Goal: Information Seeking & Learning: Check status

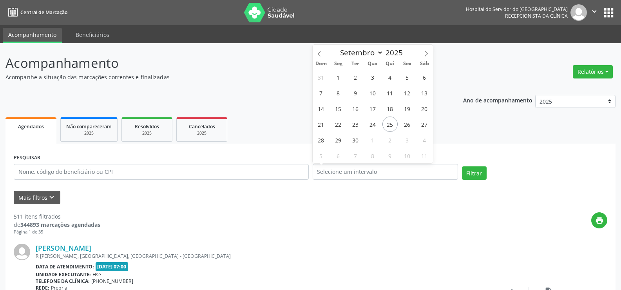
select select "8"
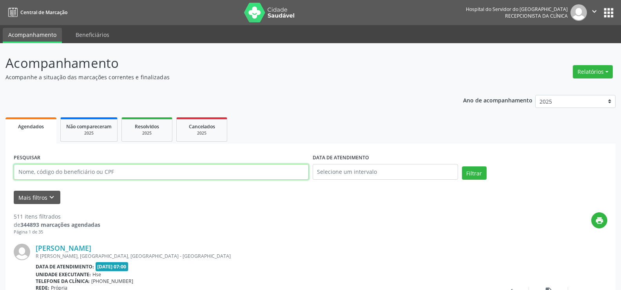
click at [70, 171] on input "text" at bounding box center [161, 172] width 295 height 16
paste input "059.435.134-00"
click at [462, 166] on button "Filtrar" at bounding box center [474, 172] width 25 height 13
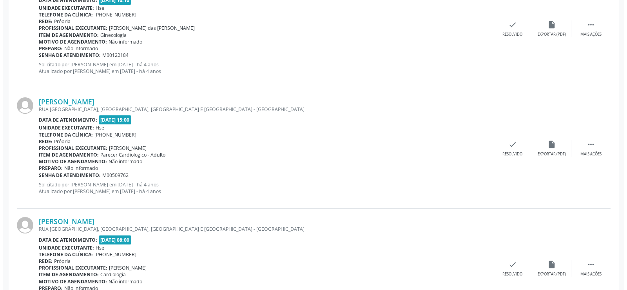
scroll to position [318, 0]
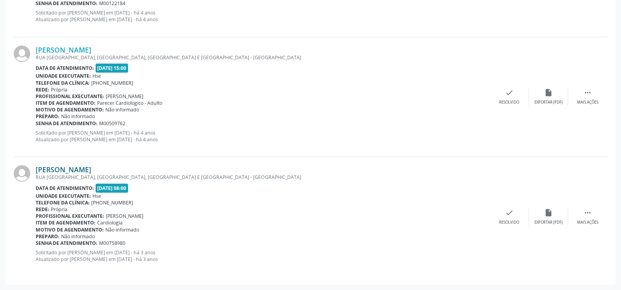
click at [91, 165] on link "[PERSON_NAME]" at bounding box center [64, 169] width 56 height 9
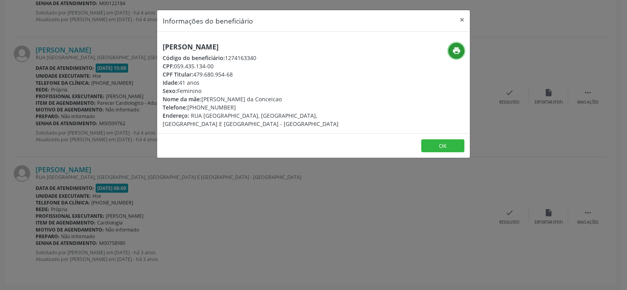
click at [452, 51] on icon "print" at bounding box center [456, 50] width 9 height 9
click at [105, 101] on div "Informações do beneficiário × [PERSON_NAME] Código do beneficiário: 1274163340 …" at bounding box center [313, 145] width 627 height 290
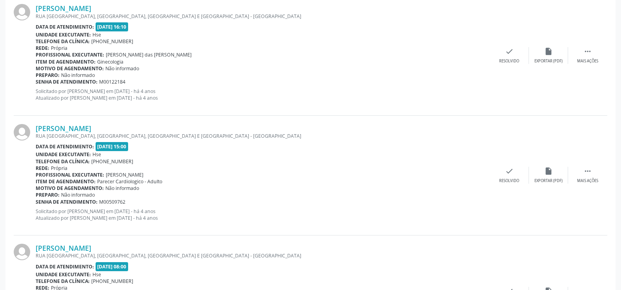
scroll to position [0, 0]
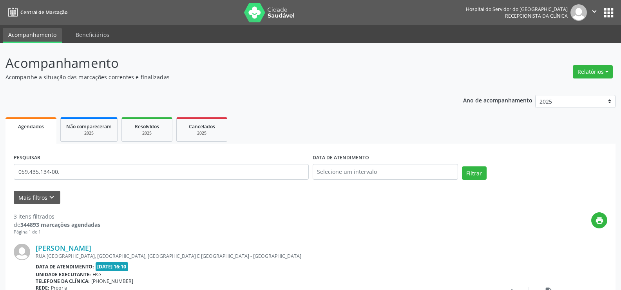
click at [124, 162] on div "PESQUISAR 059.435.134-00." at bounding box center [161, 168] width 299 height 33
click at [122, 168] on input "059.435.134-00." at bounding box center [161, 172] width 295 height 16
paste input "33509085434"
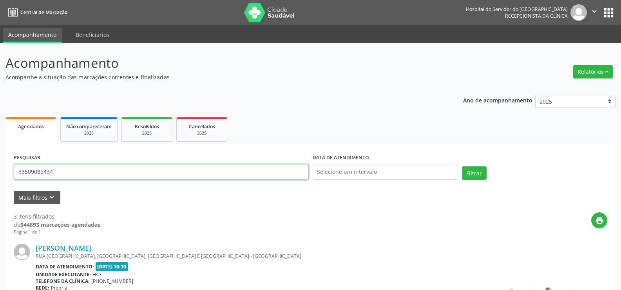
click at [462, 166] on button "Filtrar" at bounding box center [474, 172] width 25 height 13
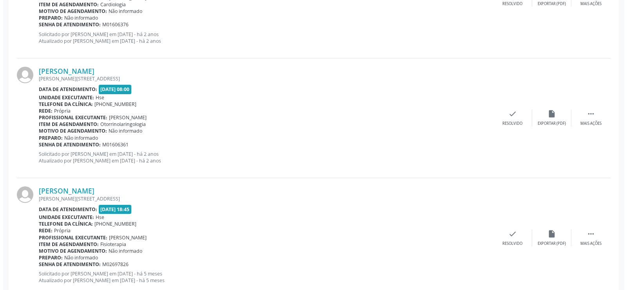
scroll to position [1275, 0]
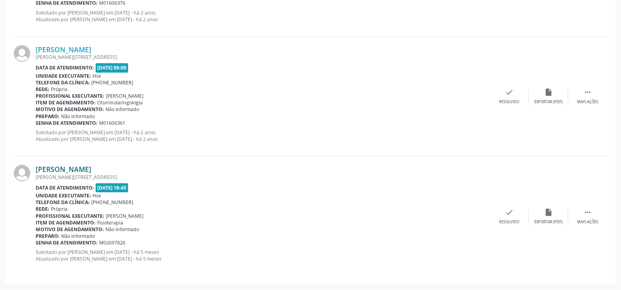
click at [91, 166] on link "[PERSON_NAME]" at bounding box center [64, 169] width 56 height 9
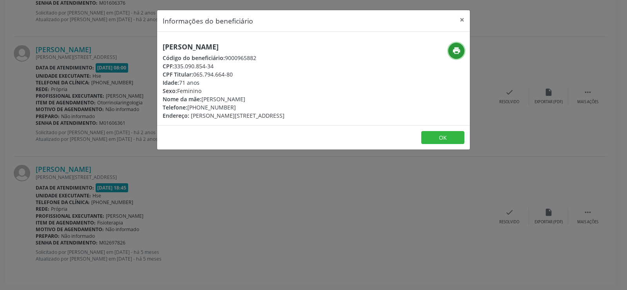
click at [458, 49] on icon "print" at bounding box center [456, 50] width 9 height 9
click at [98, 146] on div "Informações do beneficiário × [PERSON_NAME] Código do beneficiário: 9000965882 …" at bounding box center [313, 145] width 627 height 290
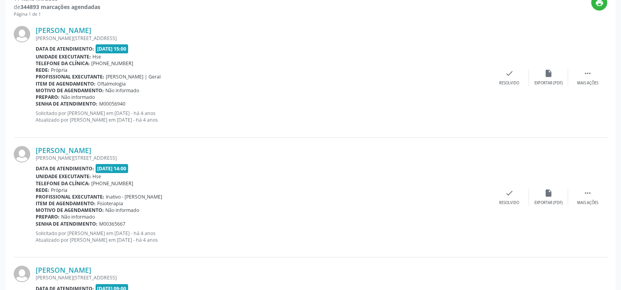
scroll to position [0, 0]
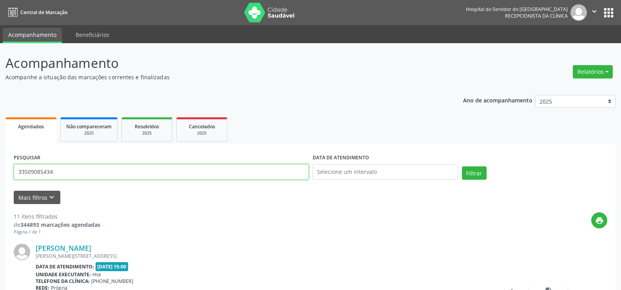
click at [147, 176] on input "33509085434" at bounding box center [161, 172] width 295 height 16
paste input "05531079419"
click at [462, 166] on button "Filtrar" at bounding box center [474, 172] width 25 height 13
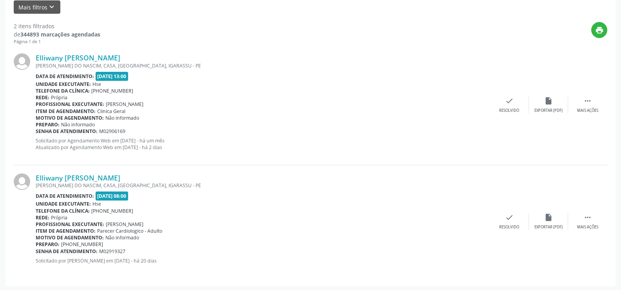
scroll to position [192, 0]
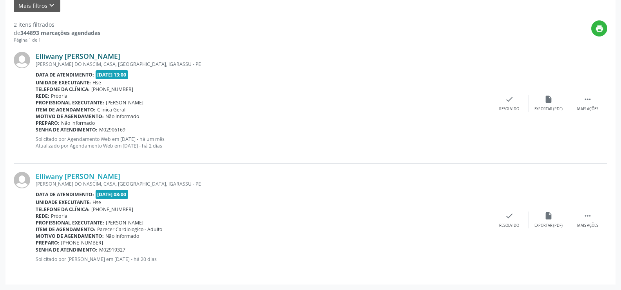
click at [108, 56] on link "Elliwany [PERSON_NAME]" at bounding box center [78, 56] width 85 height 9
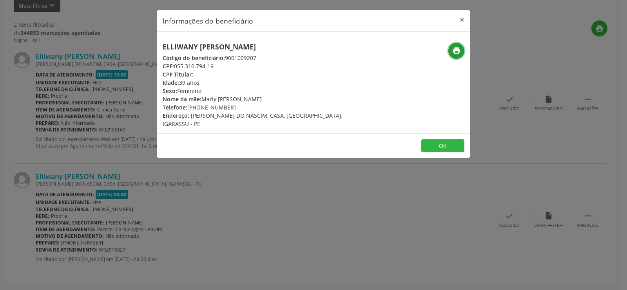
click at [452, 53] on icon "print" at bounding box center [456, 50] width 9 height 9
click at [108, 156] on div "Informações do beneficiário × Elliwany [PERSON_NAME] Código do beneficiário: 90…" at bounding box center [313, 145] width 627 height 290
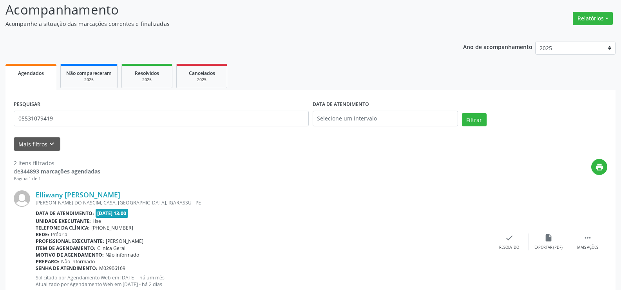
scroll to position [0, 0]
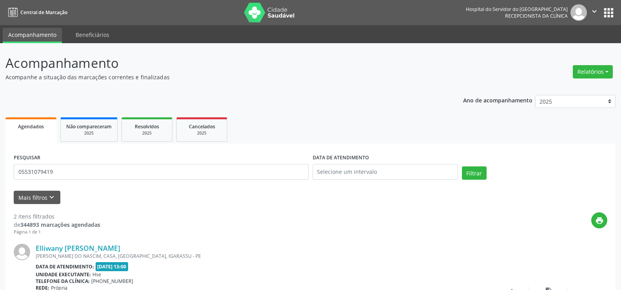
click at [112, 185] on form "PESQUISAR 05531079419 DATA DE ATENDIMENTO Filtrar UNIDADE EXECUTANTE Selecione …" at bounding box center [311, 178] width 594 height 52
click at [111, 172] on input "05531079419" at bounding box center [161, 172] width 295 height 16
paste input "12165695414"
click at [462, 166] on button "Filtrar" at bounding box center [474, 172] width 25 height 13
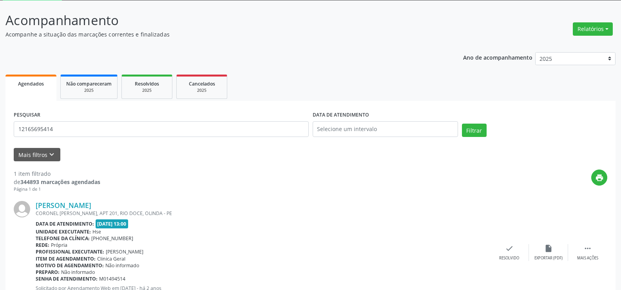
scroll to position [79, 0]
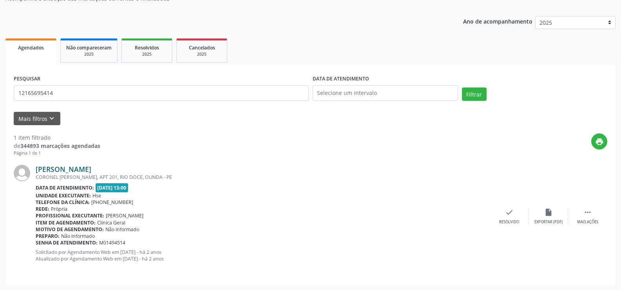
click at [91, 168] on link "[PERSON_NAME]" at bounding box center [64, 169] width 56 height 9
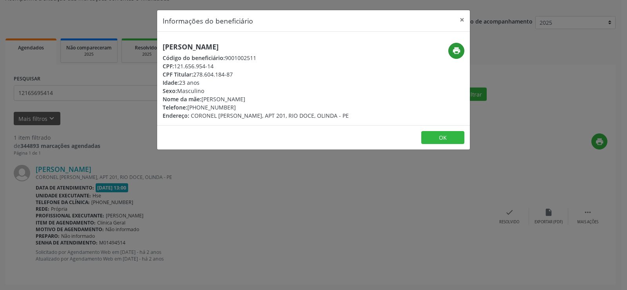
click at [449, 48] on div "print" at bounding box center [417, 51] width 93 height 16
click at [461, 56] on button "print" at bounding box center [456, 51] width 16 height 16
click at [98, 78] on div "Informações do beneficiário × [PERSON_NAME] Código do beneficiário: 9001002511 …" at bounding box center [313, 145] width 627 height 290
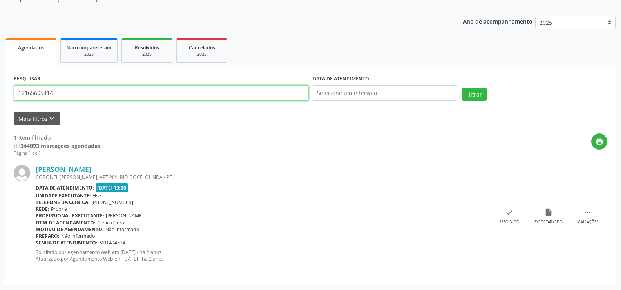
click at [88, 88] on input "12165695414" at bounding box center [161, 93] width 295 height 16
paste input "29217334472"
click at [462, 87] on button "Filtrar" at bounding box center [474, 93] width 25 height 13
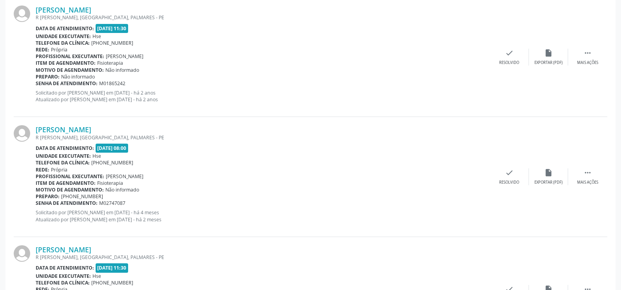
scroll to position [551, 0]
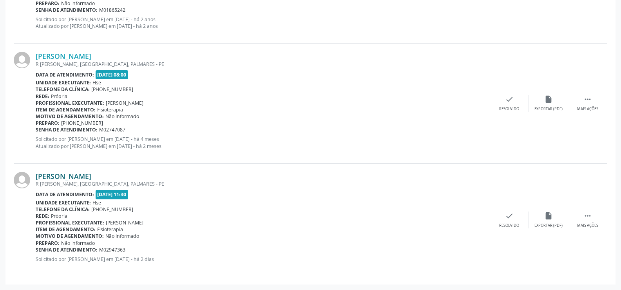
click at [91, 172] on link "[PERSON_NAME]" at bounding box center [64, 176] width 56 height 9
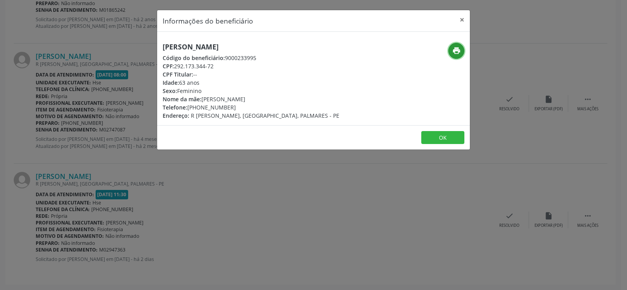
click at [448, 52] on div "print" at bounding box center [417, 51] width 93 height 16
click at [454, 53] on icon "print" at bounding box center [456, 50] width 9 height 9
click at [100, 123] on div "Informações do beneficiário × [PERSON_NAME] Código do beneficiário: 9000233995 …" at bounding box center [313, 145] width 627 height 290
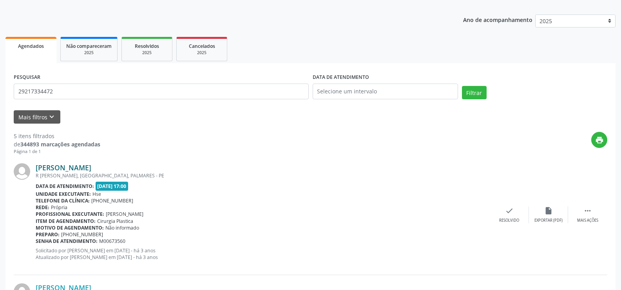
scroll to position [0, 0]
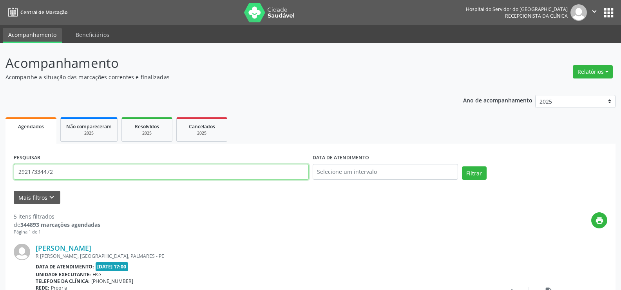
click at [125, 174] on input "29217334472" at bounding box center [161, 172] width 295 height 16
paste input "84351543434"
click at [462, 166] on button "Filtrar" at bounding box center [474, 172] width 25 height 13
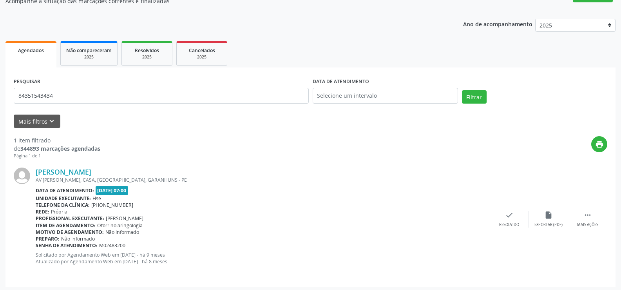
scroll to position [79, 0]
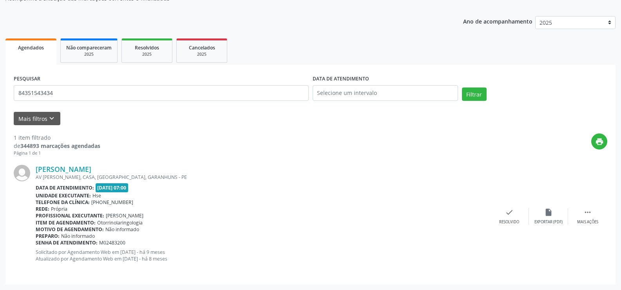
click at [101, 164] on div "[PERSON_NAME] AV [GEOGRAPHIC_DATA], CASA, [GEOGRAPHIC_DATA], [GEOGRAPHIC_DATA] …" at bounding box center [311, 215] width 594 height 119
click at [91, 172] on link "[PERSON_NAME]" at bounding box center [64, 169] width 56 height 9
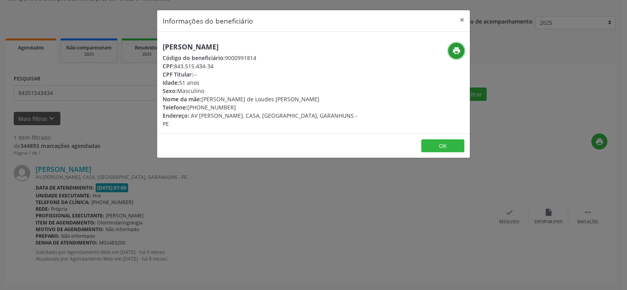
click at [463, 51] on button "print" at bounding box center [456, 51] width 16 height 16
click at [77, 122] on div "Informações do beneficiário × [PERSON_NAME] Código do beneficiário: 9000991814 …" at bounding box center [313, 145] width 627 height 290
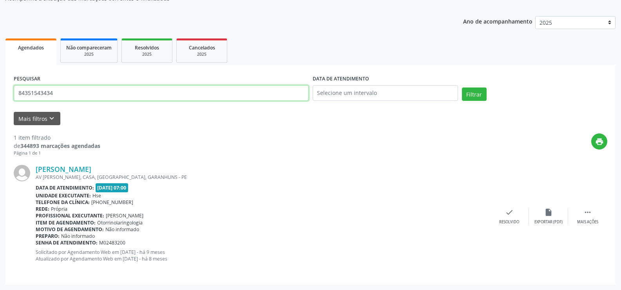
click at [72, 91] on input "84351543434" at bounding box center [161, 93] width 295 height 16
paste input "[PERSON_NAME]"
type input "[PERSON_NAME]"
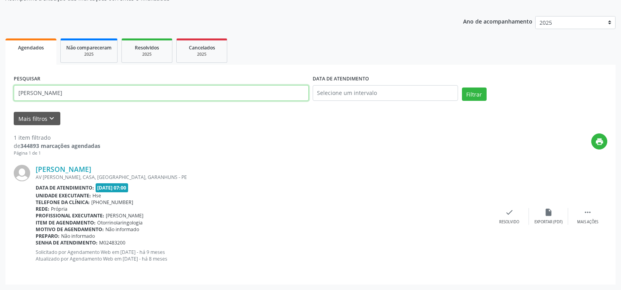
click at [462, 87] on button "Filtrar" at bounding box center [474, 93] width 25 height 13
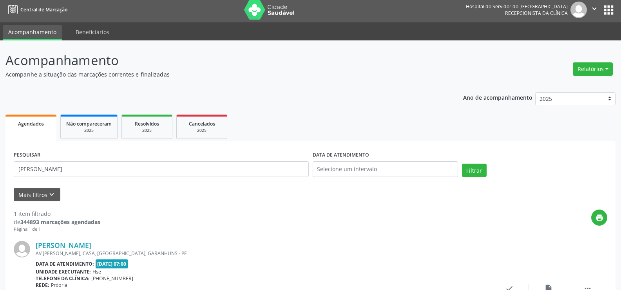
scroll to position [0, 0]
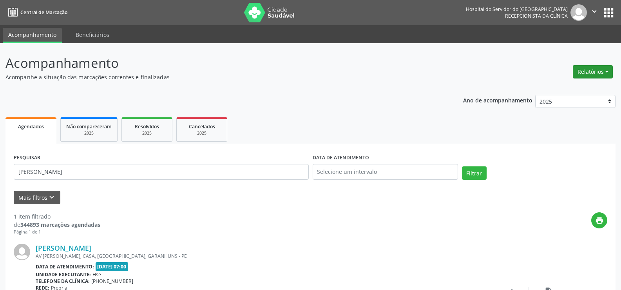
click at [594, 74] on button "Relatórios" at bounding box center [593, 71] width 40 height 13
click at [559, 93] on link "Agendamentos" at bounding box center [571, 88] width 84 height 11
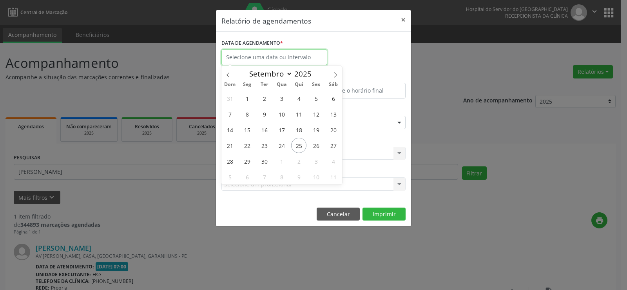
click at [319, 60] on input "text" at bounding box center [274, 57] width 106 height 16
click at [300, 144] on span "25" at bounding box center [298, 145] width 15 height 15
type input "[DATE]"
click at [300, 144] on span "25" at bounding box center [298, 145] width 15 height 15
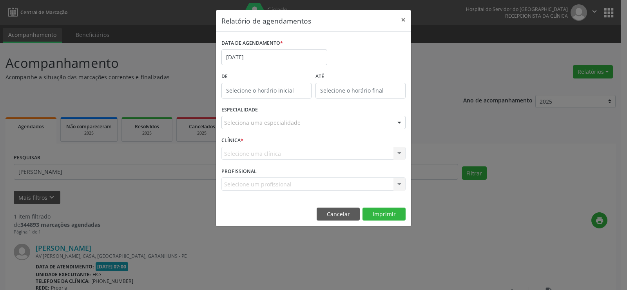
click at [270, 99] on div "De" at bounding box center [266, 87] width 94 height 33
click at [264, 90] on input "12:00" at bounding box center [266, 91] width 90 height 16
click at [275, 111] on span at bounding box center [277, 111] width 5 height 8
type input "11:00"
type input "11"
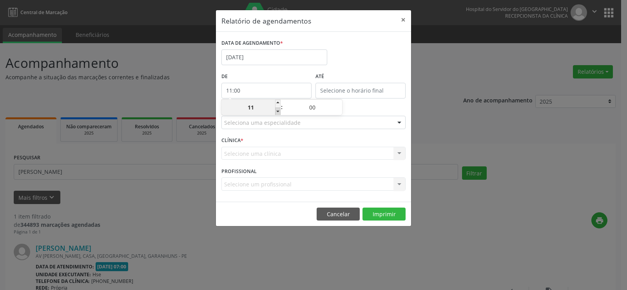
click at [275, 111] on span at bounding box center [277, 111] width 5 height 8
type input "10:00"
type input "10"
click at [275, 111] on span at bounding box center [277, 111] width 5 height 8
type input "09:00"
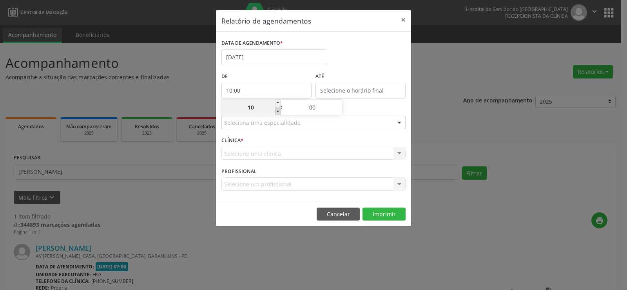
type input "09"
click at [275, 111] on span at bounding box center [277, 111] width 5 height 8
type input "08:00"
type input "08"
click at [275, 111] on span at bounding box center [277, 111] width 5 height 8
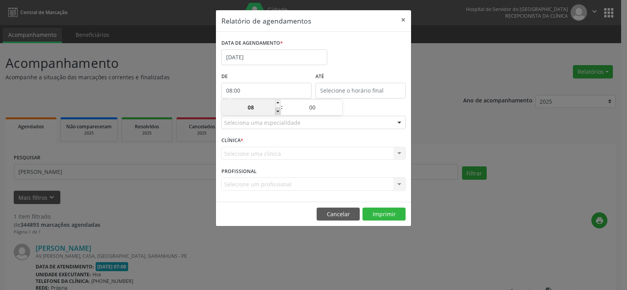
type input "07:00"
type input "07"
click at [261, 78] on label "De" at bounding box center [266, 77] width 90 height 12
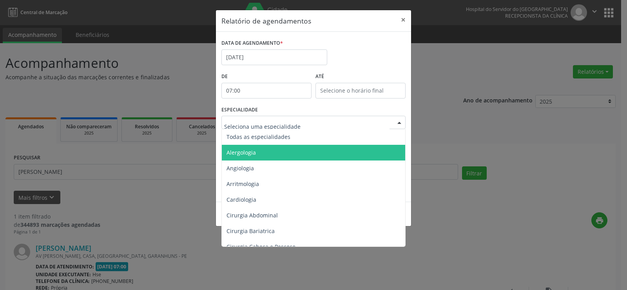
click at [256, 145] on span "Alergologia" at bounding box center [314, 153] width 185 height 16
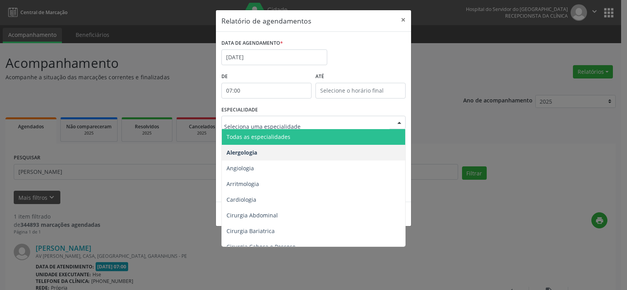
click at [253, 136] on span "Todas as especialidades" at bounding box center [258, 136] width 64 height 7
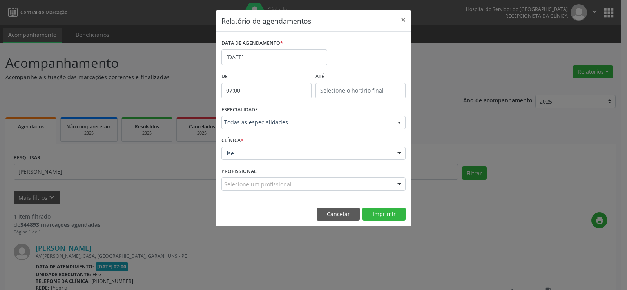
click at [248, 146] on div "CLÍNICA * Hse Hse Nenhum resultado encontrado para: " " Não há nenhuma opção pa…" at bounding box center [313, 149] width 188 height 31
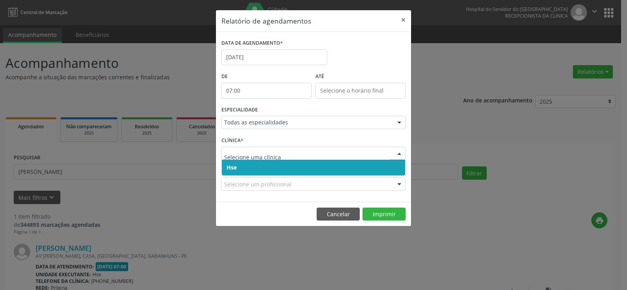
click at [240, 166] on span "Hse" at bounding box center [313, 167] width 183 height 16
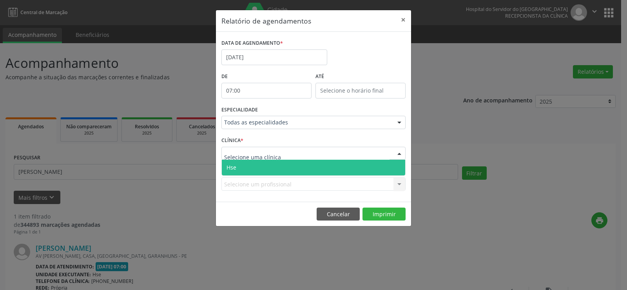
click at [240, 162] on span "Hse" at bounding box center [313, 167] width 183 height 16
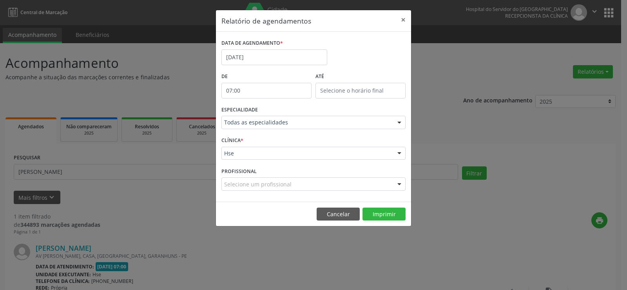
click at [265, 189] on div "Selecione um profissional" at bounding box center [313, 183] width 184 height 13
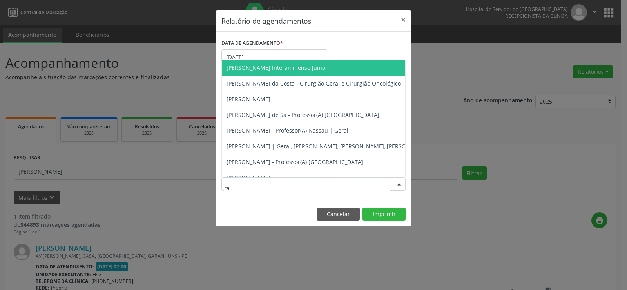
type input "ray"
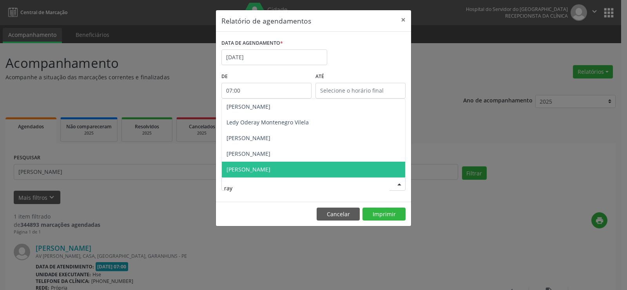
click at [263, 173] on span "[PERSON_NAME]" at bounding box center [248, 168] width 44 height 7
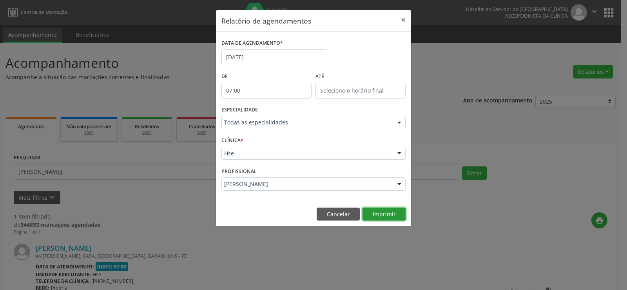
click at [379, 209] on button "Imprimir" at bounding box center [383, 213] width 43 height 13
click at [403, 16] on button "×" at bounding box center [403, 19] width 16 height 19
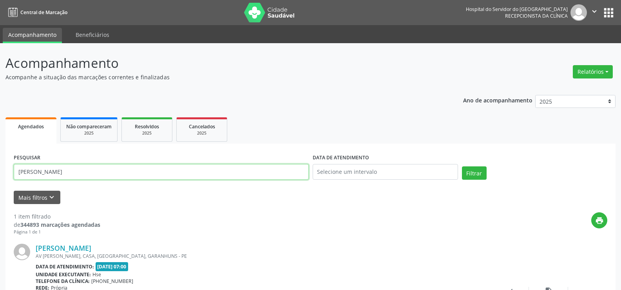
click at [103, 177] on input "[PERSON_NAME]" at bounding box center [161, 172] width 295 height 16
click at [462, 166] on button "Filtrar" at bounding box center [474, 172] width 25 height 13
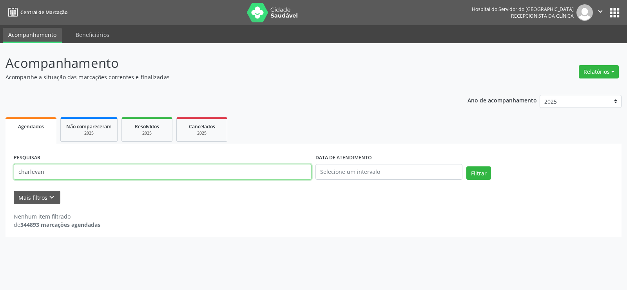
click at [103, 177] on input "charlevan" at bounding box center [163, 172] width 298 height 16
paste input "[PERSON_NAME]"
click at [466, 166] on button "Filtrar" at bounding box center [478, 172] width 25 height 13
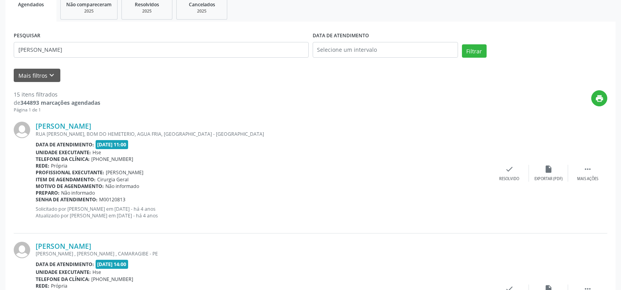
scroll to position [39, 0]
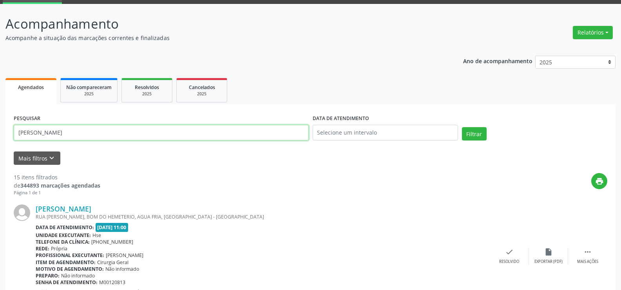
click at [93, 132] on input "[PERSON_NAME]" at bounding box center [161, 133] width 295 height 16
click at [462, 127] on button "Filtrar" at bounding box center [474, 133] width 25 height 13
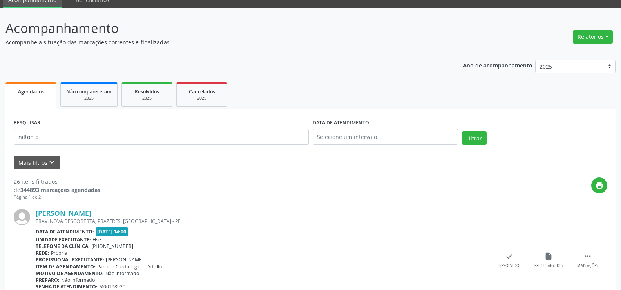
scroll to position [0, 0]
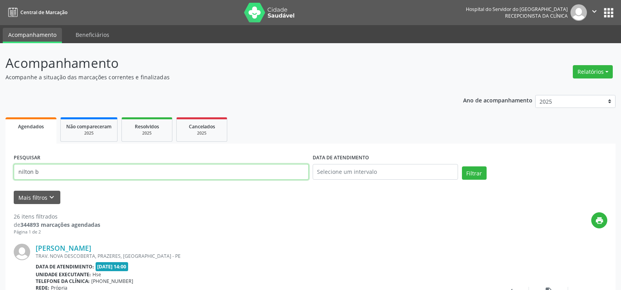
click at [86, 170] on input "nilton b" at bounding box center [161, 172] width 295 height 16
click at [462, 166] on button "Filtrar" at bounding box center [474, 172] width 25 height 13
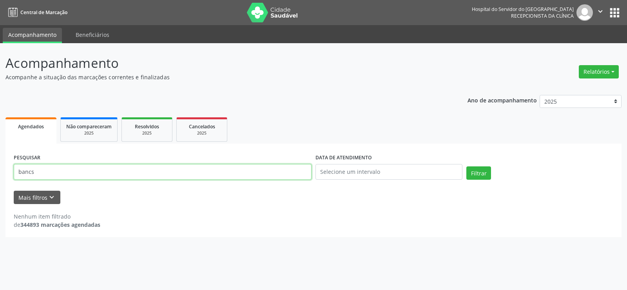
click at [83, 172] on input "bancs" at bounding box center [163, 172] width 298 height 16
click at [466, 166] on button "Filtrar" at bounding box center [478, 172] width 25 height 13
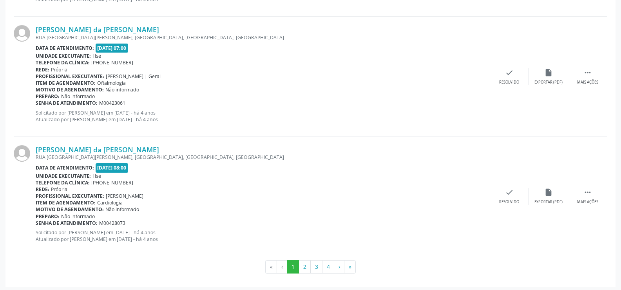
scroll to position [1777, 0]
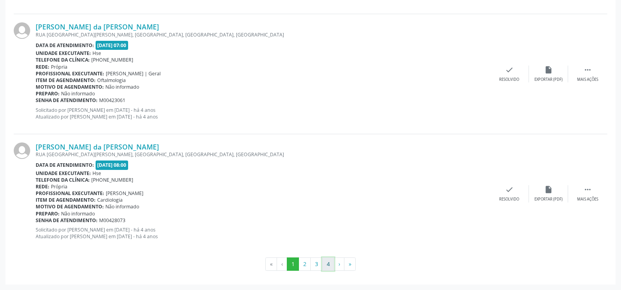
click at [329, 263] on button "4" at bounding box center [328, 263] width 12 height 13
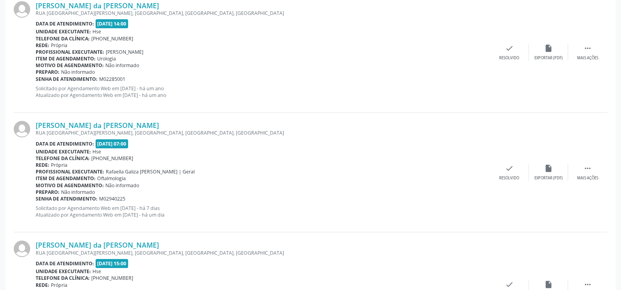
scroll to position [392, 0]
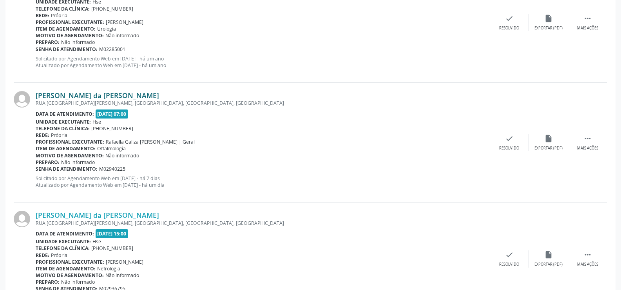
click at [85, 96] on link "[PERSON_NAME] da [PERSON_NAME]" at bounding box center [97, 95] width 123 height 9
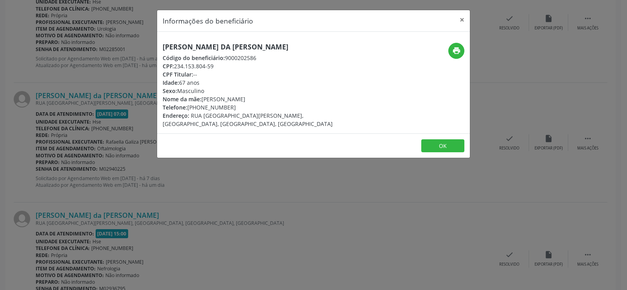
click at [218, 49] on h5 "[PERSON_NAME] da [PERSON_NAME]" at bounding box center [261, 47] width 197 height 8
copy div "[PERSON_NAME] da [PERSON_NAME]"
click at [78, 64] on div "Informações do beneficiário × [PERSON_NAME] da [PERSON_NAME] Código do benefici…" at bounding box center [313, 145] width 627 height 290
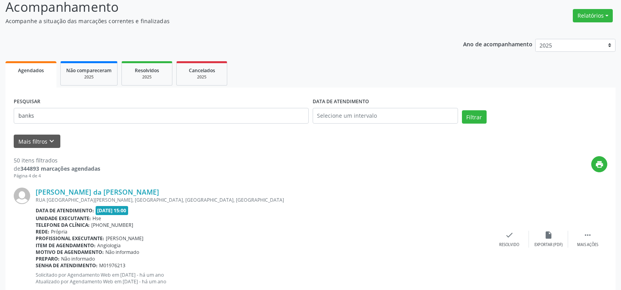
scroll to position [0, 0]
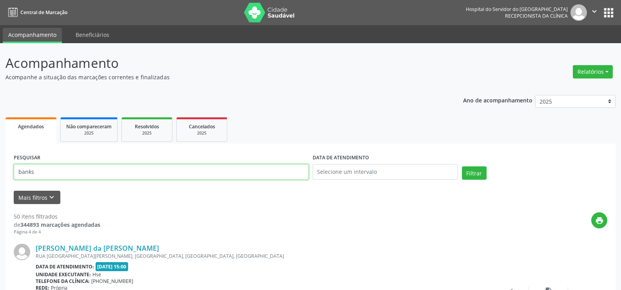
click at [108, 174] on input "banks" at bounding box center [161, 172] width 295 height 16
paste input "[PERSON_NAME]"
click at [462, 166] on button "Filtrar" at bounding box center [474, 172] width 25 height 13
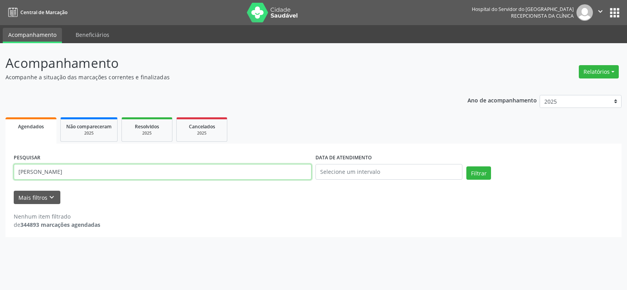
click at [108, 176] on input "[PERSON_NAME]" at bounding box center [163, 172] width 298 height 16
paste input "IL GONCALVES DE FREITAS"
click at [466, 166] on button "Filtrar" at bounding box center [478, 172] width 25 height 13
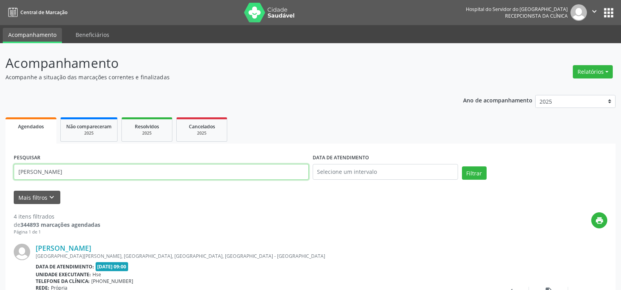
click at [170, 172] on input "[PERSON_NAME]" at bounding box center [161, 172] width 295 height 16
paste input "[PERSON_NAME] DA [PERSON_NAME]"
click at [462, 166] on button "Filtrar" at bounding box center [474, 172] width 25 height 13
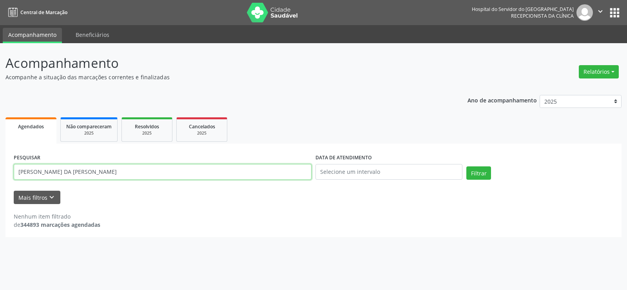
click at [170, 172] on input "[PERSON_NAME] DA [PERSON_NAME]" at bounding box center [163, 172] width 298 height 16
click at [466, 166] on button "Filtrar" at bounding box center [478, 172] width 25 height 13
click at [170, 172] on input "[PERSON_NAME] DA [PERSON_NAME]" at bounding box center [163, 172] width 298 height 16
click at [134, 168] on input "[PERSON_NAME] DA [PERSON_NAME]" at bounding box center [163, 172] width 298 height 16
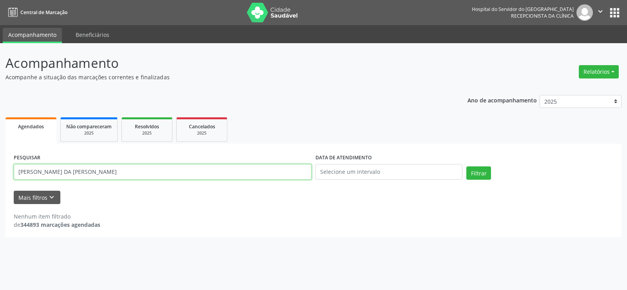
click at [134, 168] on input "[PERSON_NAME] DA [PERSON_NAME]" at bounding box center [163, 172] width 298 height 16
paste input "[PERSON_NAME]"
click at [466, 166] on button "Filtrar" at bounding box center [478, 172] width 25 height 13
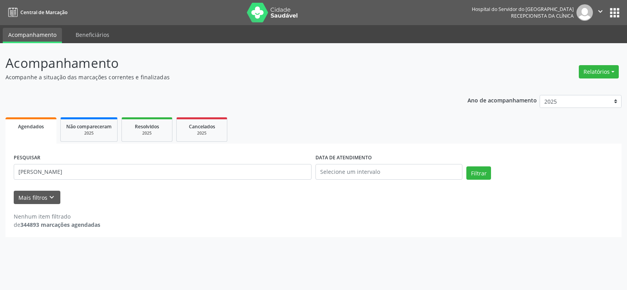
click at [128, 179] on div "PESQUISAR [PERSON_NAME]" at bounding box center [163, 168] width 302 height 33
click at [125, 175] on input "[PERSON_NAME]" at bounding box center [163, 172] width 298 height 16
click at [466, 166] on button "Filtrar" at bounding box center [478, 172] width 25 height 13
click at [92, 177] on input "[PERSON_NAME]" at bounding box center [163, 172] width 298 height 16
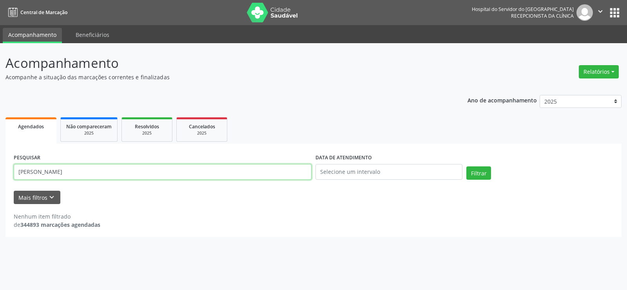
click at [92, 177] on input "[PERSON_NAME]" at bounding box center [163, 172] width 298 height 16
click at [466, 166] on button "Filtrar" at bounding box center [478, 172] width 25 height 13
click at [92, 177] on input "00661970400" at bounding box center [163, 172] width 298 height 16
paste input "[PERSON_NAME]"
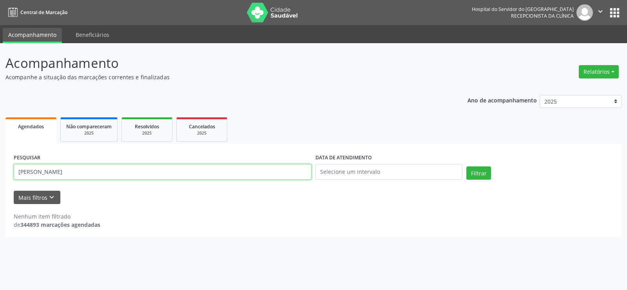
click at [466, 166] on button "Filtrar" at bounding box center [478, 172] width 25 height 13
click at [68, 179] on input "[PERSON_NAME]" at bounding box center [163, 172] width 298 height 16
type input "M"
click at [466, 166] on button "Filtrar" at bounding box center [478, 172] width 25 height 13
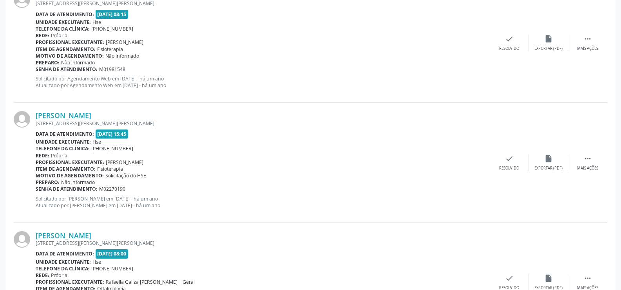
scroll to position [1777, 0]
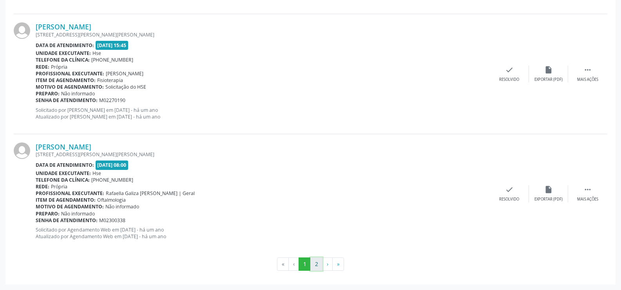
click at [315, 268] on button "2" at bounding box center [316, 263] width 12 height 13
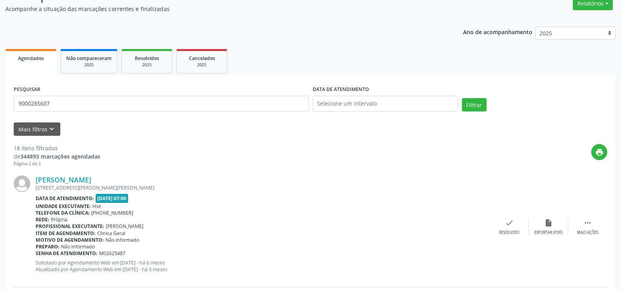
scroll to position [0, 0]
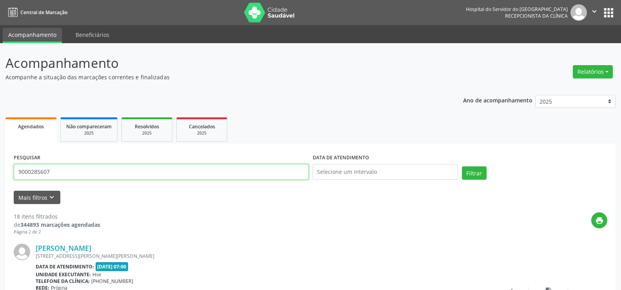
click at [76, 171] on input "9000285607" at bounding box center [161, 172] width 295 height 16
click at [462, 166] on button "Filtrar" at bounding box center [474, 172] width 25 height 13
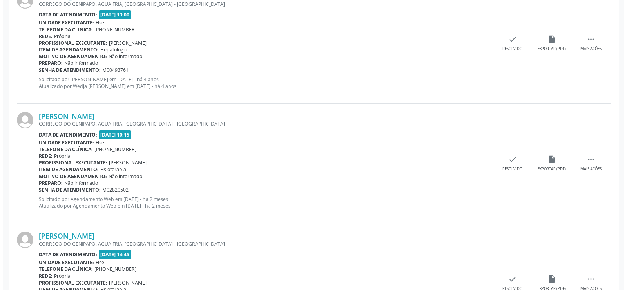
scroll to position [438, 0]
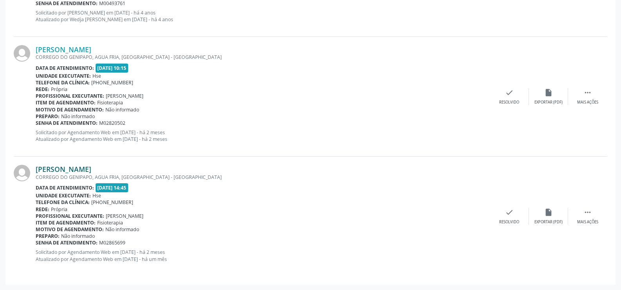
click at [91, 169] on link "[PERSON_NAME]" at bounding box center [64, 169] width 56 height 9
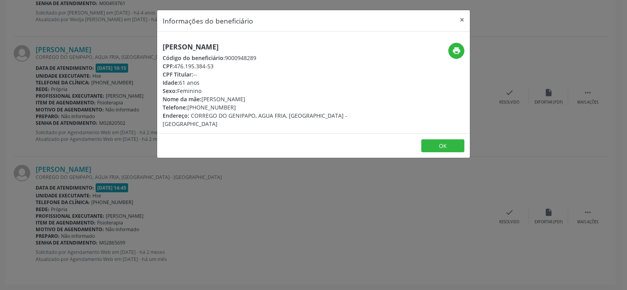
click at [181, 156] on div "Informações do beneficiário × [PERSON_NAME] Código do beneficiário: 9000948289 …" at bounding box center [313, 145] width 627 height 290
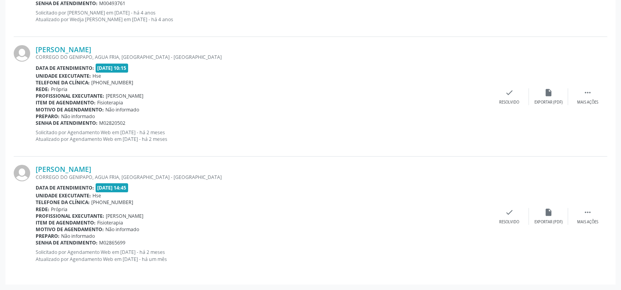
click at [87, 175] on div "CORREGO DO GENIPAPO, AGUA FRIA, [GEOGRAPHIC_DATA] - [GEOGRAPHIC_DATA]" at bounding box center [263, 177] width 454 height 7
click at [87, 170] on link "[PERSON_NAME]" at bounding box center [64, 169] width 56 height 9
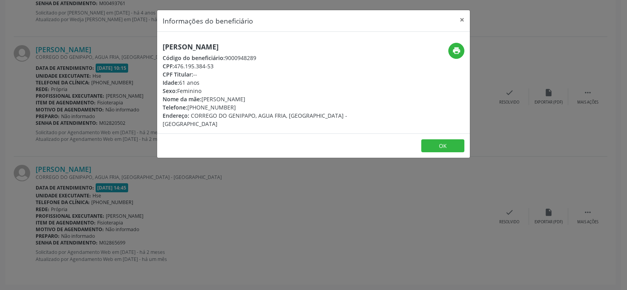
click at [221, 51] on div "[PERSON_NAME] Código do beneficiário: 9000948289 CPF: 476.195.384-53 CPF Titula…" at bounding box center [261, 85] width 197 height 85
click at [221, 43] on h5 "[PERSON_NAME]" at bounding box center [261, 47] width 197 height 8
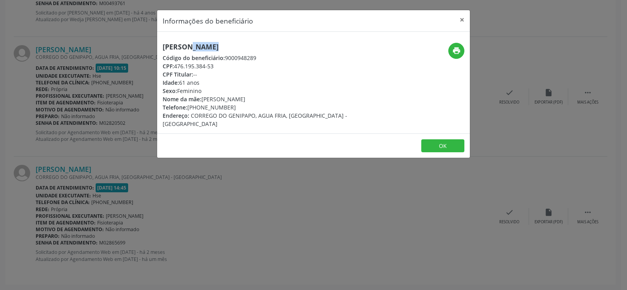
click at [69, 59] on div "Informações do beneficiário × [PERSON_NAME] Código do beneficiário: 9000948289 …" at bounding box center [313, 145] width 627 height 290
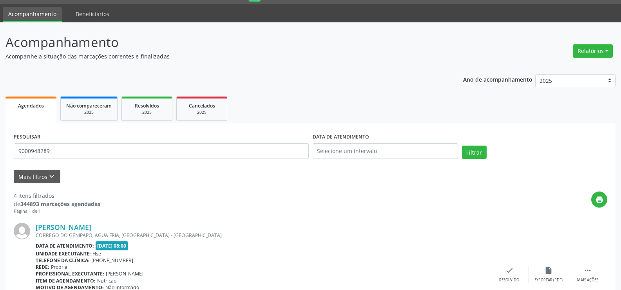
scroll to position [0, 0]
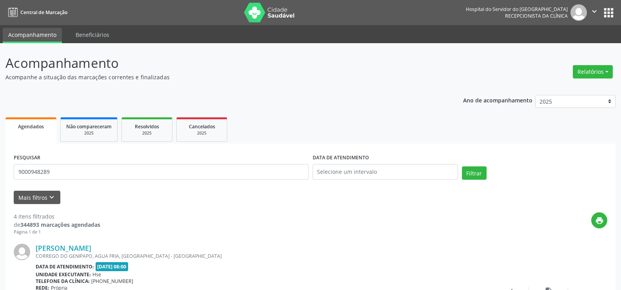
click at [81, 162] on div "PESQUISAR 9000948289" at bounding box center [161, 168] width 299 height 33
click at [82, 167] on input "9000948289" at bounding box center [161, 172] width 295 height 16
click at [462, 166] on button "Filtrar" at bounding box center [474, 172] width 25 height 13
click at [104, 166] on input "9000929357" at bounding box center [161, 172] width 295 height 16
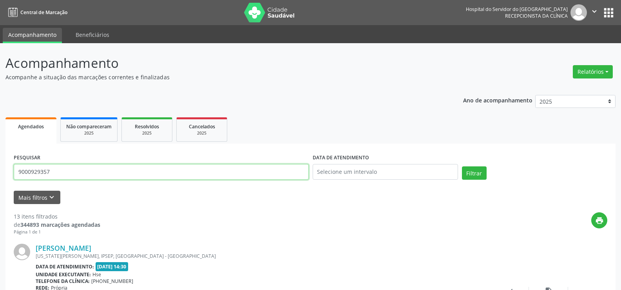
click at [104, 166] on input "9000929357" at bounding box center [161, 172] width 295 height 16
click at [462, 166] on button "Filtrar" at bounding box center [474, 172] width 25 height 13
click at [98, 170] on input "9000168438" at bounding box center [161, 172] width 295 height 16
click at [462, 166] on button "Filtrar" at bounding box center [474, 172] width 25 height 13
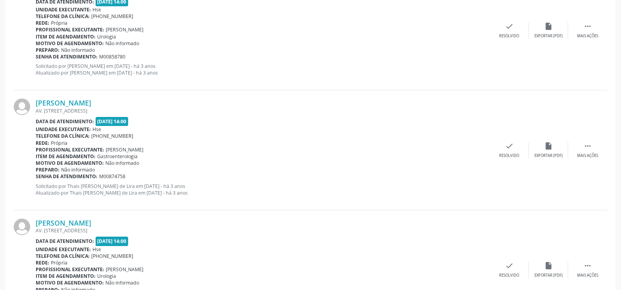
scroll to position [1777, 0]
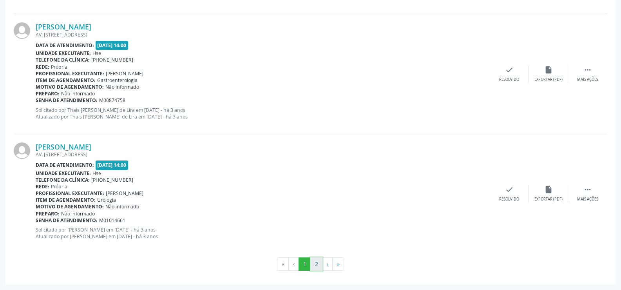
click at [313, 261] on button "2" at bounding box center [316, 263] width 12 height 13
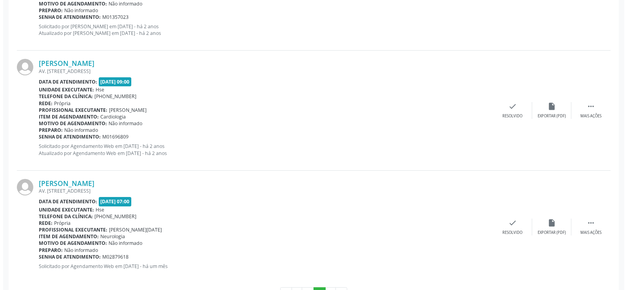
scroll to position [573, 0]
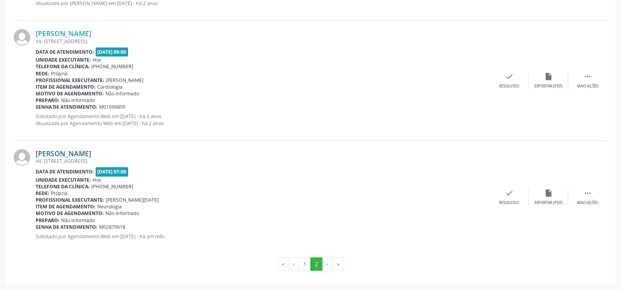
click at [91, 154] on link "[PERSON_NAME]" at bounding box center [64, 153] width 56 height 9
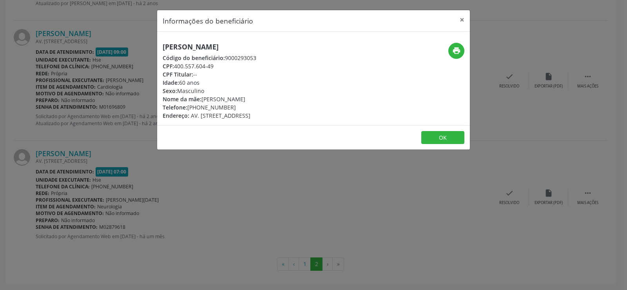
click at [210, 46] on h5 "[PERSON_NAME]" at bounding box center [210, 47] width 94 height 8
copy div "[PERSON_NAME]"
click at [130, 201] on div "Informações do beneficiário × [PERSON_NAME] Código do beneficiário: 9000293053 …" at bounding box center [313, 145] width 627 height 290
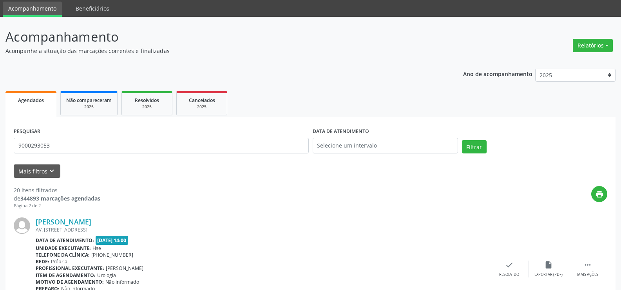
scroll to position [0, 0]
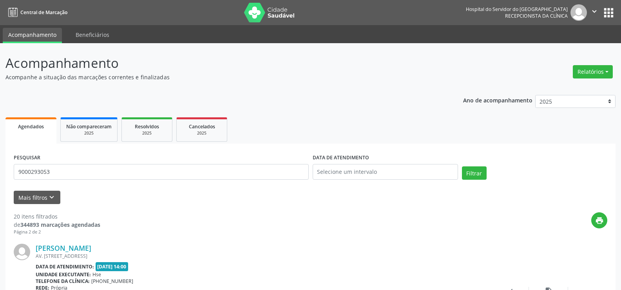
click at [111, 182] on div "PESQUISAR 9000293053" at bounding box center [161, 168] width 299 height 33
click at [96, 178] on input "9000293053" at bounding box center [161, 172] width 295 height 16
click at [462, 166] on button "Filtrar" at bounding box center [474, 172] width 25 height 13
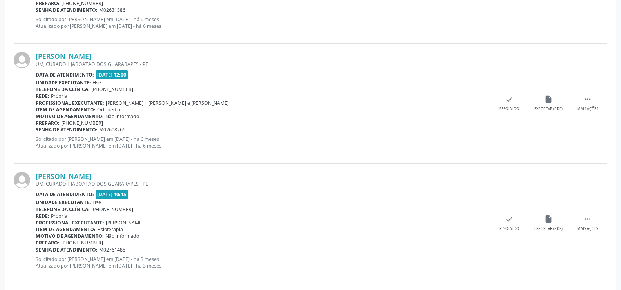
scroll to position [909, 0]
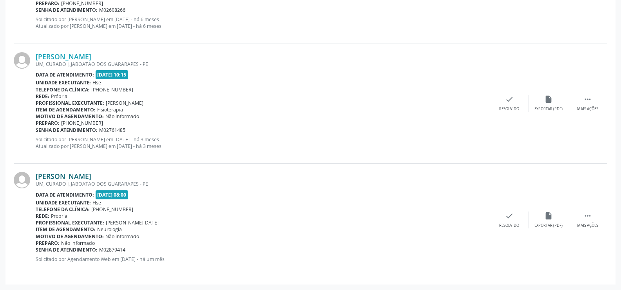
click at [91, 179] on link "[PERSON_NAME]" at bounding box center [64, 176] width 56 height 9
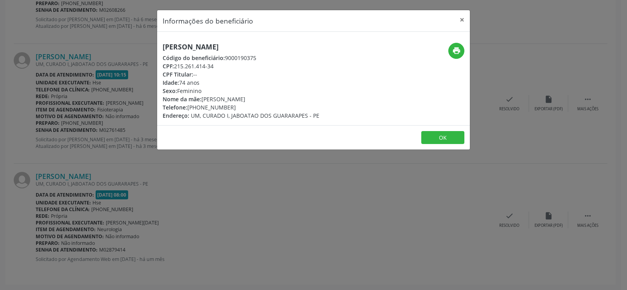
click at [248, 40] on div "[PERSON_NAME] Código do beneficiário: 9000190375 CPF: 215.261.414-34 CPF Titula…" at bounding box center [313, 78] width 313 height 93
copy div "[PERSON_NAME]"
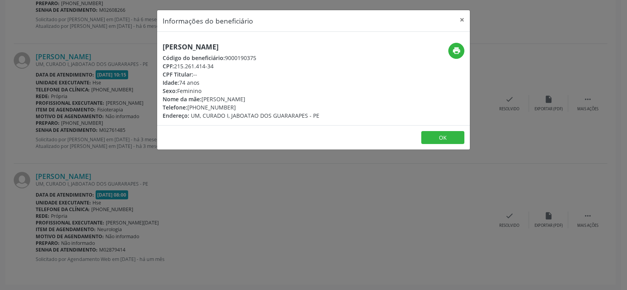
click at [99, 99] on div "Informações do beneficiário × [PERSON_NAME] Código do beneficiário: 9000190375 …" at bounding box center [313, 145] width 627 height 290
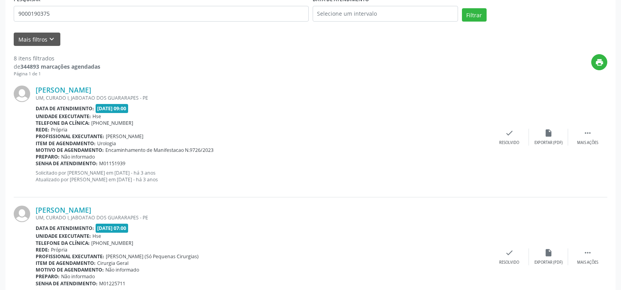
scroll to position [0, 0]
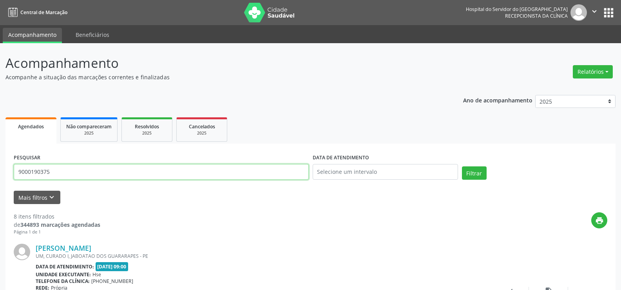
click at [122, 169] on input "9000190375" at bounding box center [161, 172] width 295 height 16
click at [462, 166] on button "Filtrar" at bounding box center [474, 172] width 25 height 13
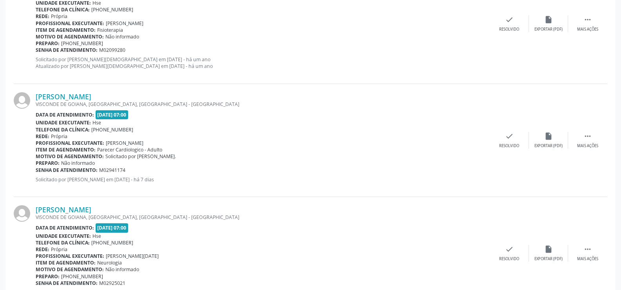
scroll to position [824, 0]
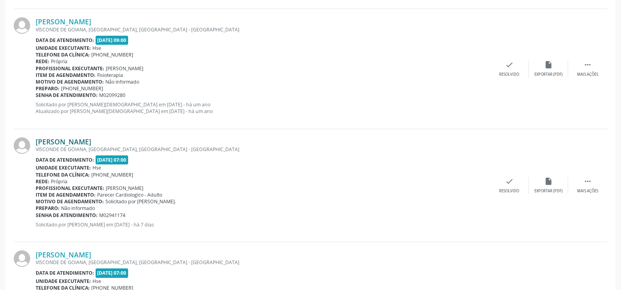
click at [91, 141] on link "[PERSON_NAME]" at bounding box center [64, 141] width 56 height 9
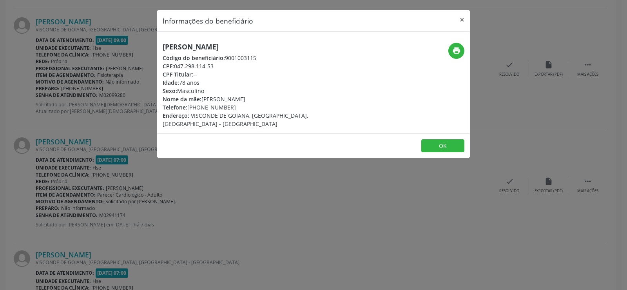
click at [178, 38] on div "[PERSON_NAME] Código do beneficiário: 9001003115 CPF: 047.298.114-53 CPF Titula…" at bounding box center [313, 82] width 313 height 101
click at [183, 43] on h5 "[PERSON_NAME]" at bounding box center [261, 47] width 197 height 8
click at [184, 43] on h5 "[PERSON_NAME]" at bounding box center [261, 47] width 197 height 8
copy h5 "Jurandir"
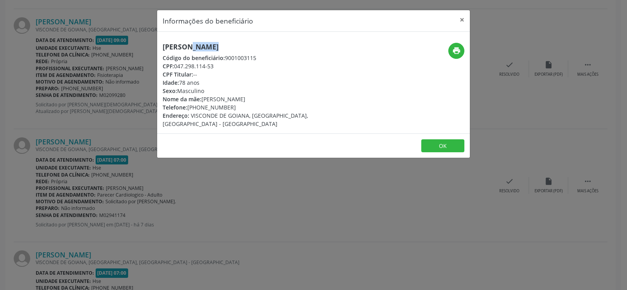
click at [184, 43] on h5 "[PERSON_NAME]" at bounding box center [261, 47] width 197 height 8
copy div "[PERSON_NAME]"
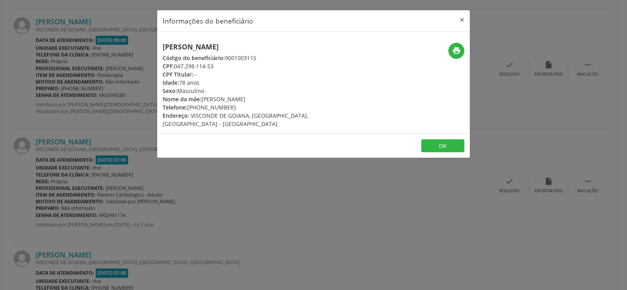
click at [98, 141] on div "Informações do beneficiário × Jurandir [PERSON_NAME] Código do beneficiário: 90…" at bounding box center [313, 145] width 627 height 290
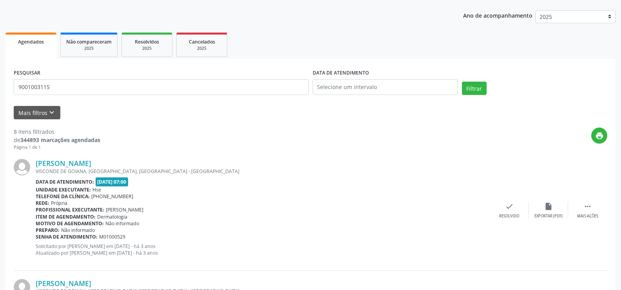
scroll to position [0, 0]
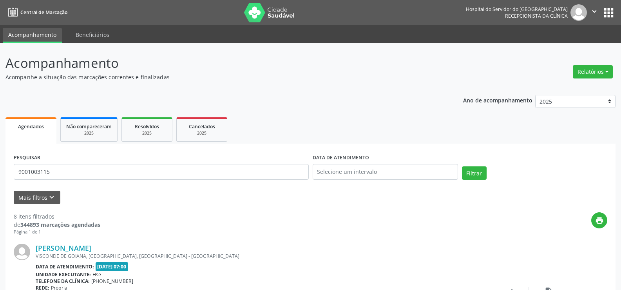
click at [103, 181] on div "PESQUISAR 9001003115" at bounding box center [161, 168] width 299 height 33
click at [97, 164] on input "9001003115" at bounding box center [161, 172] width 295 height 16
click at [462, 166] on button "Filtrar" at bounding box center [474, 172] width 25 height 13
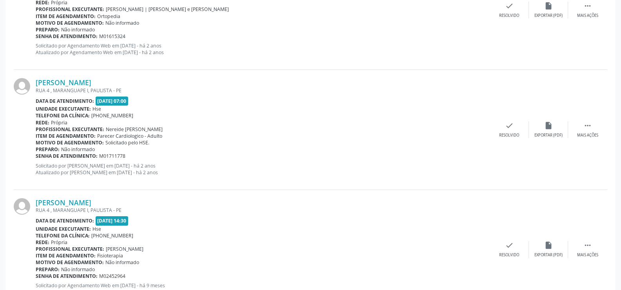
scroll to position [1777, 0]
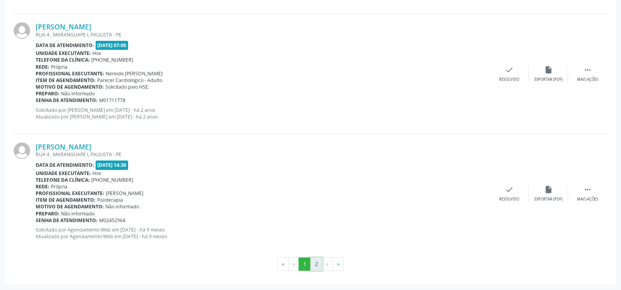
click at [315, 262] on button "2" at bounding box center [316, 263] width 12 height 13
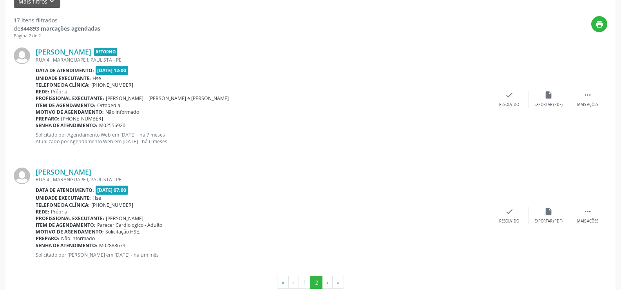
scroll to position [214, 0]
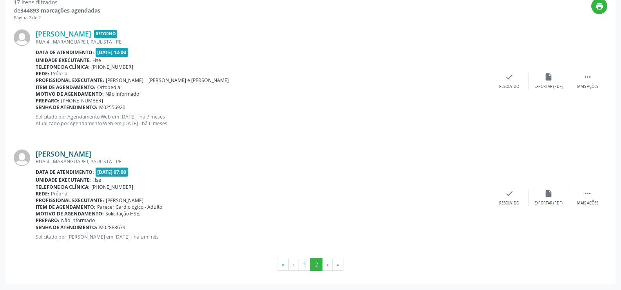
click at [91, 157] on link "[PERSON_NAME]" at bounding box center [64, 153] width 56 height 9
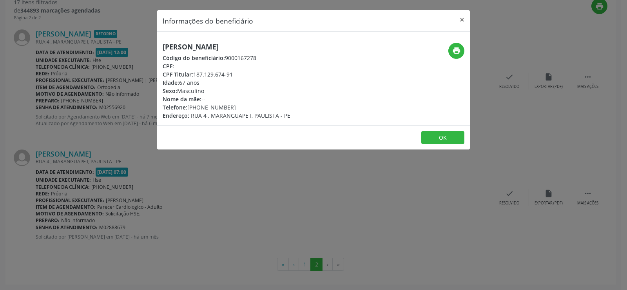
click at [199, 38] on div "[PERSON_NAME] Código do beneficiário: 9000167278 CPF: -- CPF Titular: 187.129.6…" at bounding box center [313, 78] width 313 height 93
click at [203, 44] on h5 "[PERSON_NAME]" at bounding box center [227, 47] width 128 height 8
copy div "[PERSON_NAME]"
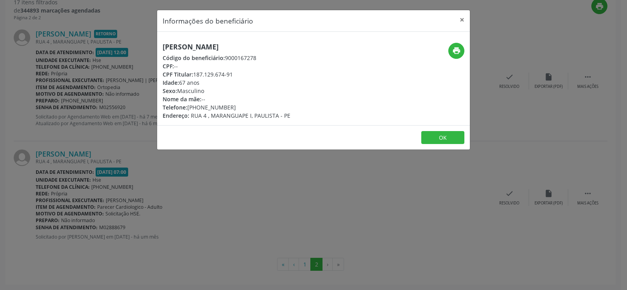
click at [75, 123] on div "Informações do beneficiário × [PERSON_NAME] Código do beneficiário: 9000167278 …" at bounding box center [313, 145] width 627 height 290
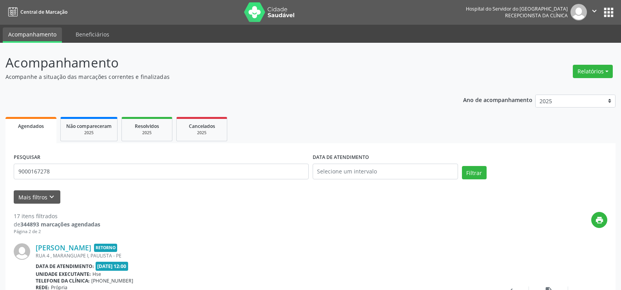
scroll to position [0, 0]
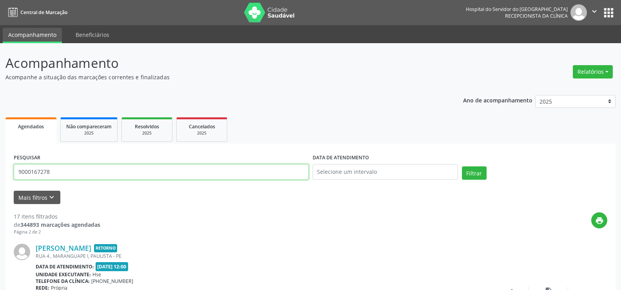
click at [98, 165] on input "9000167278" at bounding box center [161, 172] width 295 height 16
click at [462, 166] on button "Filtrar" at bounding box center [474, 172] width 25 height 13
click at [73, 169] on input "9000028907" at bounding box center [161, 172] width 295 height 16
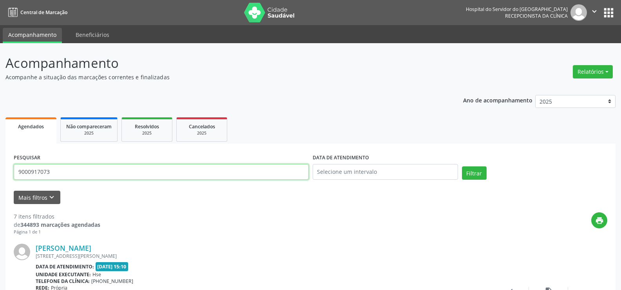
click at [462, 166] on button "Filtrar" at bounding box center [474, 172] width 25 height 13
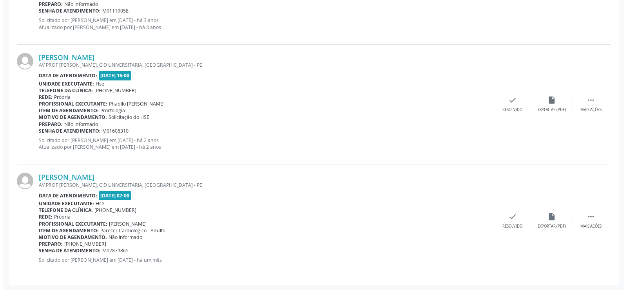
scroll to position [670, 0]
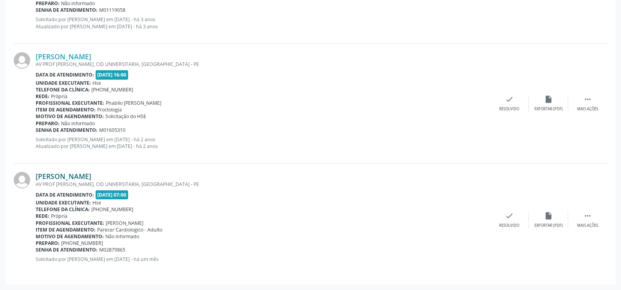
click at [91, 173] on link "[PERSON_NAME]" at bounding box center [64, 176] width 56 height 9
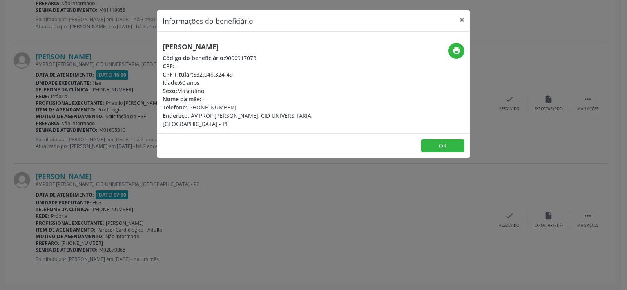
click at [191, 47] on h5 "[PERSON_NAME]" at bounding box center [261, 47] width 197 height 8
copy div "[PERSON_NAME]"
click at [65, 92] on div "Informações do beneficiário × [PERSON_NAME] Código do beneficiário: 9000917073 …" at bounding box center [313, 145] width 627 height 290
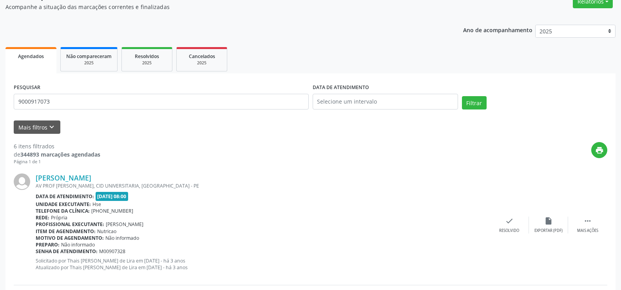
scroll to position [0, 0]
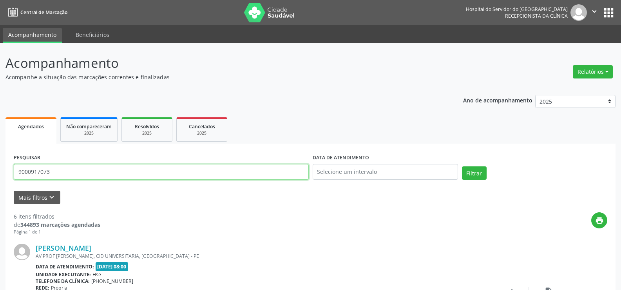
click at [83, 170] on input "9000917073" at bounding box center [161, 172] width 295 height 16
click at [462, 166] on button "Filtrar" at bounding box center [474, 172] width 25 height 13
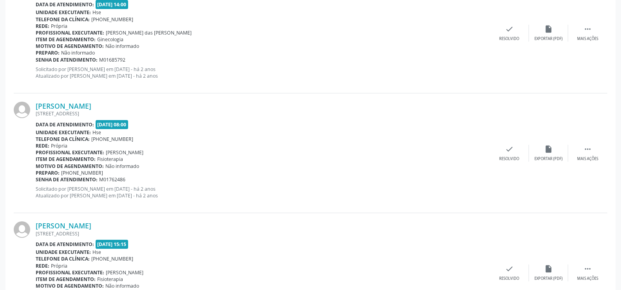
scroll to position [1149, 0]
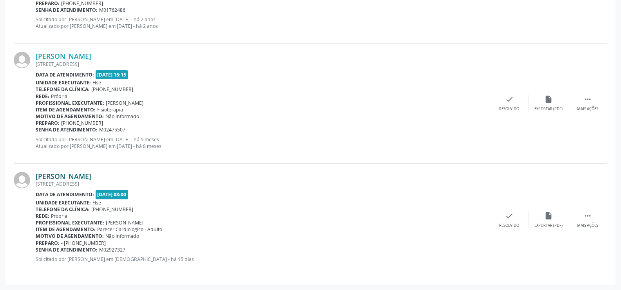
click at [87, 178] on link "[PERSON_NAME]" at bounding box center [64, 176] width 56 height 9
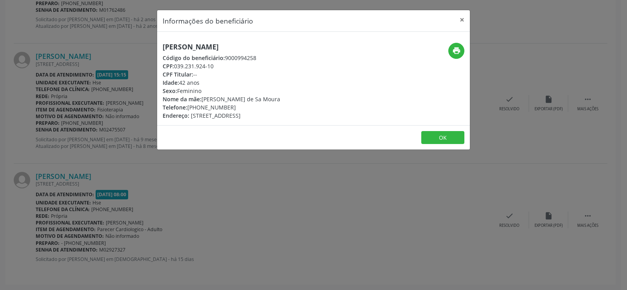
click at [224, 44] on h5 "[PERSON_NAME]" at bounding box center [222, 47] width 118 height 8
copy div "[PERSON_NAME]"
click at [45, 144] on div "Informações do beneficiário × [PERSON_NAME] Código do beneficiário: 9000994258 …" at bounding box center [313, 145] width 627 height 290
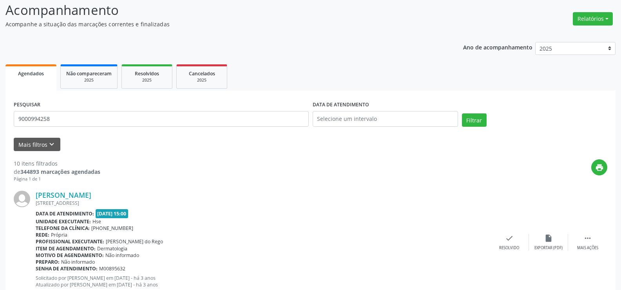
scroll to position [0, 0]
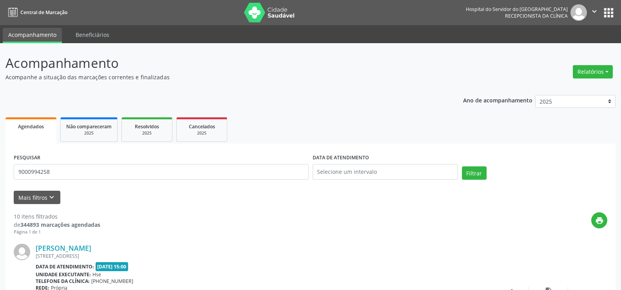
click at [76, 158] on div "PESQUISAR 9000994258" at bounding box center [161, 168] width 299 height 33
click at [77, 164] on input "9000994258" at bounding box center [161, 172] width 295 height 16
click at [462, 166] on button "Filtrar" at bounding box center [474, 172] width 25 height 13
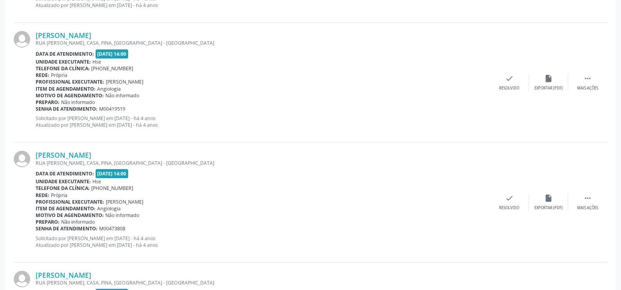
scroll to position [1777, 0]
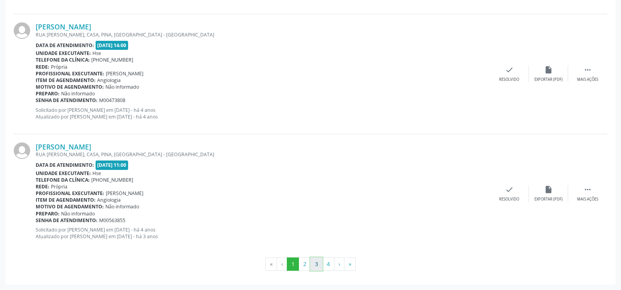
click at [319, 263] on button "3" at bounding box center [316, 263] width 12 height 13
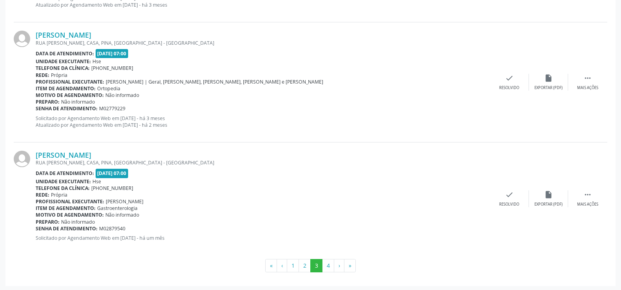
scroll to position [1770, 0]
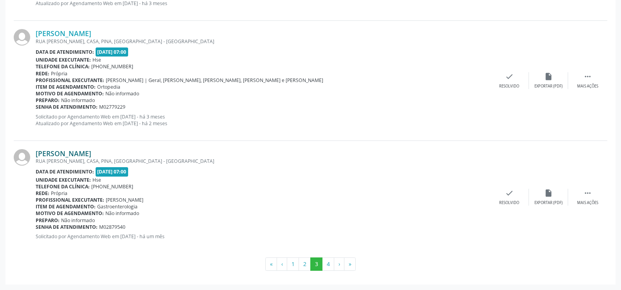
click at [91, 156] on link "[PERSON_NAME]" at bounding box center [64, 153] width 56 height 9
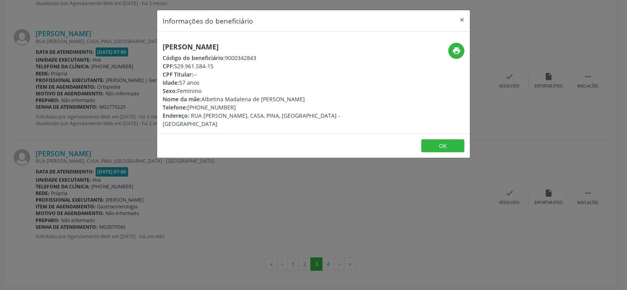
click at [199, 44] on h5 "[PERSON_NAME]" at bounding box center [261, 47] width 197 height 8
copy div "[PERSON_NAME]"
click at [49, 96] on div "Informações do beneficiário × [PERSON_NAME] Código do beneficiário: 9000342843 …" at bounding box center [313, 145] width 627 height 290
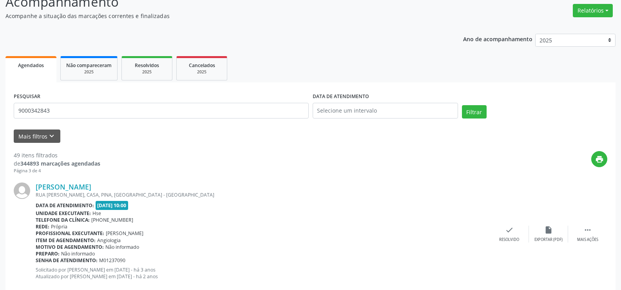
scroll to position [0, 0]
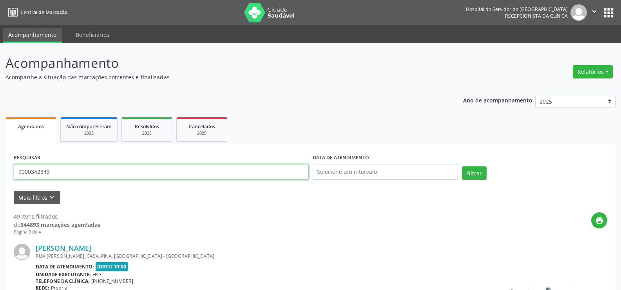
click at [71, 165] on input "9000342843" at bounding box center [161, 172] width 295 height 16
click at [462, 166] on button "Filtrar" at bounding box center [474, 172] width 25 height 13
click at [85, 167] on input "9000956209" at bounding box center [161, 172] width 295 height 16
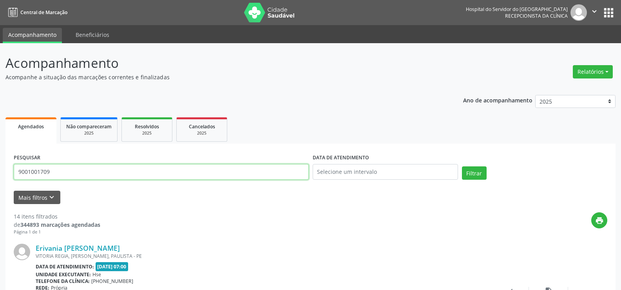
click at [462, 166] on button "Filtrar" at bounding box center [474, 172] width 25 height 13
click at [116, 169] on input "9001001709" at bounding box center [161, 172] width 295 height 16
click at [462, 166] on button "Filtrar" at bounding box center [474, 172] width 25 height 13
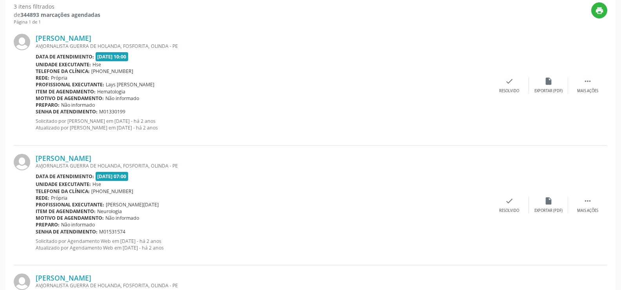
scroll to position [318, 0]
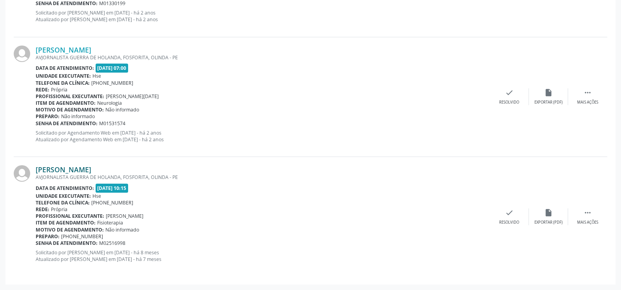
click at [91, 168] on link "[PERSON_NAME]" at bounding box center [64, 169] width 56 height 9
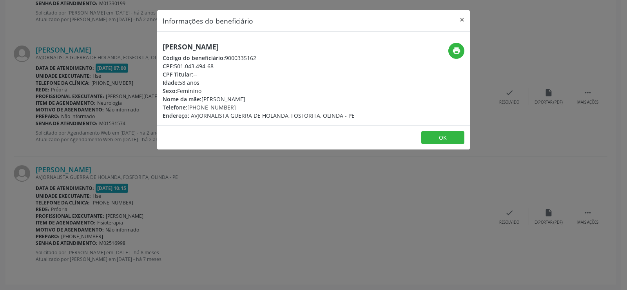
click at [73, 100] on div "Informações do beneficiário × [PERSON_NAME] Código do beneficiário: 9000335162 …" at bounding box center [313, 145] width 627 height 290
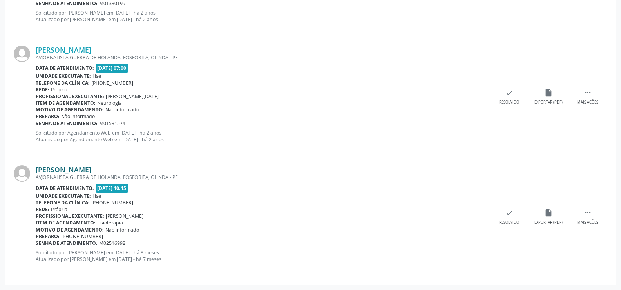
click at [91, 167] on link "[PERSON_NAME]" at bounding box center [64, 169] width 56 height 9
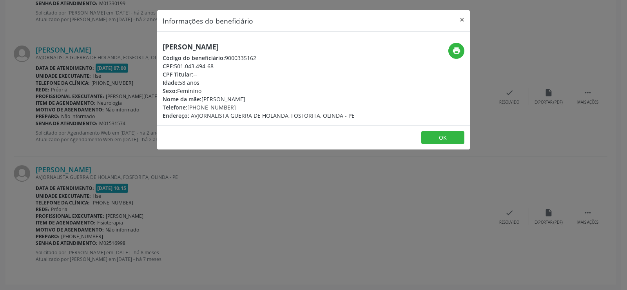
click at [208, 51] on div "[PERSON_NAME] Código do beneficiário: 9000335162 CPF: 501.043.494-68 CPF Titula…" at bounding box center [259, 81] width 192 height 77
click at [206, 45] on h5 "[PERSON_NAME]" at bounding box center [259, 47] width 192 height 8
copy div "[PERSON_NAME]"
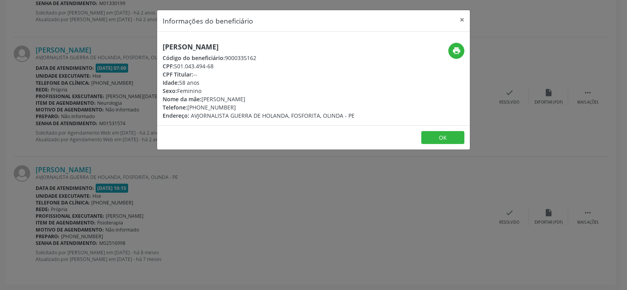
click at [130, 138] on div "Informações do beneficiário × [PERSON_NAME] Código do beneficiário: 9000335162 …" at bounding box center [313, 145] width 627 height 290
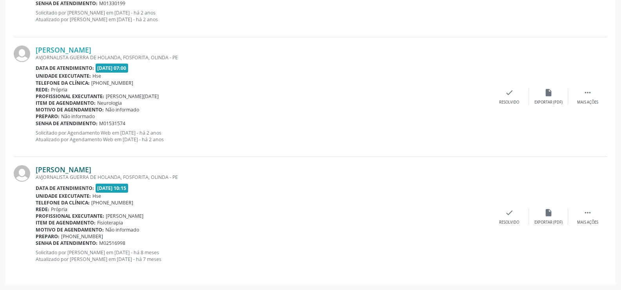
click at [91, 173] on link "[PERSON_NAME]" at bounding box center [64, 169] width 56 height 9
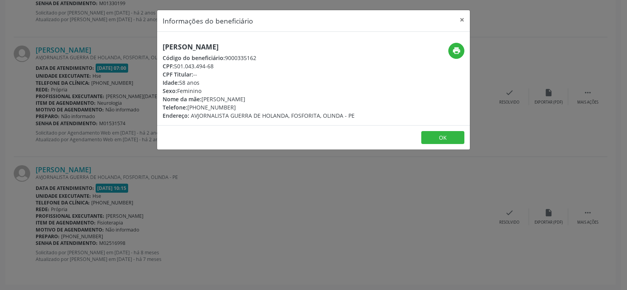
click at [187, 45] on h5 "[PERSON_NAME]" at bounding box center [259, 47] width 192 height 8
click at [116, 135] on div "Informações do beneficiário × [PERSON_NAME] Código do beneficiário: 9000335162 …" at bounding box center [313, 145] width 627 height 290
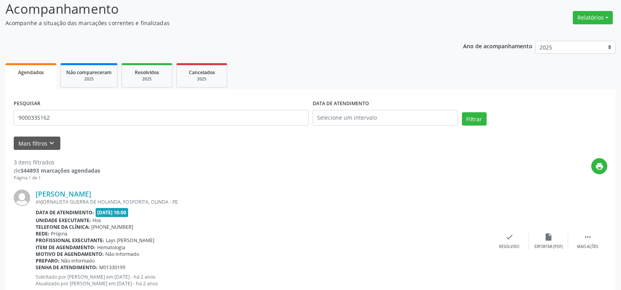
scroll to position [0, 0]
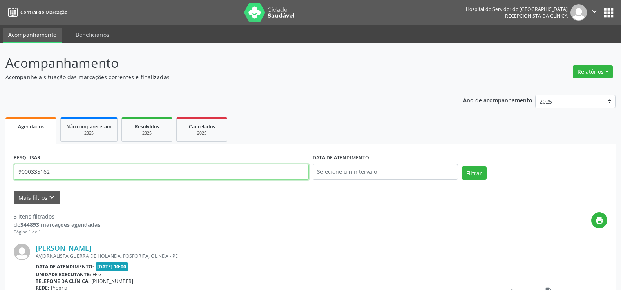
click at [112, 173] on input "9000335162" at bounding box center [161, 172] width 295 height 16
click at [462, 166] on button "Filtrar" at bounding box center [474, 172] width 25 height 13
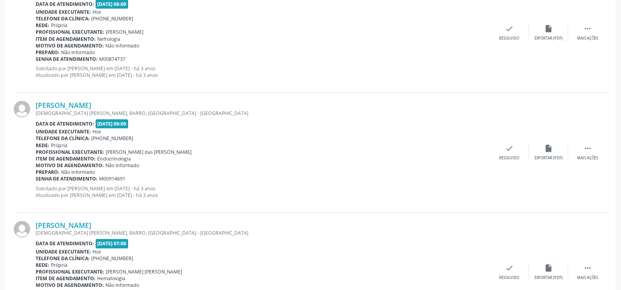
scroll to position [1777, 0]
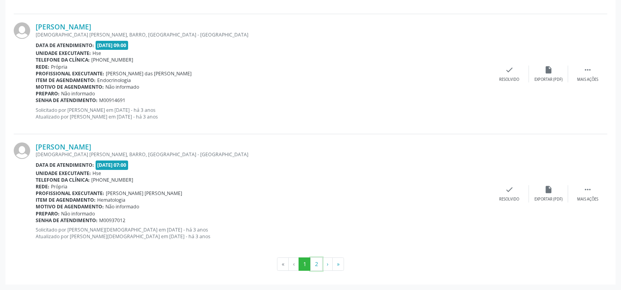
click at [315, 261] on button "2" at bounding box center [316, 263] width 12 height 13
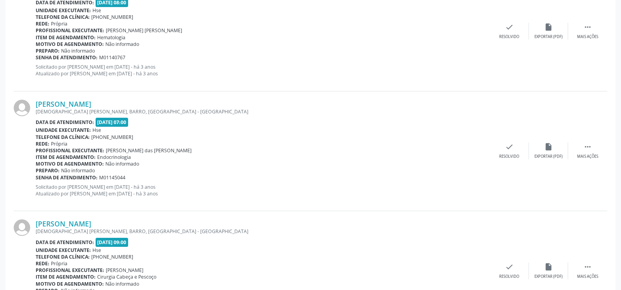
scroll to position [0, 0]
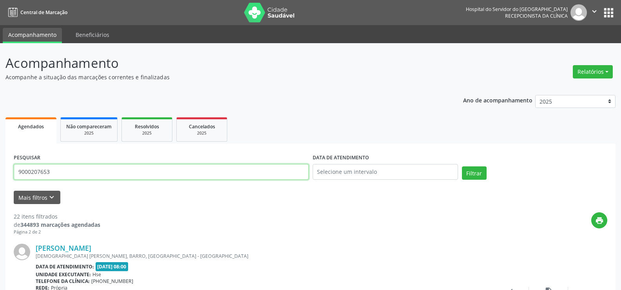
click at [114, 175] on input "9000207653" at bounding box center [161, 172] width 295 height 16
paste input "[PERSON_NAME]"
click at [462, 166] on button "Filtrar" at bounding box center [474, 172] width 25 height 13
click at [111, 164] on input "[PERSON_NAME]" at bounding box center [161, 172] width 295 height 16
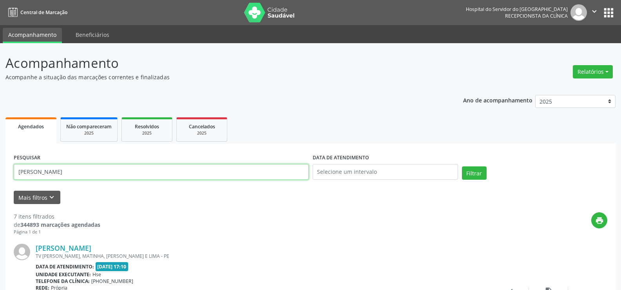
click at [111, 164] on input "[PERSON_NAME]" at bounding box center [161, 172] width 295 height 16
click at [462, 166] on button "Filtrar" at bounding box center [474, 172] width 25 height 13
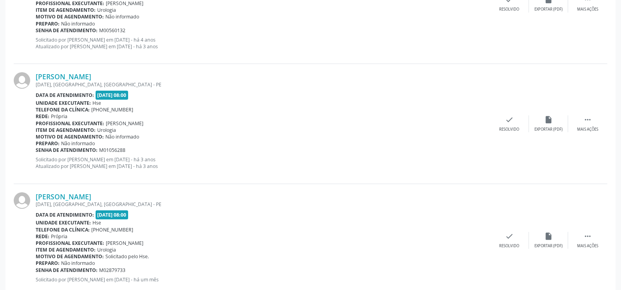
scroll to position [790, 0]
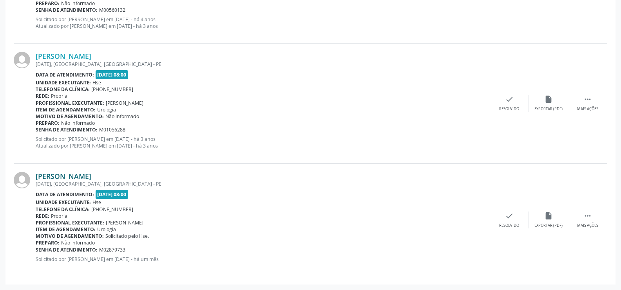
click at [87, 177] on link "[PERSON_NAME]" at bounding box center [64, 176] width 56 height 9
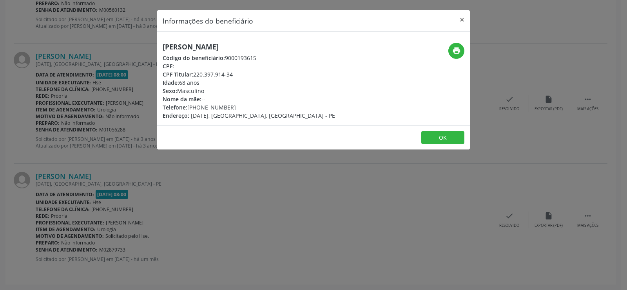
click at [181, 47] on h5 "[PERSON_NAME]" at bounding box center [249, 47] width 172 height 8
click at [47, 112] on div "Informações do beneficiário × [PERSON_NAME] Código do beneficiário: 9000193615 …" at bounding box center [313, 145] width 627 height 290
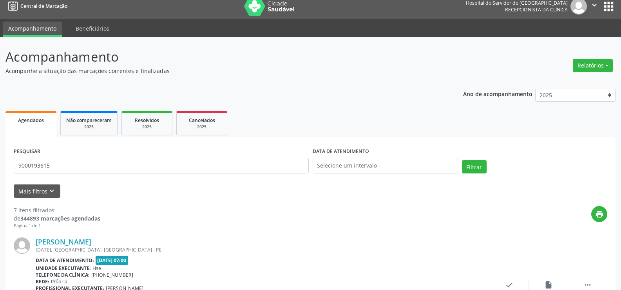
scroll to position [0, 0]
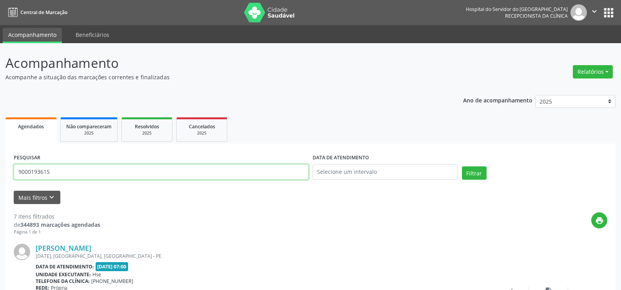
click at [91, 175] on input "9000193615" at bounding box center [161, 172] width 295 height 16
click at [462, 166] on button "Filtrar" at bounding box center [474, 172] width 25 height 13
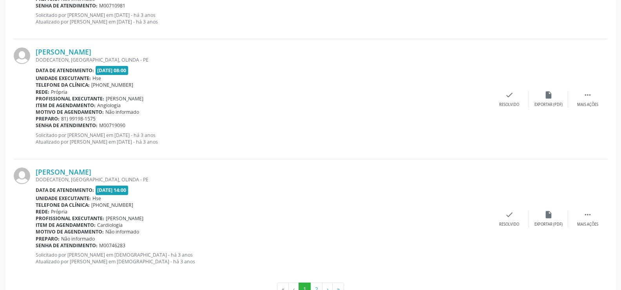
scroll to position [1777, 0]
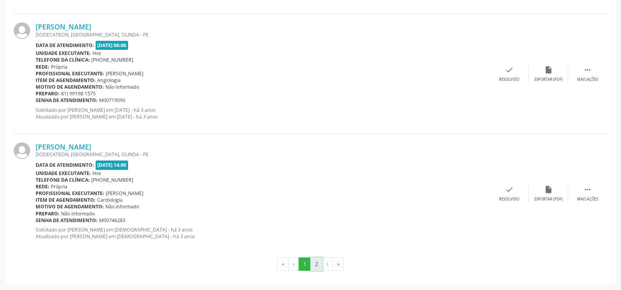
click at [317, 262] on button "2" at bounding box center [316, 263] width 12 height 13
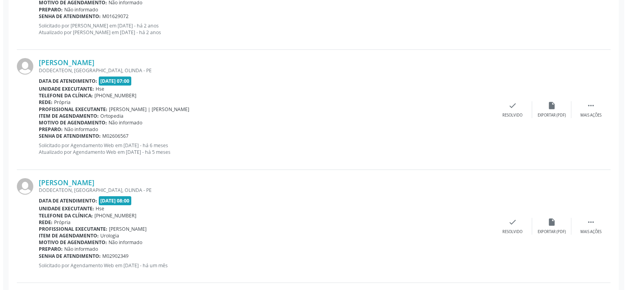
scroll to position [1362, 0]
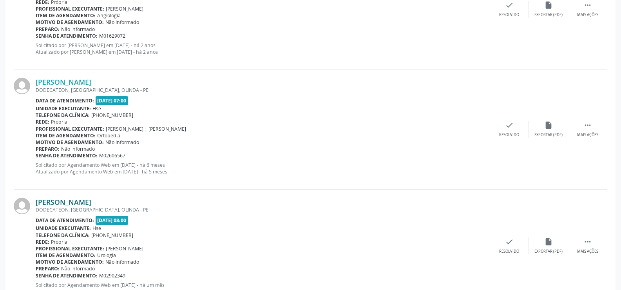
click at [67, 201] on link "[PERSON_NAME]" at bounding box center [64, 201] width 56 height 9
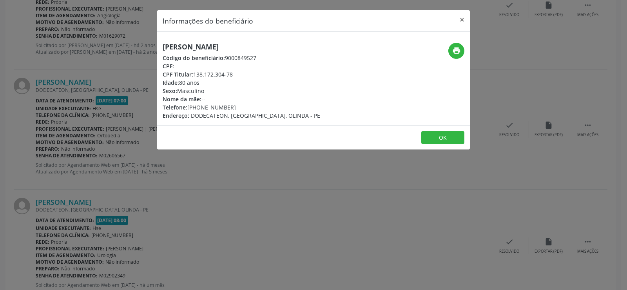
click at [204, 39] on div "[PERSON_NAME] Código do beneficiário: 9000849527 CPF: -- CPF Titular: 138.172.3…" at bounding box center [313, 78] width 313 height 93
click at [205, 39] on div "[PERSON_NAME] Código do beneficiário: 9000849527 CPF: -- CPF Titular: 138.172.3…" at bounding box center [313, 78] width 313 height 93
click at [84, 118] on div "Informações do beneficiário × [PERSON_NAME] Neves Código do beneficiário: 90008…" at bounding box center [313, 145] width 627 height 290
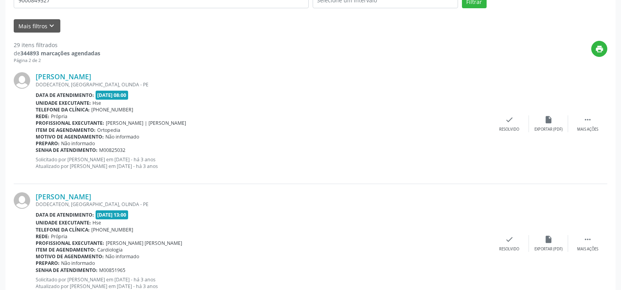
scroll to position [0, 0]
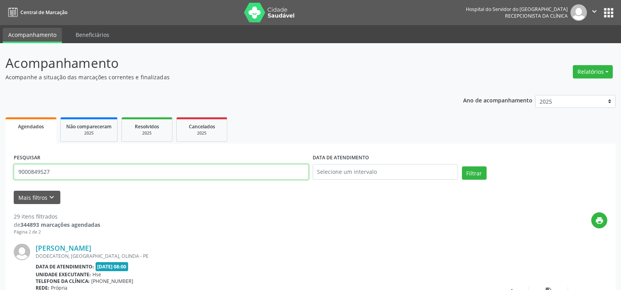
click at [99, 169] on input "9000849527" at bounding box center [161, 172] width 295 height 16
click at [462, 166] on button "Filtrar" at bounding box center [474, 172] width 25 height 13
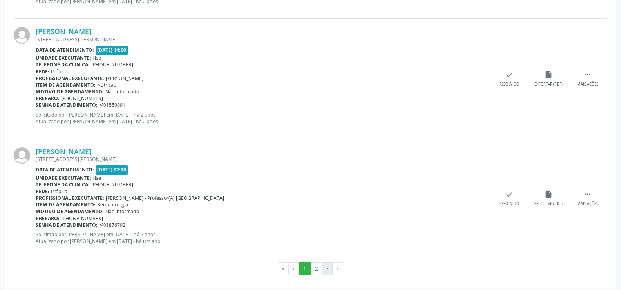
scroll to position [1777, 0]
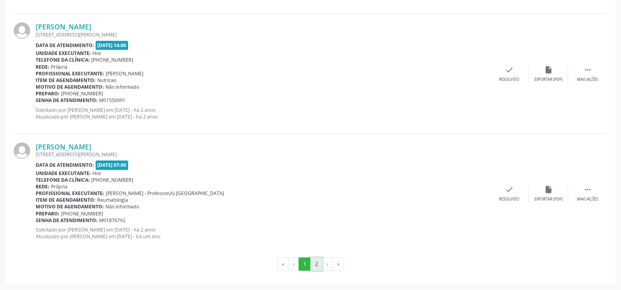
click at [313, 264] on button "2" at bounding box center [316, 263] width 12 height 13
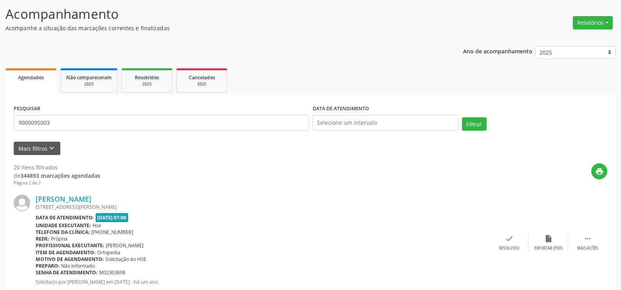
scroll to position [0, 0]
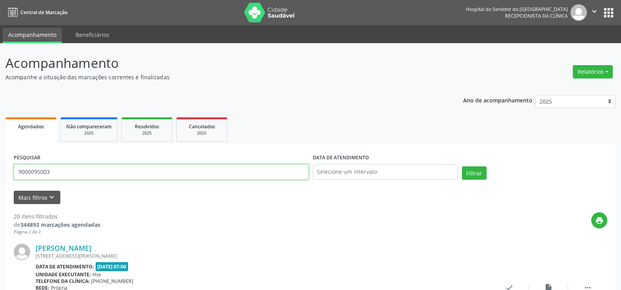
click at [72, 179] on input "9000095003" at bounding box center [161, 172] width 295 height 16
click at [72, 178] on input "9000095003" at bounding box center [161, 172] width 295 height 16
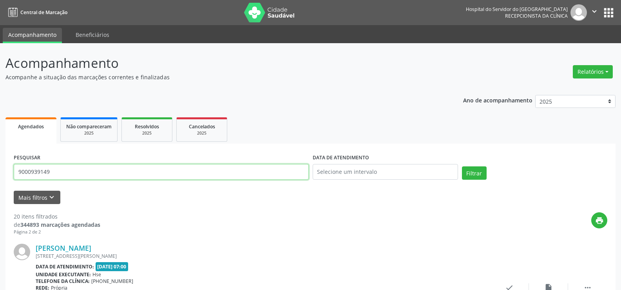
click at [462, 166] on button "Filtrar" at bounding box center [474, 172] width 25 height 13
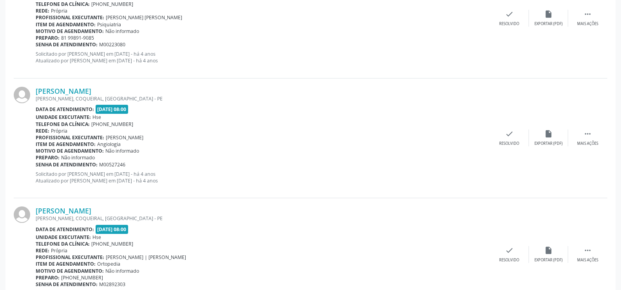
scroll to position [311, 0]
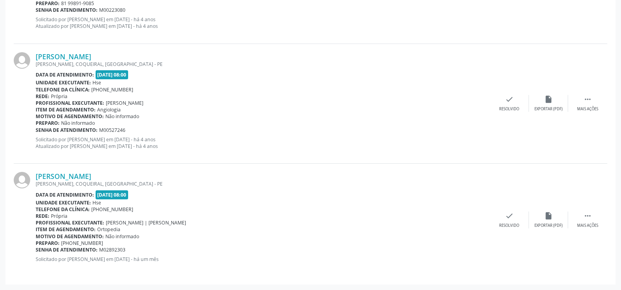
click at [98, 180] on div "[PERSON_NAME], COQUEIRAL, [GEOGRAPHIC_DATA] - PE" at bounding box center [263, 183] width 454 height 7
click at [91, 176] on link "[PERSON_NAME]" at bounding box center [64, 176] width 56 height 9
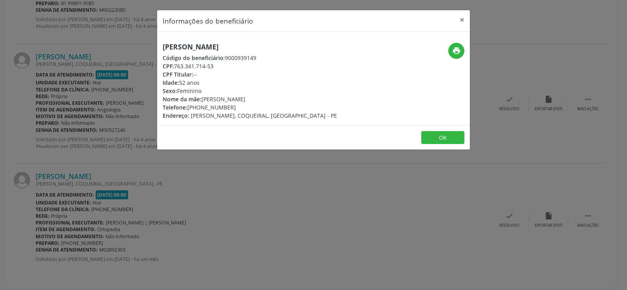
click at [207, 49] on h5 "[PERSON_NAME]" at bounding box center [250, 47] width 174 height 8
click at [100, 162] on div "Informações do beneficiário × [PERSON_NAME] Código do beneficiário: 9000939149 …" at bounding box center [313, 145] width 627 height 290
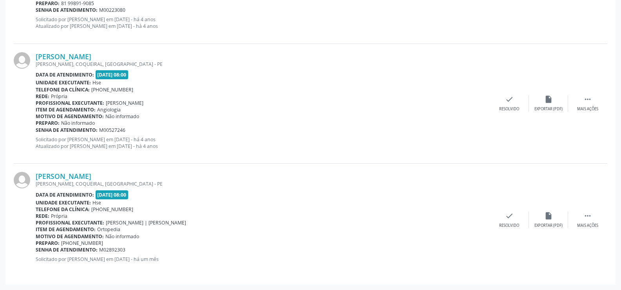
click at [55, 102] on b "Profissional executante:" at bounding box center [70, 103] width 69 height 7
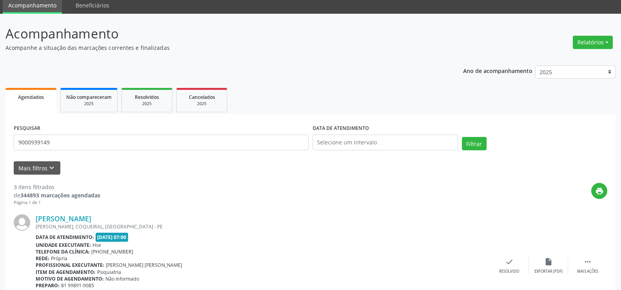
scroll to position [0, 0]
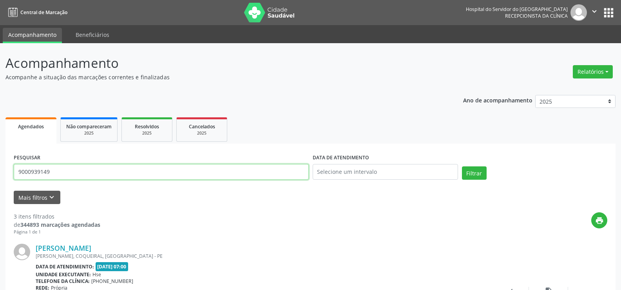
click at [73, 171] on input "9000939149" at bounding box center [161, 172] width 295 height 16
click at [462, 166] on button "Filtrar" at bounding box center [474, 172] width 25 height 13
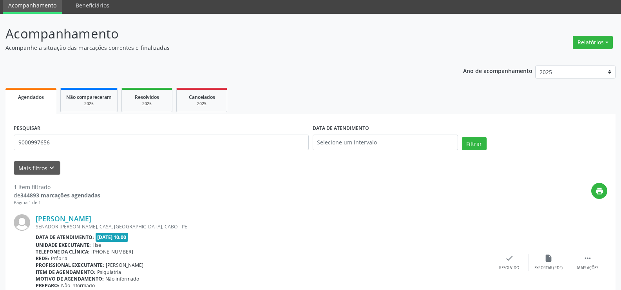
scroll to position [72, 0]
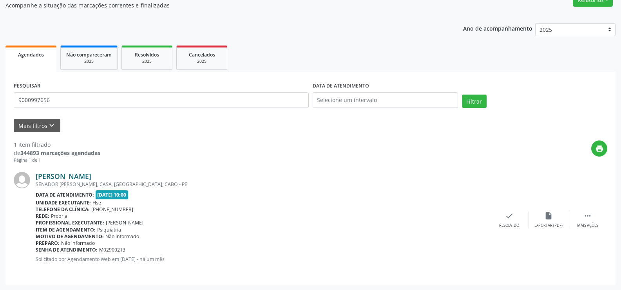
click at [91, 175] on link "[PERSON_NAME]" at bounding box center [64, 176] width 56 height 9
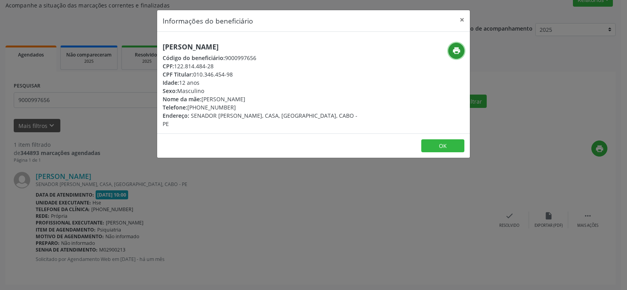
click at [456, 53] on icon "print" at bounding box center [456, 50] width 9 height 9
click at [78, 116] on div "Informações do beneficiário × [PERSON_NAME][GEOGRAPHIC_DATA] Código do benefici…" at bounding box center [313, 145] width 627 height 290
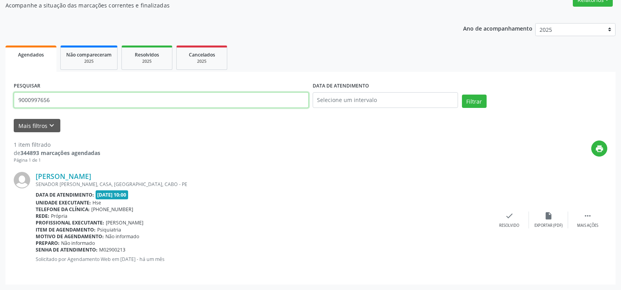
click at [75, 103] on input "9000997656" at bounding box center [161, 100] width 295 height 16
click at [81, 98] on input "9000997656" at bounding box center [161, 100] width 295 height 16
click at [462, 94] on button "Filtrar" at bounding box center [474, 100] width 25 height 13
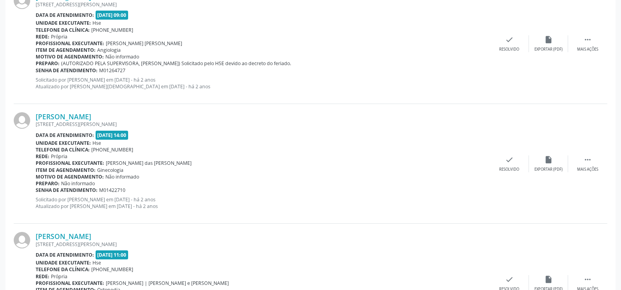
scroll to position [1777, 0]
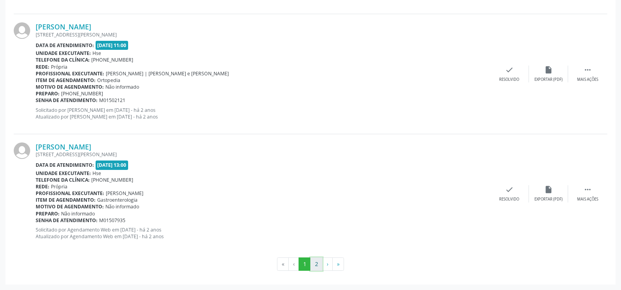
click at [314, 261] on button "2" at bounding box center [316, 263] width 12 height 13
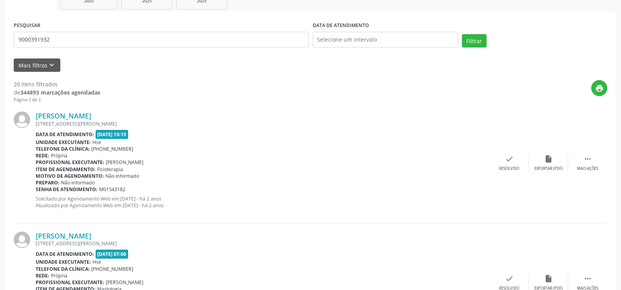
scroll to position [0, 0]
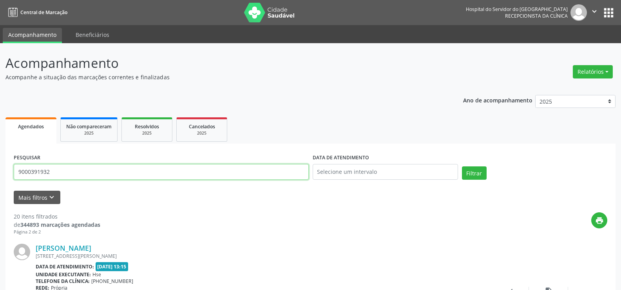
click at [108, 166] on input "9000391932" at bounding box center [161, 172] width 295 height 16
click at [462, 166] on button "Filtrar" at bounding box center [474, 172] width 25 height 13
click at [100, 170] on input "9000238509" at bounding box center [161, 172] width 295 height 16
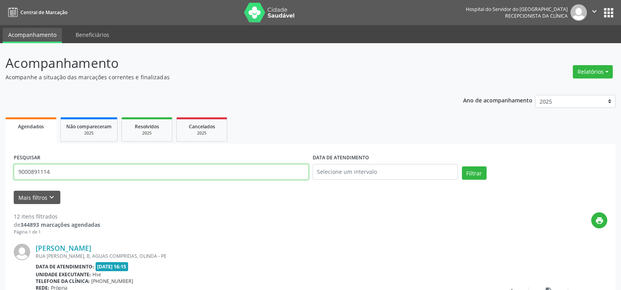
click at [462, 166] on button "Filtrar" at bounding box center [474, 172] width 25 height 13
click at [99, 170] on input "9000891114" at bounding box center [161, 172] width 295 height 16
click at [99, 170] on input "9000019903" at bounding box center [161, 172] width 295 height 16
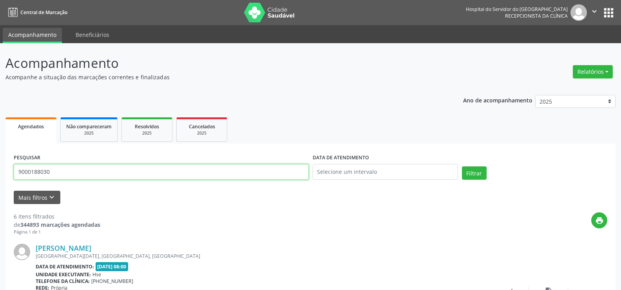
click at [462, 166] on button "Filtrar" at bounding box center [474, 172] width 25 height 13
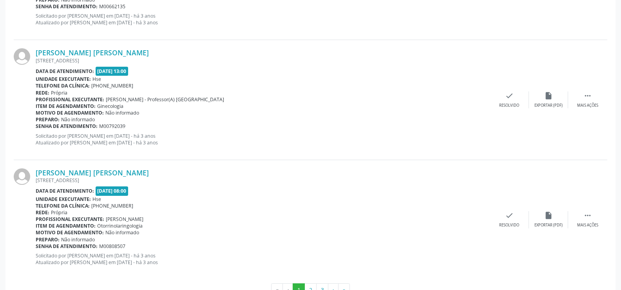
scroll to position [1777, 0]
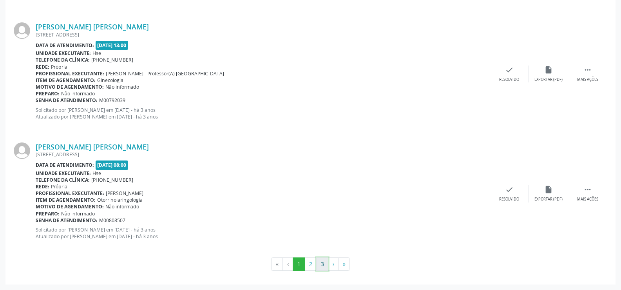
click at [320, 265] on button "3" at bounding box center [322, 263] width 12 height 13
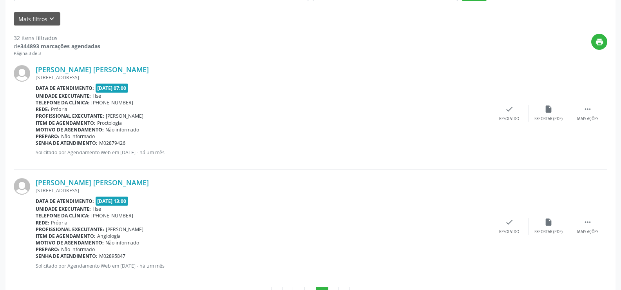
scroll to position [207, 0]
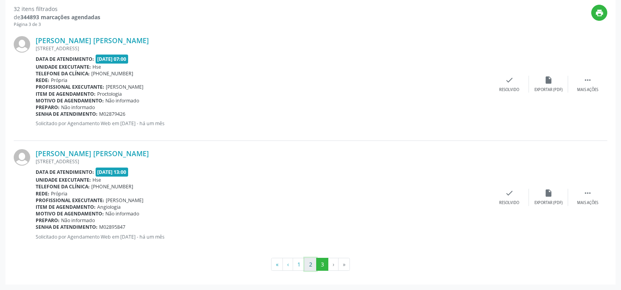
click at [308, 263] on button "2" at bounding box center [310, 263] width 12 height 13
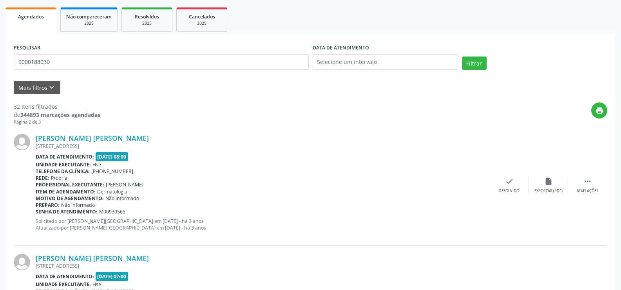
scroll to position [0, 0]
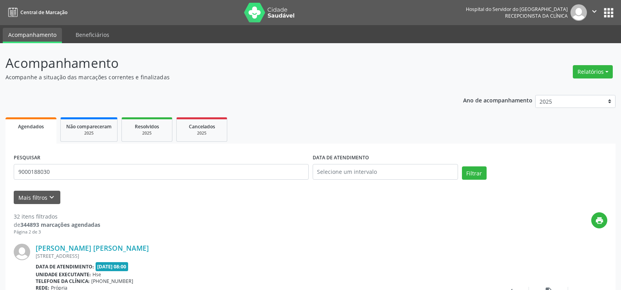
click at [111, 163] on div "PESQUISAR 9000188030" at bounding box center [161, 168] width 299 height 33
click at [114, 169] on input "9000188030" at bounding box center [161, 172] width 295 height 16
click at [462, 166] on button "Filtrar" at bounding box center [474, 172] width 25 height 13
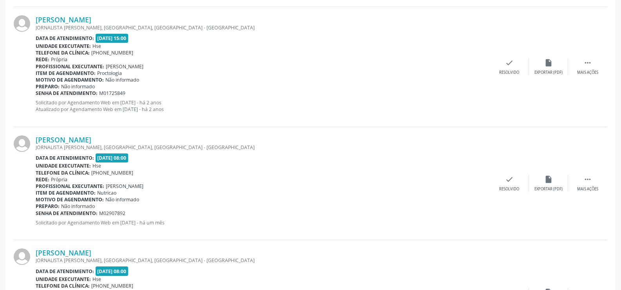
scroll to position [1379, 0]
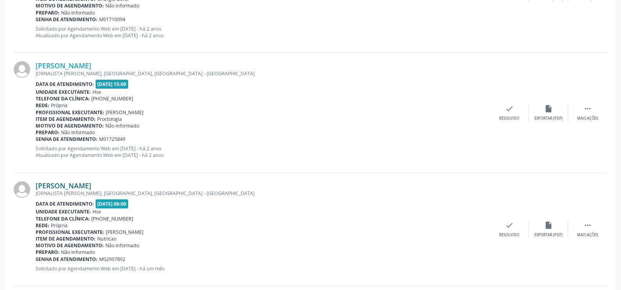
click at [91, 188] on link "[PERSON_NAME]" at bounding box center [64, 185] width 56 height 9
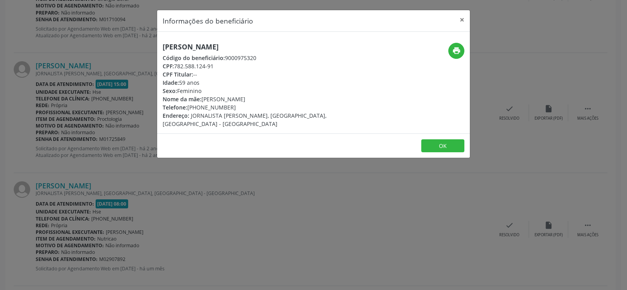
click at [232, 41] on div "[PERSON_NAME] Código do beneficiário: 9000975320 CPF: 782.588.124-91 CPF Titula…" at bounding box center [313, 82] width 313 height 101
click at [132, 174] on div "Informações do beneficiário × [PERSON_NAME] Código do beneficiário: 9000975320 …" at bounding box center [313, 145] width 627 height 290
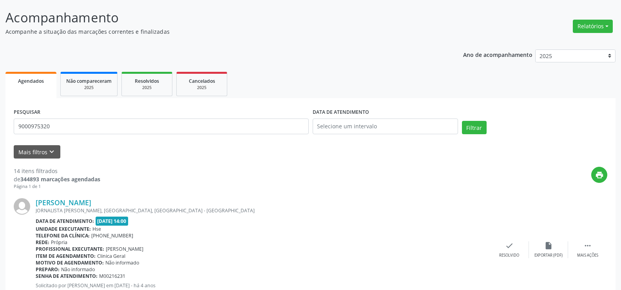
scroll to position [0, 0]
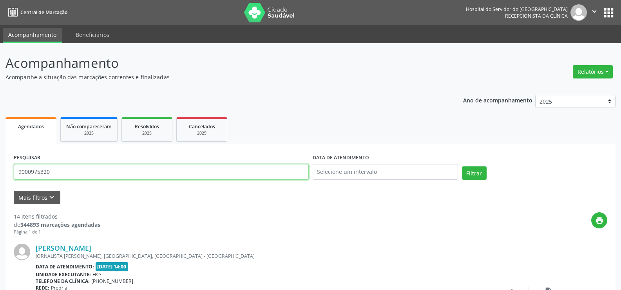
click at [158, 174] on input "9000975320" at bounding box center [161, 172] width 295 height 16
click at [462, 166] on button "Filtrar" at bounding box center [474, 172] width 25 height 13
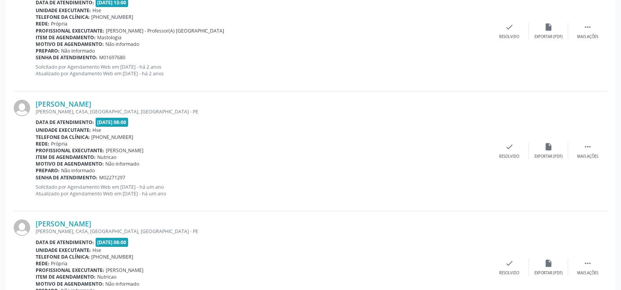
scroll to position [909, 0]
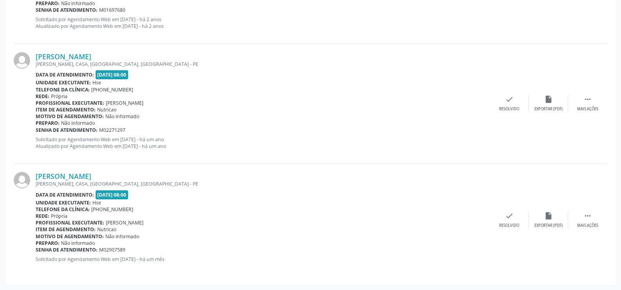
click at [105, 182] on div "[PERSON_NAME], CASA, [GEOGRAPHIC_DATA], [GEOGRAPHIC_DATA] - PE" at bounding box center [263, 183] width 454 height 7
click at [91, 174] on link "[PERSON_NAME]" at bounding box center [64, 176] width 56 height 9
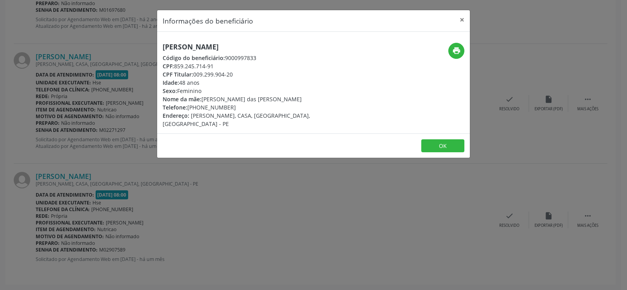
drag, startPoint x: 221, startPoint y: 41, endPoint x: 220, endPoint y: 47, distance: 5.9
click at [220, 47] on h5 "[PERSON_NAME]" at bounding box center [261, 47] width 197 height 8
click at [153, 205] on div "Informações do beneficiário × [PERSON_NAME] Código do beneficiário: 9000997833 …" at bounding box center [313, 145] width 627 height 290
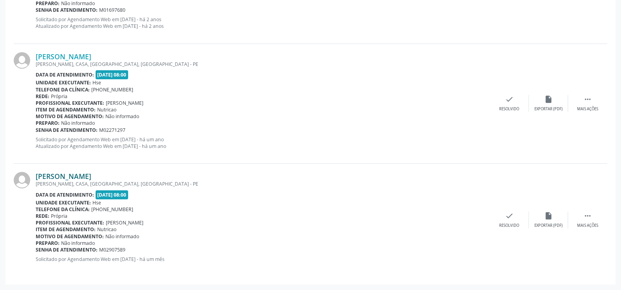
click at [91, 173] on link "[PERSON_NAME]" at bounding box center [64, 176] width 56 height 9
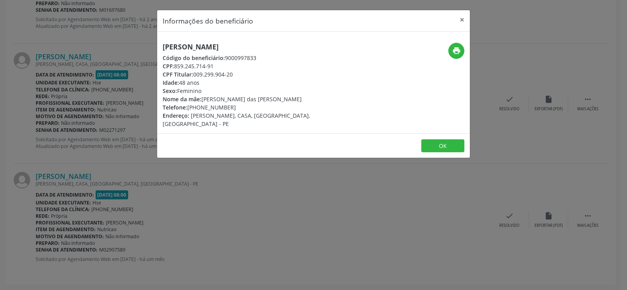
click at [234, 42] on div "[PERSON_NAME] Código do beneficiário: 9000997833 CPF: 859.245.714-91 CPF Titula…" at bounding box center [313, 82] width 313 height 101
click at [111, 177] on div "Informações do beneficiário × [PERSON_NAME] Código do beneficiário: 9000997833 …" at bounding box center [313, 145] width 627 height 290
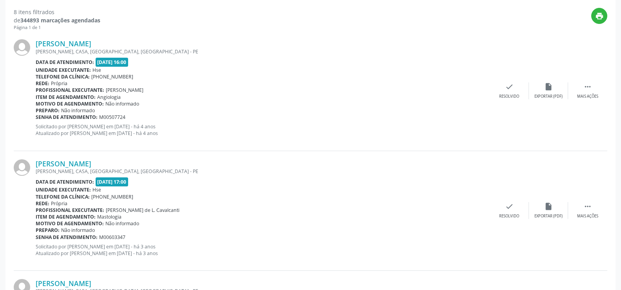
scroll to position [0, 0]
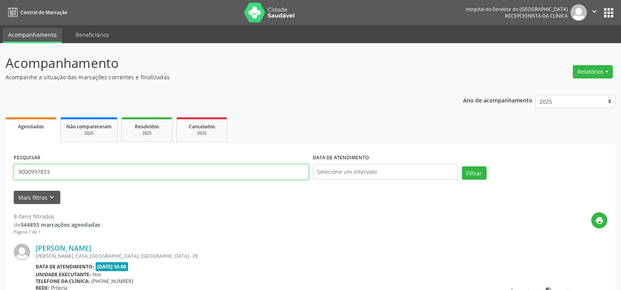
click at [155, 172] on input "9000997833" at bounding box center [161, 172] width 295 height 16
click at [462, 166] on button "Filtrar" at bounding box center [474, 172] width 25 height 13
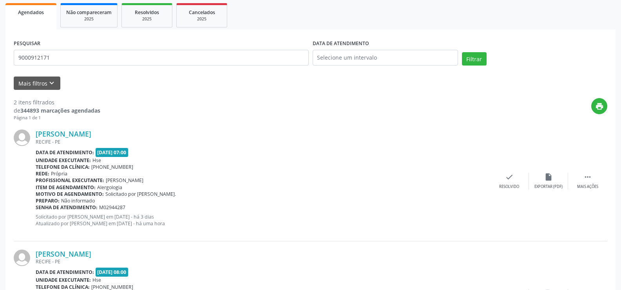
scroll to position [113, 0]
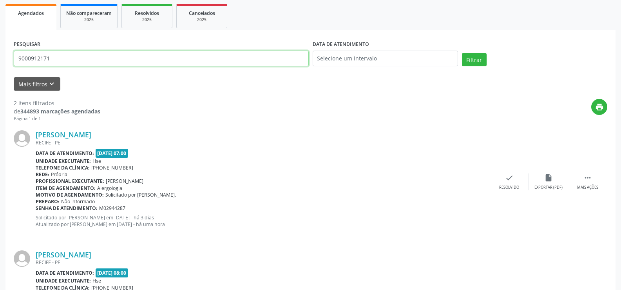
click at [62, 53] on input "9000912171" at bounding box center [161, 59] width 295 height 16
click at [462, 53] on button "Filtrar" at bounding box center [474, 59] width 25 height 13
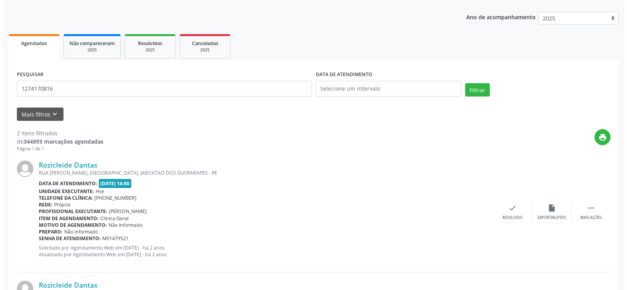
scroll to position [192, 0]
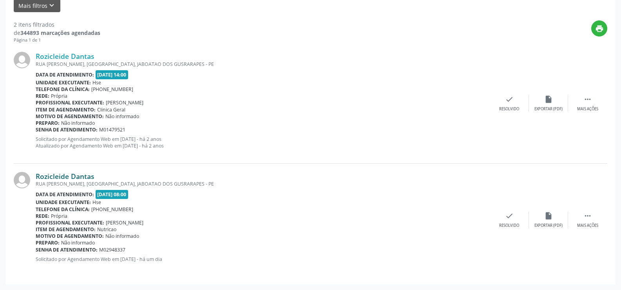
click at [78, 172] on link "Rozicleide Dantas" at bounding box center [65, 176] width 59 height 9
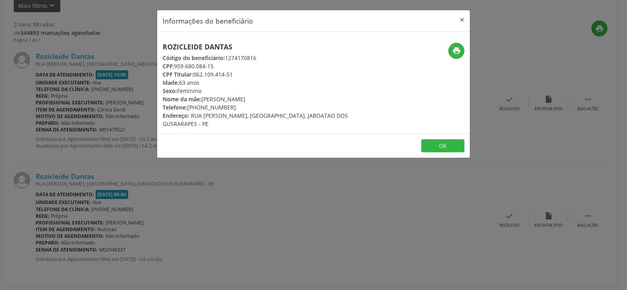
click at [207, 43] on h5 "Rozicleide Dantas" at bounding box center [261, 47] width 197 height 8
click at [63, 121] on div "Informações do beneficiário × Rozicleide Dantas Código do beneficiário: 1274170…" at bounding box center [313, 145] width 627 height 290
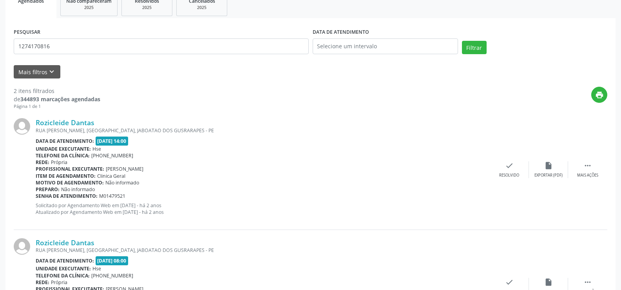
scroll to position [0, 0]
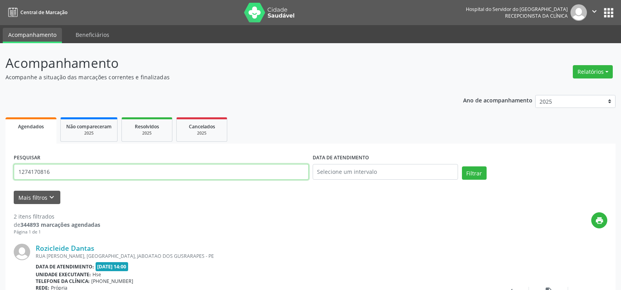
click at [105, 174] on input "1274170816" at bounding box center [161, 172] width 295 height 16
click at [462, 166] on button "Filtrar" at bounding box center [474, 172] width 25 height 13
click at [139, 168] on input "9000996402" at bounding box center [161, 172] width 295 height 16
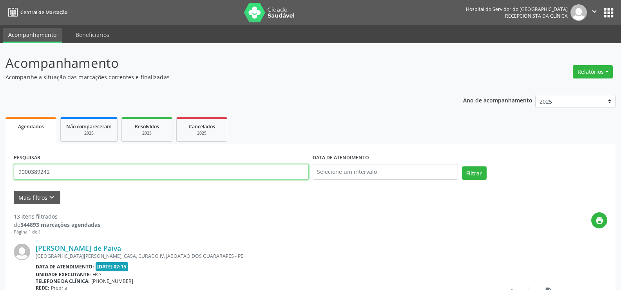
click at [462, 166] on button "Filtrar" at bounding box center [474, 172] width 25 height 13
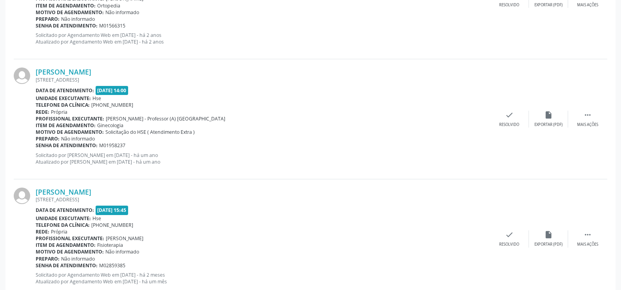
scroll to position [1777, 0]
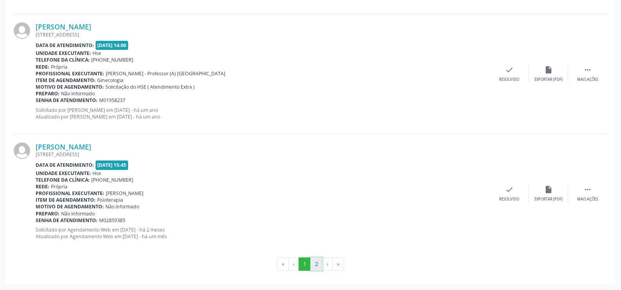
click at [317, 266] on button "2" at bounding box center [316, 263] width 12 height 13
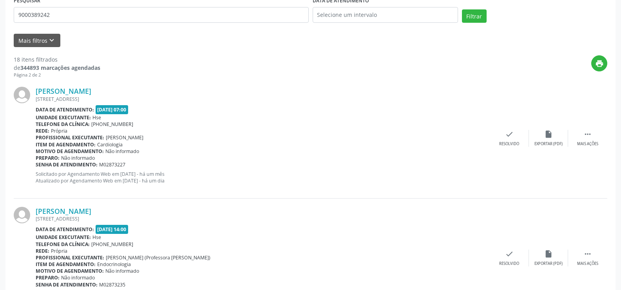
scroll to position [0, 0]
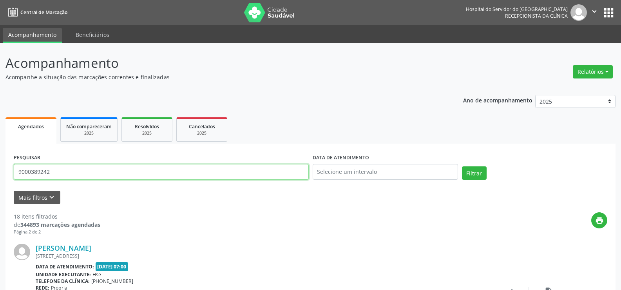
click at [167, 174] on input "9000389242" at bounding box center [161, 172] width 295 height 16
click at [462, 166] on button "Filtrar" at bounding box center [474, 172] width 25 height 13
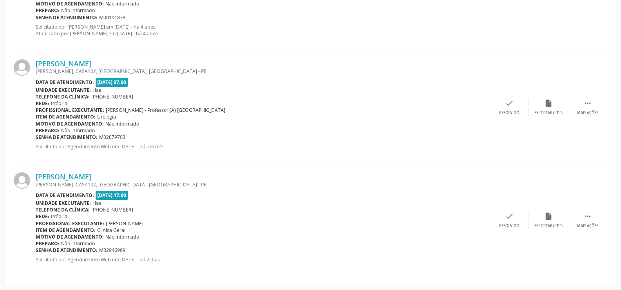
scroll to position [346, 0]
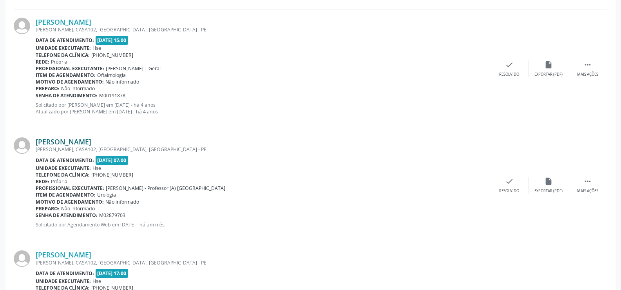
click at [83, 139] on link "[PERSON_NAME]" at bounding box center [64, 141] width 56 height 9
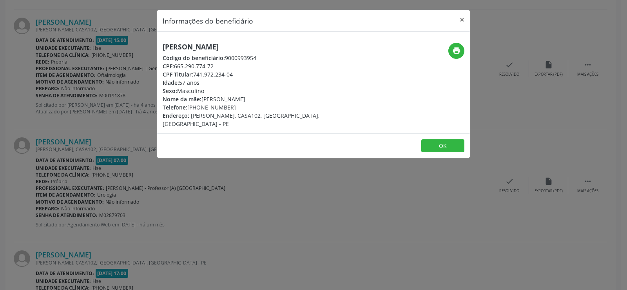
click at [189, 50] on h5 "[PERSON_NAME]" at bounding box center [261, 47] width 197 height 8
click at [75, 145] on div "Informações do beneficiário × [PERSON_NAME] Código do beneficiário: 9000993954 …" at bounding box center [313, 145] width 627 height 290
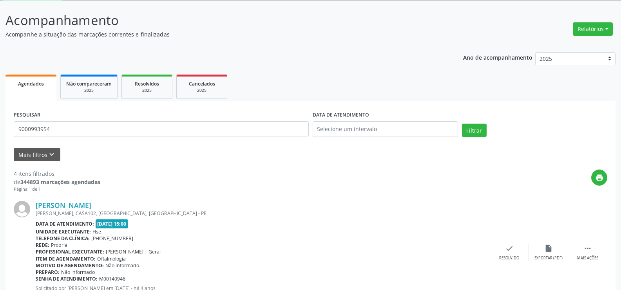
scroll to position [0, 0]
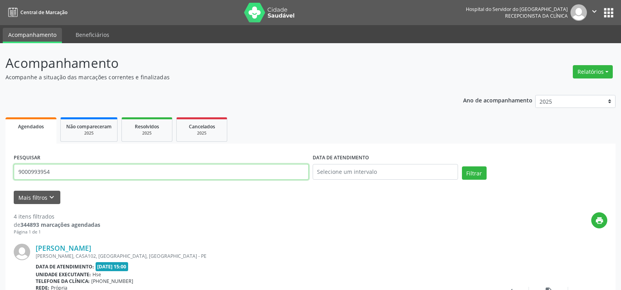
click at [116, 168] on input "9000993954" at bounding box center [161, 172] width 295 height 16
click at [462, 166] on button "Filtrar" at bounding box center [474, 172] width 25 height 13
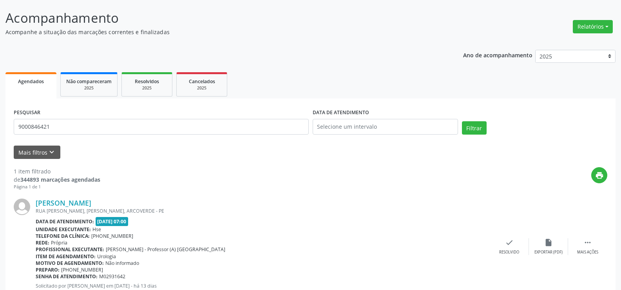
scroll to position [72, 0]
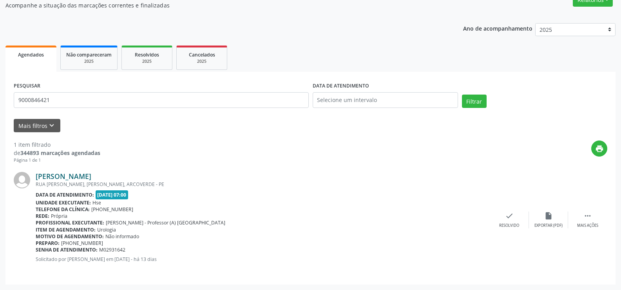
click at [91, 176] on link "[PERSON_NAME]" at bounding box center [64, 176] width 56 height 9
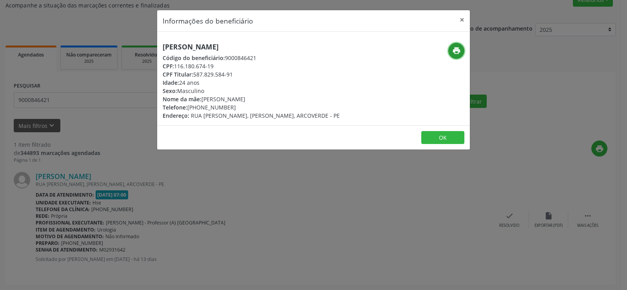
click at [455, 49] on icon "print" at bounding box center [456, 50] width 9 height 9
click at [462, 17] on button "×" at bounding box center [462, 19] width 16 height 19
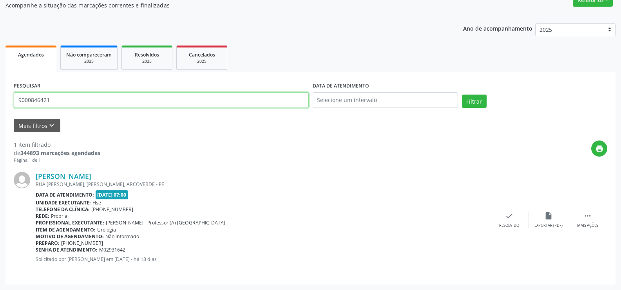
click at [134, 101] on input "9000846421" at bounding box center [161, 100] width 295 height 16
click at [462, 94] on button "Filtrar" at bounding box center [474, 100] width 25 height 13
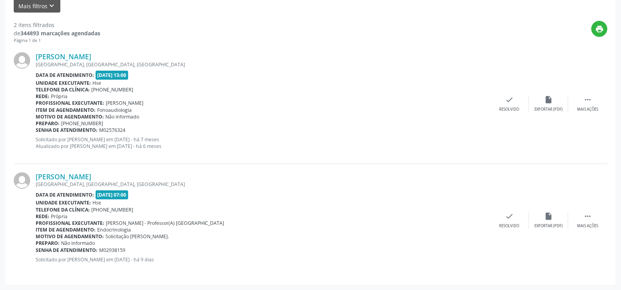
scroll to position [192, 0]
click at [91, 174] on link "[PERSON_NAME]" at bounding box center [64, 176] width 56 height 9
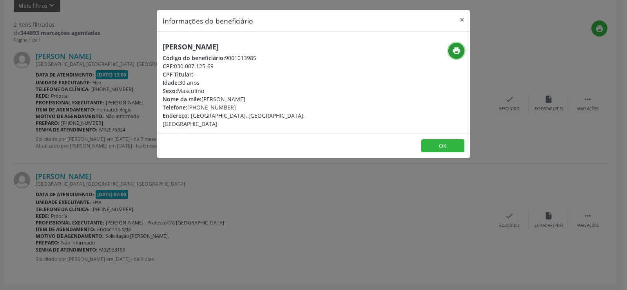
click at [453, 56] on button "print" at bounding box center [456, 51] width 16 height 16
click at [457, 16] on button "×" at bounding box center [462, 19] width 16 height 19
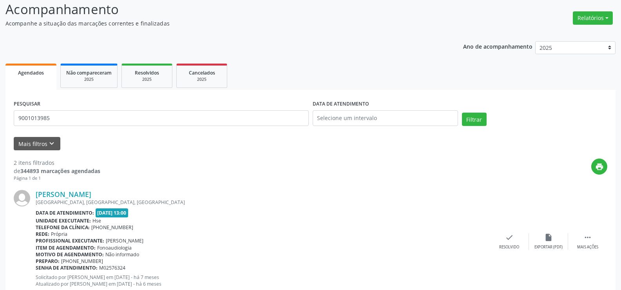
scroll to position [35, 0]
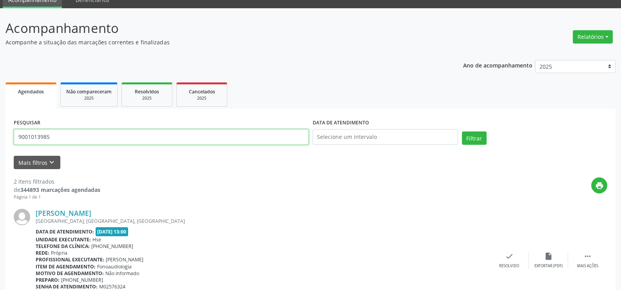
click at [141, 138] on input "9001013985" at bounding box center [161, 137] width 295 height 16
paste input "70691878404"
click at [462, 131] on button "Filtrar" at bounding box center [474, 137] width 25 height 13
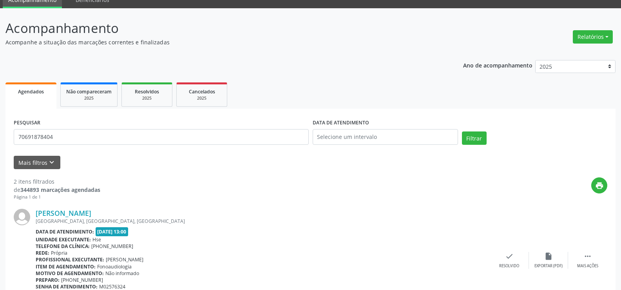
scroll to position [0, 0]
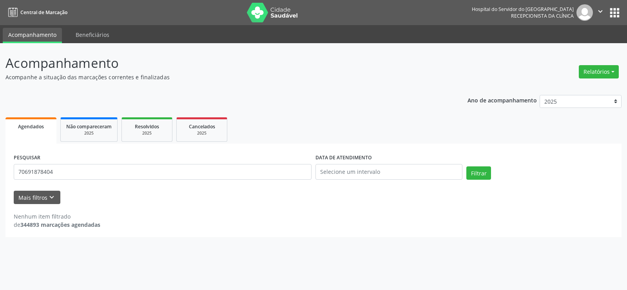
click at [147, 163] on div "PESQUISAR 70691878404" at bounding box center [163, 168] width 302 height 33
click at [147, 173] on input "70691878404" at bounding box center [163, 172] width 298 height 16
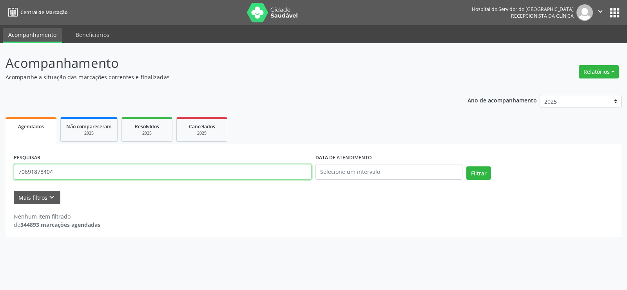
paste input "[PERSON_NAME]"
type input "[PERSON_NAME]"
click at [466, 166] on button "Filtrar" at bounding box center [478, 172] width 25 height 13
click at [92, 126] on span "Não compareceram" at bounding box center [88, 126] width 45 height 7
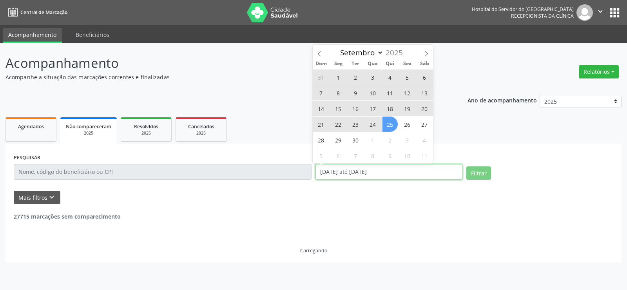
click at [385, 169] on input "[DATE] até [DATE]" at bounding box center [388, 172] width 147 height 16
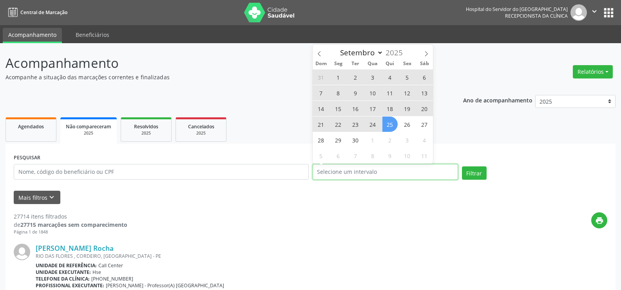
select select "0"
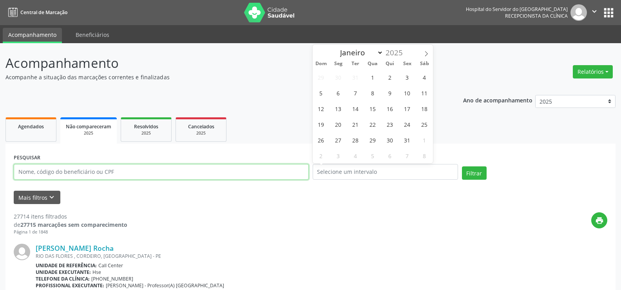
click at [136, 177] on input "text" at bounding box center [161, 172] width 295 height 16
paste input "[PERSON_NAME]"
type input "[PERSON_NAME]"
click at [462, 166] on button "Filtrar" at bounding box center [474, 172] width 25 height 13
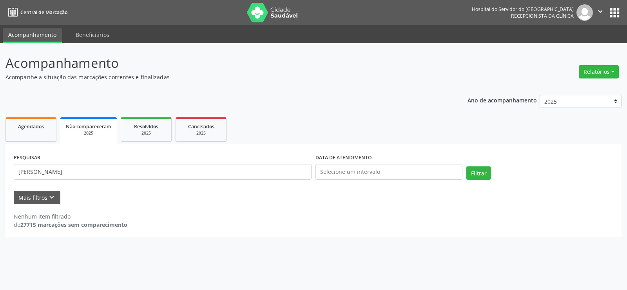
click at [32, 179] on div "PESQUISAR [PERSON_NAME]" at bounding box center [163, 168] width 302 height 33
click at [33, 171] on input "[PERSON_NAME]" at bounding box center [163, 172] width 298 height 16
click at [148, 121] on link "Resolvidos 2025" at bounding box center [146, 129] width 51 height 24
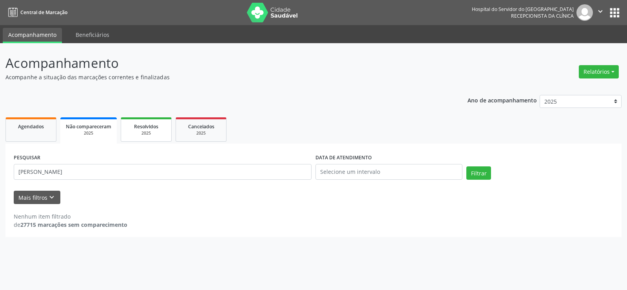
select select "8"
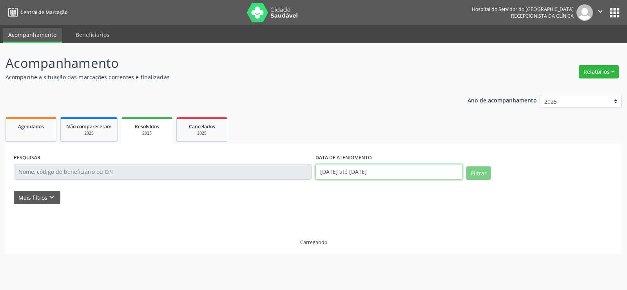
click at [361, 172] on input "[DATE] até [DATE]" at bounding box center [388, 172] width 147 height 16
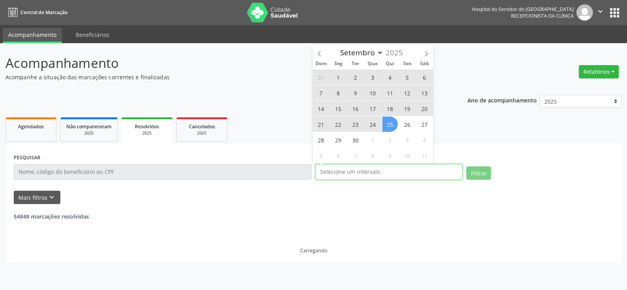
select select "0"
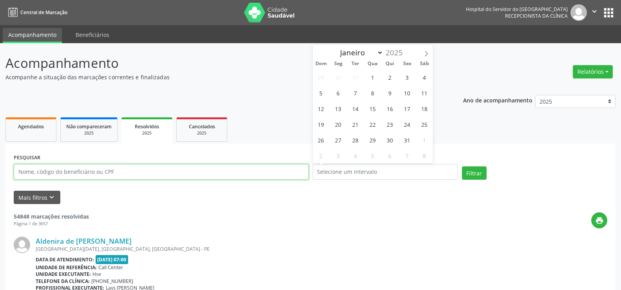
click at [69, 169] on input "text" at bounding box center [161, 172] width 295 height 16
paste input "[PERSON_NAME]"
click at [462, 166] on button "Filtrar" at bounding box center [474, 172] width 25 height 13
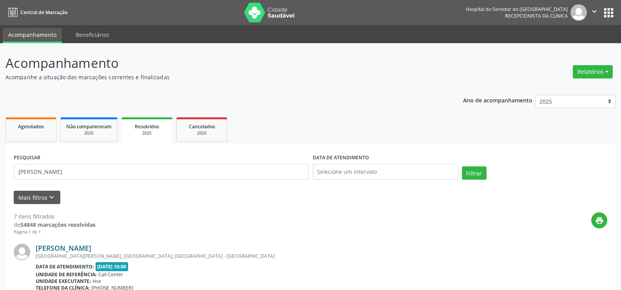
click at [91, 251] on link "[PERSON_NAME]" at bounding box center [64, 247] width 56 height 9
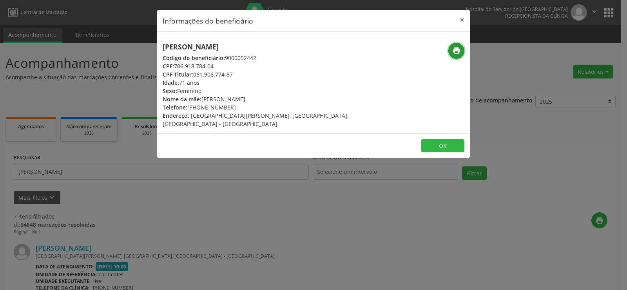
click at [458, 50] on icon "print" at bounding box center [456, 50] width 9 height 9
click at [91, 182] on div "Informações do beneficiário × [PERSON_NAME] Código do beneficiário: 9000052442 …" at bounding box center [313, 145] width 627 height 290
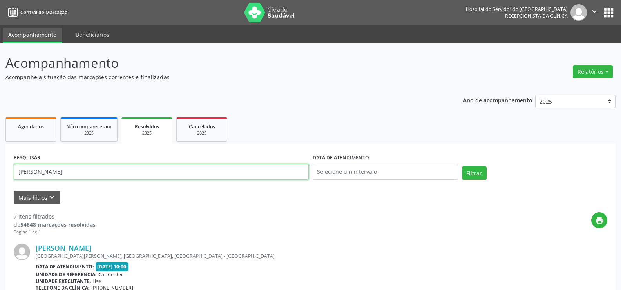
click at [88, 173] on input "[PERSON_NAME]" at bounding box center [161, 172] width 295 height 16
paste input "[PERSON_NAME]"
click at [462, 166] on button "Filtrar" at bounding box center [474, 172] width 25 height 13
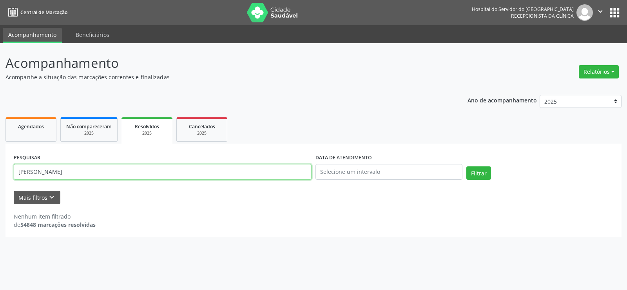
drag, startPoint x: 58, startPoint y: 173, endPoint x: 159, endPoint y: 192, distance: 102.1
click at [159, 192] on form "PESQUISAR [PERSON_NAME] DATA DE ATENDIMENTO Filtrar UNIDADE EXECUTANTE Selecion…" at bounding box center [314, 178] width 600 height 52
click at [466, 166] on button "Filtrar" at bounding box center [478, 172] width 25 height 13
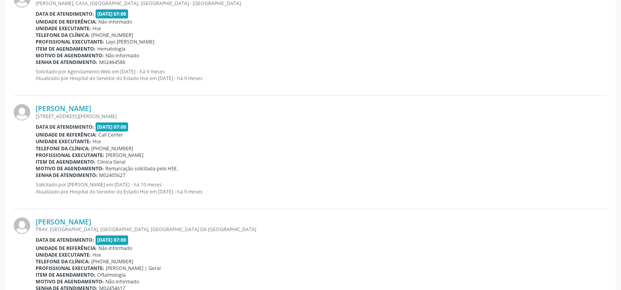
scroll to position [353, 0]
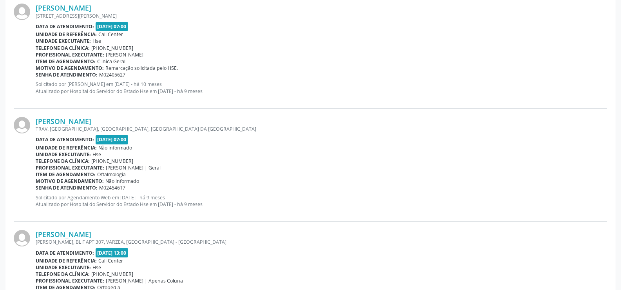
click at [63, 134] on div "[PERSON_NAME] TRAV. [GEOGRAPHIC_DATA], [GEOGRAPHIC_DATA], [GEOGRAPHIC_DATA] DA …" at bounding box center [322, 165] width 572 height 96
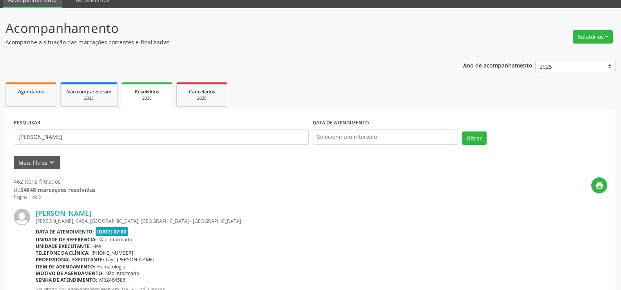
scroll to position [0, 0]
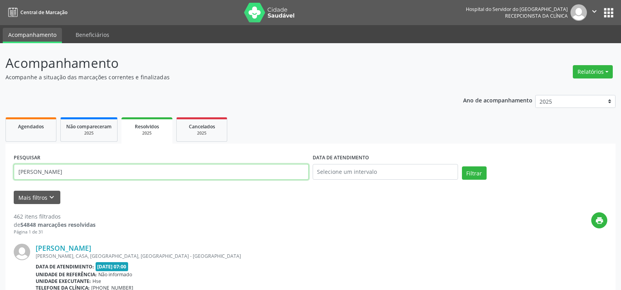
click at [69, 178] on input "[PERSON_NAME]" at bounding box center [161, 172] width 295 height 16
paste input "168.272.524-34"
type input "168.272.524-34"
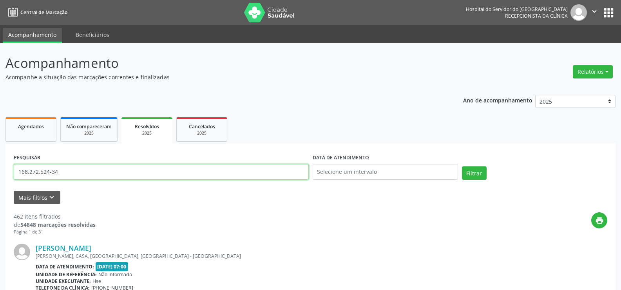
click at [462, 166] on button "Filtrar" at bounding box center [474, 172] width 25 height 13
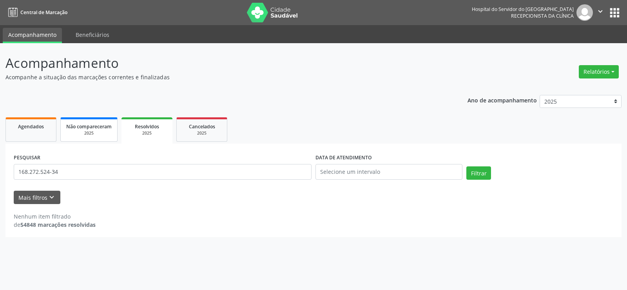
click at [87, 126] on span "Não compareceram" at bounding box center [88, 126] width 45 height 7
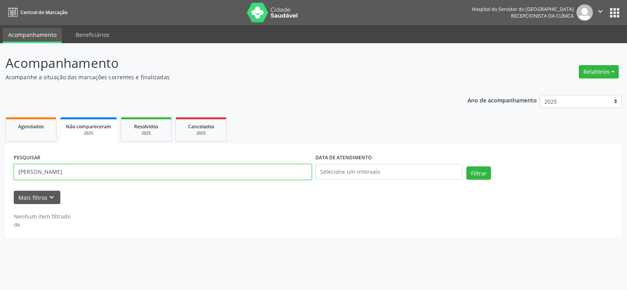
click at [103, 171] on input "[PERSON_NAME]" at bounding box center [163, 172] width 298 height 16
paste input "168.272.524-34"
type input "168.272.524-34"
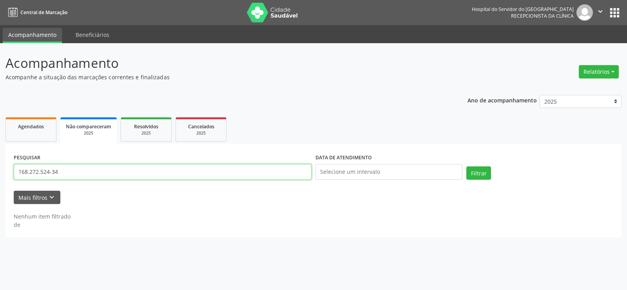
click at [466, 166] on button "Filtrar" at bounding box center [478, 172] width 25 height 13
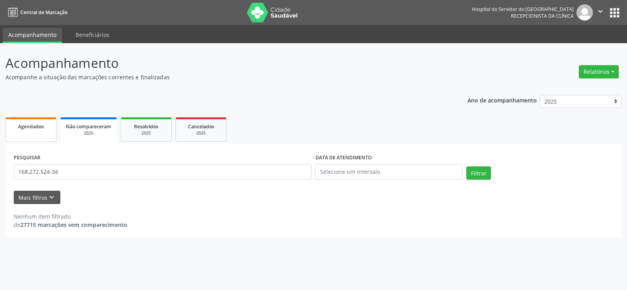
click at [52, 118] on link "Agendados" at bounding box center [30, 129] width 51 height 24
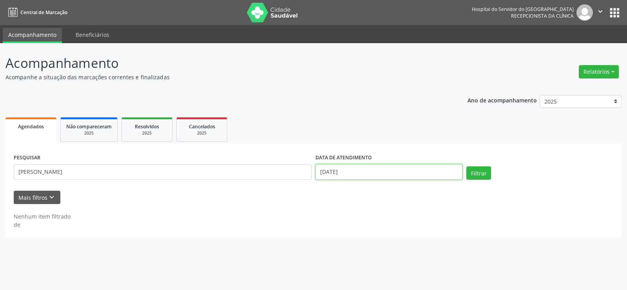
click at [354, 171] on input "[DATE]" at bounding box center [388, 172] width 147 height 16
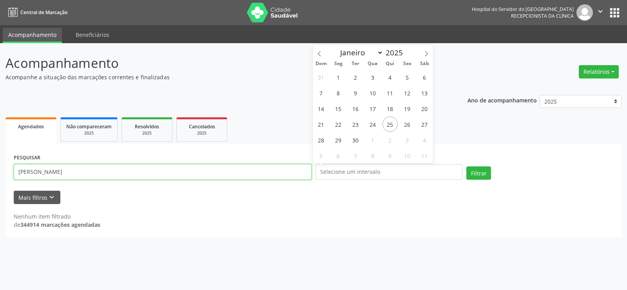
click at [198, 166] on input "[PERSON_NAME]" at bounding box center [163, 172] width 298 height 16
paste input "168.272.524-34"
click at [466, 166] on button "Filtrar" at bounding box center [478, 172] width 25 height 13
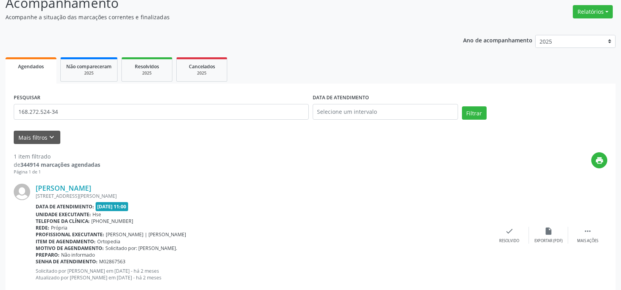
scroll to position [79, 0]
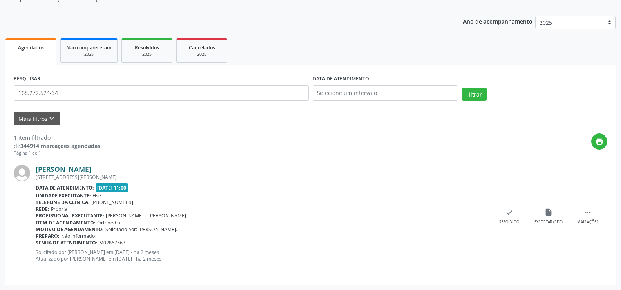
click at [91, 169] on link "[PERSON_NAME]" at bounding box center [64, 169] width 56 height 9
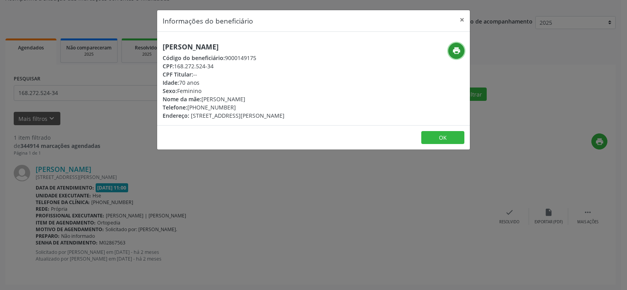
click at [452, 48] on icon "print" at bounding box center [456, 50] width 9 height 9
click at [78, 103] on div "Informações do beneficiário × [PERSON_NAME] Código do beneficiário: 9000149175 …" at bounding box center [313, 145] width 627 height 290
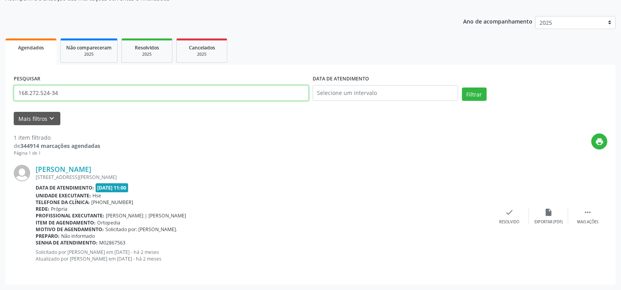
click at [78, 89] on input "168.272.524-34" at bounding box center [161, 93] width 295 height 16
click at [77, 89] on input "168.272.524-34" at bounding box center [161, 93] width 295 height 16
paste input "432.330.824-87"
click at [462, 87] on button "Filtrar" at bounding box center [474, 93] width 25 height 13
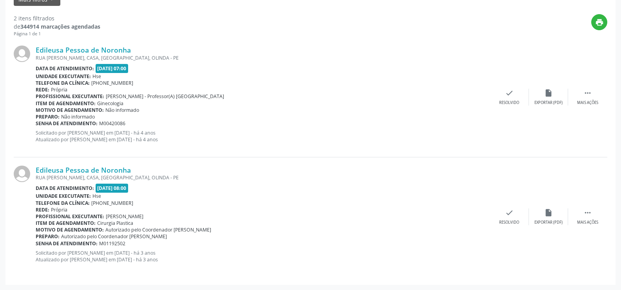
scroll to position [198, 0]
click at [114, 174] on div "RUA [PERSON_NAME], CASA, [GEOGRAPHIC_DATA], OLINDA - PE" at bounding box center [263, 177] width 454 height 7
click at [114, 170] on link "Edileusa Pessoa de Noronha" at bounding box center [83, 169] width 95 height 9
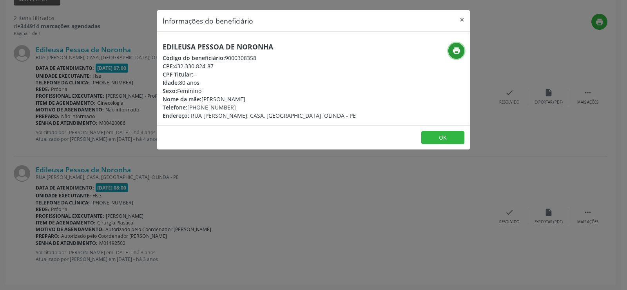
click at [460, 48] on icon "print" at bounding box center [456, 50] width 9 height 9
click at [110, 118] on div "Informações do beneficiário × Edileusa Pessoa de Noronha Código do beneficiário…" at bounding box center [313, 145] width 627 height 290
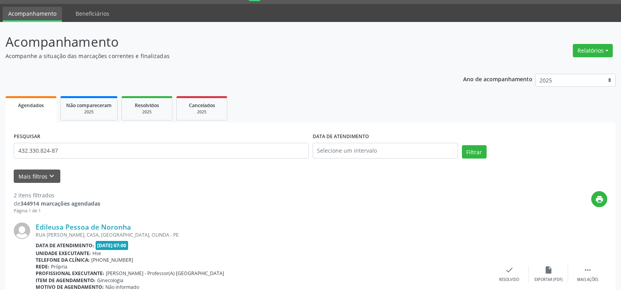
scroll to position [2, 0]
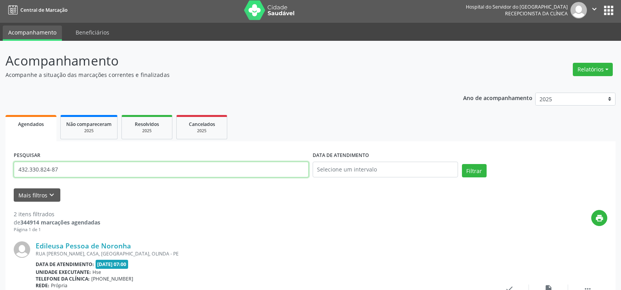
click at [196, 162] on input "432.330.824-87" at bounding box center [161, 169] width 295 height 16
click at [462, 164] on button "Filtrar" at bounding box center [474, 170] width 25 height 13
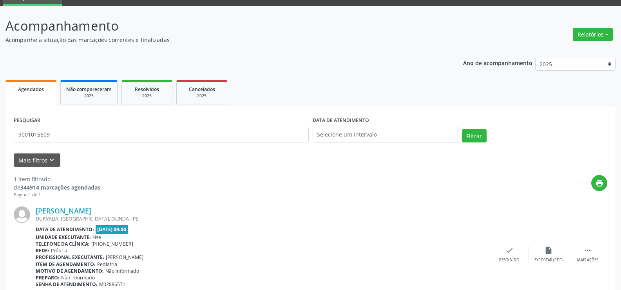
scroll to position [72, 0]
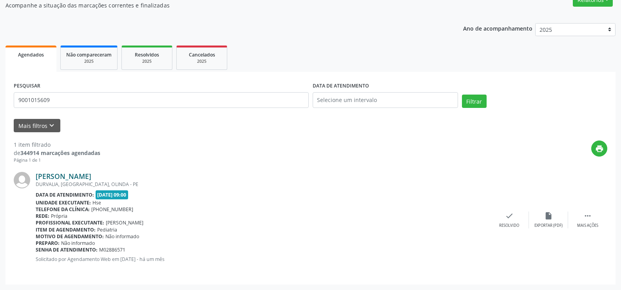
click at [91, 175] on link "[PERSON_NAME]" at bounding box center [64, 176] width 56 height 9
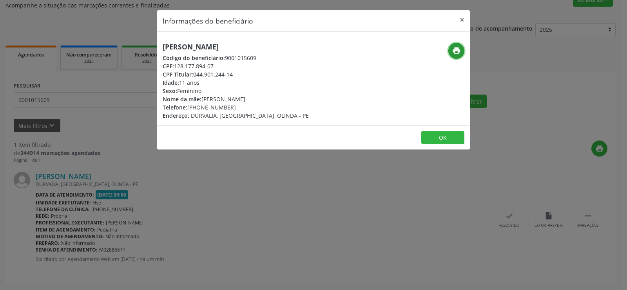
click at [455, 49] on icon "print" at bounding box center [456, 50] width 9 height 9
click at [95, 146] on div "Informações do beneficiário × [PERSON_NAME] Código do beneficiário: 9001015609 …" at bounding box center [313, 145] width 627 height 290
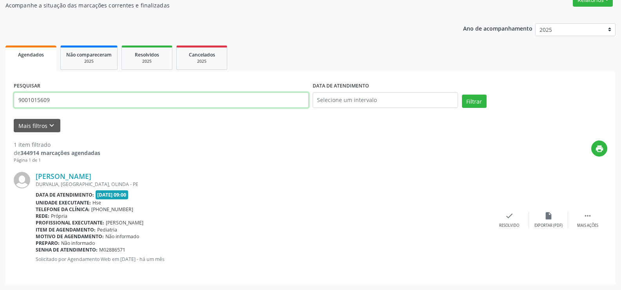
click at [84, 105] on input "9001015609" at bounding box center [161, 100] width 295 height 16
click at [108, 100] on input "9001015609" at bounding box center [161, 100] width 295 height 16
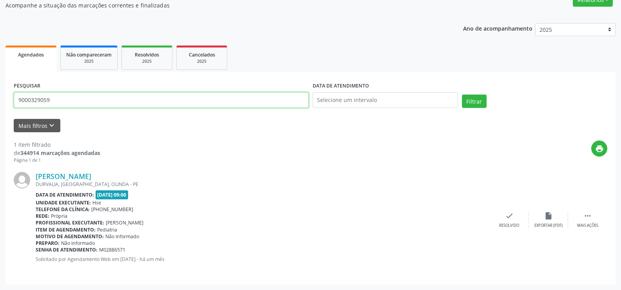
click at [462, 94] on button "Filtrar" at bounding box center [474, 100] width 25 height 13
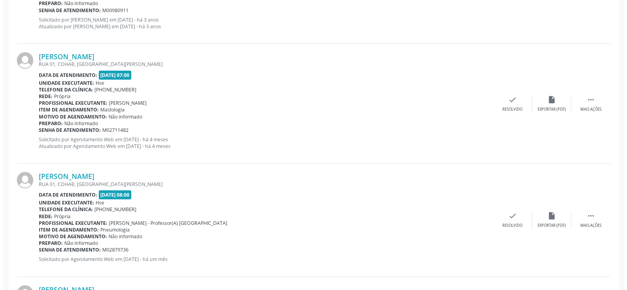
scroll to position [426, 0]
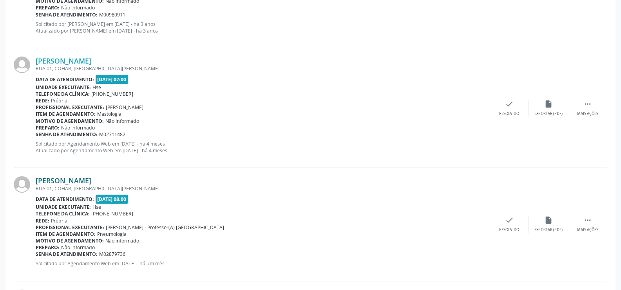
click at [91, 182] on link "[PERSON_NAME]" at bounding box center [64, 180] width 56 height 9
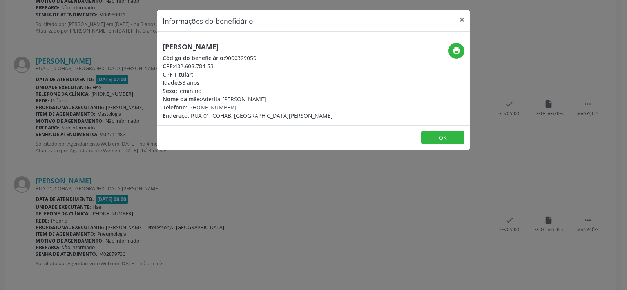
click at [241, 46] on h5 "[PERSON_NAME]" at bounding box center [248, 47] width 170 height 8
click at [85, 179] on div "Informações do beneficiário × [PERSON_NAME] Código do beneficiário: 9000329059 …" at bounding box center [313, 145] width 627 height 290
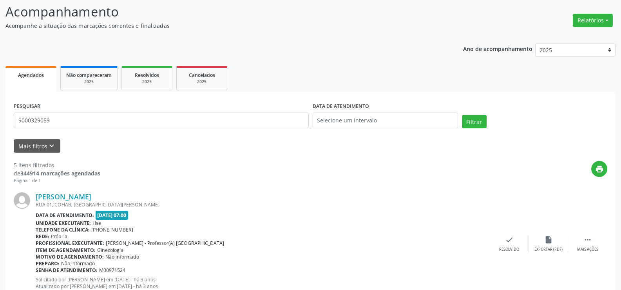
scroll to position [0, 0]
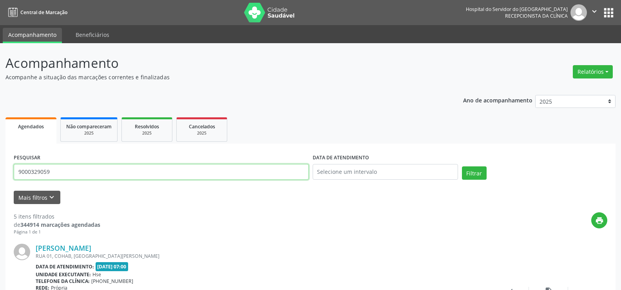
click at [87, 166] on input "9000329059" at bounding box center [161, 172] width 295 height 16
click at [462, 166] on button "Filtrar" at bounding box center [474, 172] width 25 height 13
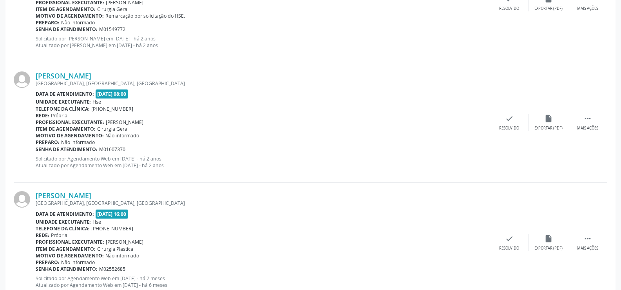
scroll to position [1645, 0]
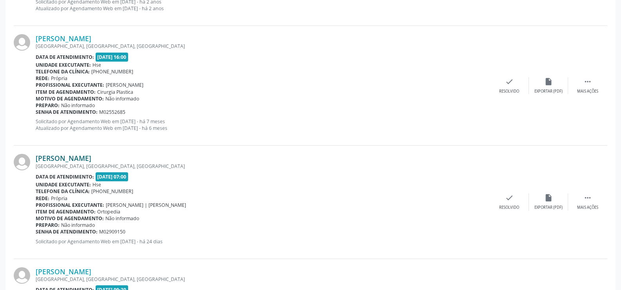
click at [89, 161] on link "[PERSON_NAME]" at bounding box center [64, 158] width 56 height 9
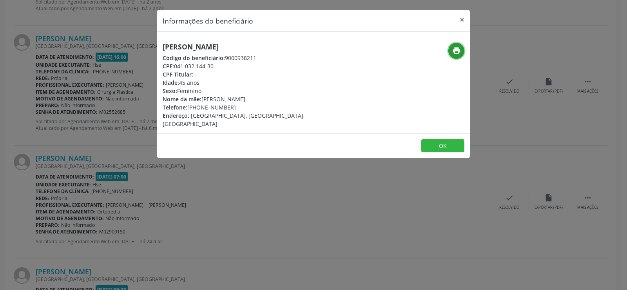
click at [455, 45] on button "print" at bounding box center [456, 51] width 16 height 16
click at [462, 18] on button "×" at bounding box center [462, 19] width 16 height 19
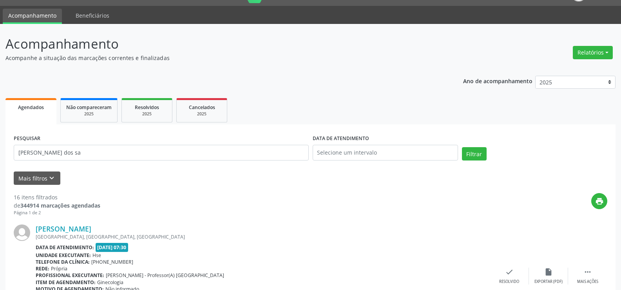
scroll to position [0, 0]
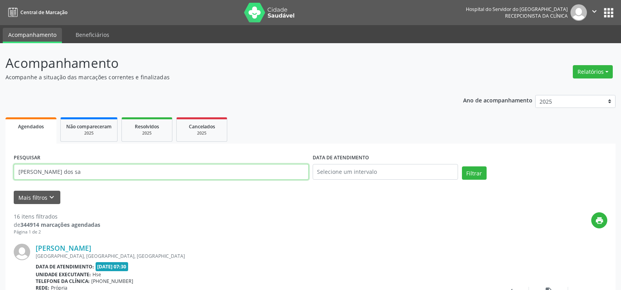
click at [136, 178] on input "[PERSON_NAME] dos sa" at bounding box center [161, 172] width 295 height 16
paste input "[PERSON_NAME]"
click at [462, 166] on button "Filtrar" at bounding box center [474, 172] width 25 height 13
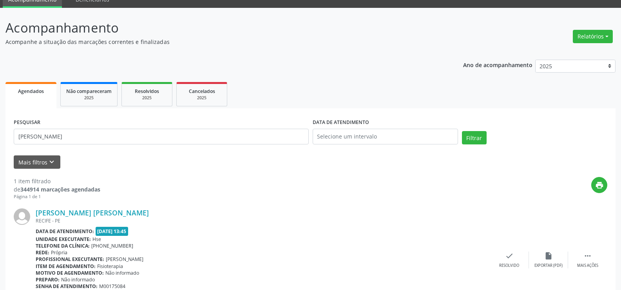
scroll to position [79, 0]
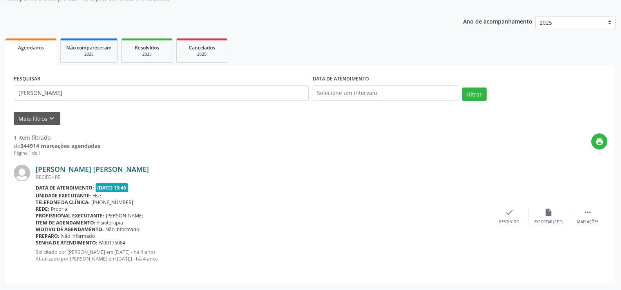
click at [109, 170] on link "[PERSON_NAME] [PERSON_NAME]" at bounding box center [92, 169] width 113 height 9
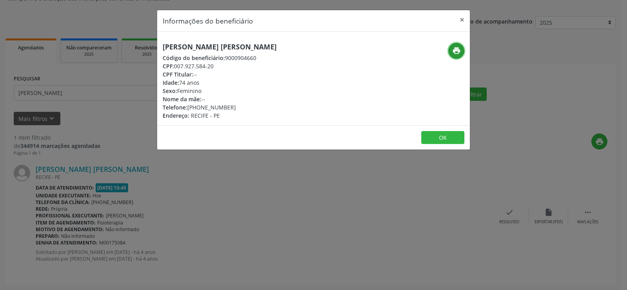
click at [459, 46] on button "print" at bounding box center [456, 51] width 16 height 16
click at [460, 22] on button "×" at bounding box center [462, 19] width 16 height 19
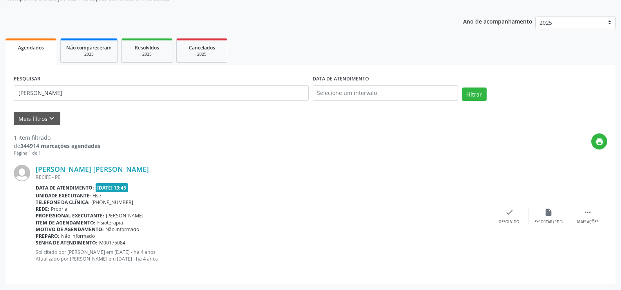
click at [213, 102] on div "PESQUISAR [PERSON_NAME]" at bounding box center [161, 89] width 299 height 33
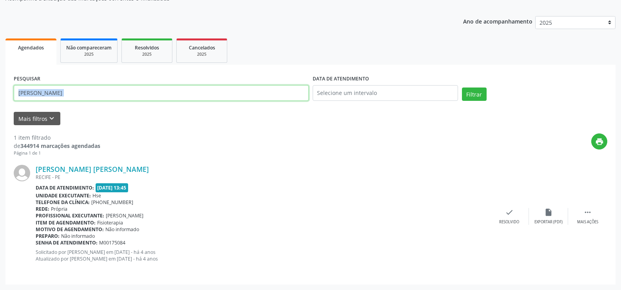
click at [209, 97] on input "[PERSON_NAME]" at bounding box center [161, 93] width 295 height 16
click at [462, 87] on button "Filtrar" at bounding box center [474, 93] width 25 height 13
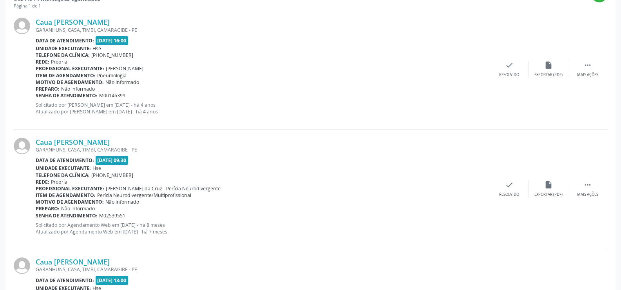
scroll to position [0, 0]
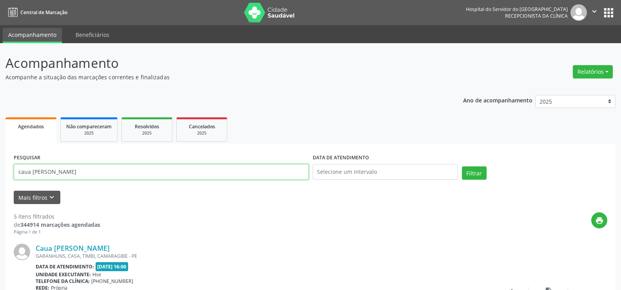
click at [137, 175] on input "caua [PERSON_NAME]" at bounding box center [161, 172] width 295 height 16
click at [462, 166] on button "Filtrar" at bounding box center [474, 172] width 25 height 13
click at [109, 173] on input "[PERSON_NAME]" at bounding box center [161, 172] width 295 height 16
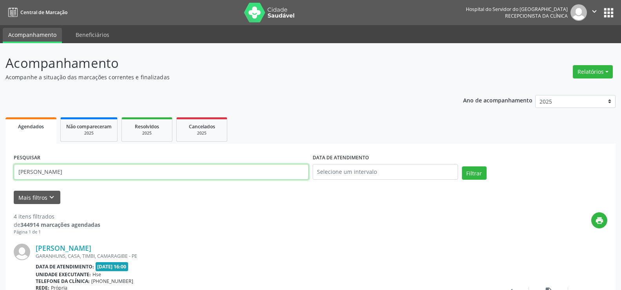
click at [109, 173] on input "[PERSON_NAME]" at bounding box center [161, 172] width 295 height 16
click at [462, 166] on button "Filtrar" at bounding box center [474, 172] width 25 height 13
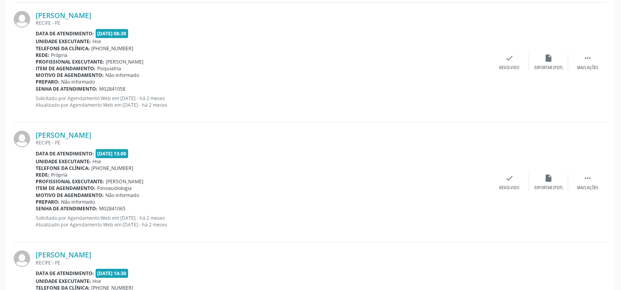
scroll to position [348, 0]
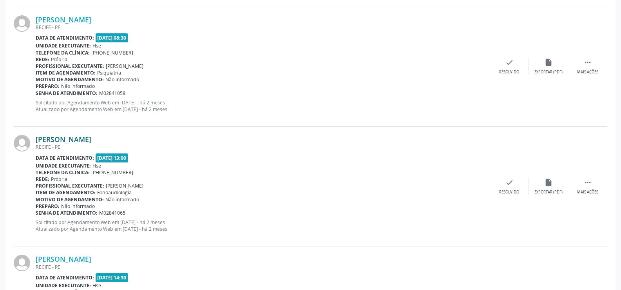
click at [91, 139] on link "[PERSON_NAME]" at bounding box center [64, 139] width 56 height 9
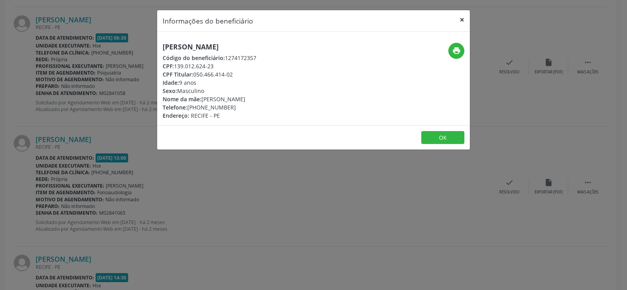
click at [459, 16] on button "×" at bounding box center [462, 19] width 16 height 19
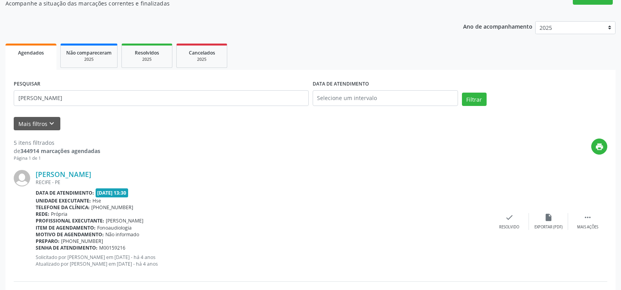
scroll to position [0, 0]
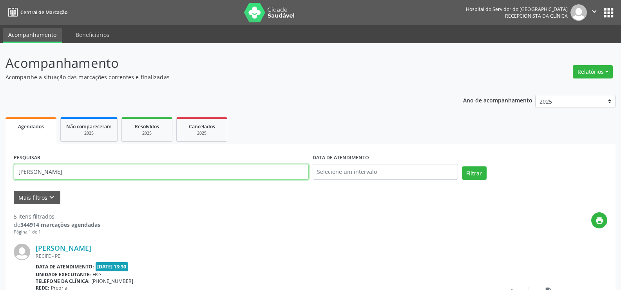
click at [88, 165] on input "[PERSON_NAME]" at bounding box center [161, 172] width 295 height 16
click at [462, 166] on button "Filtrar" at bounding box center [474, 172] width 25 height 13
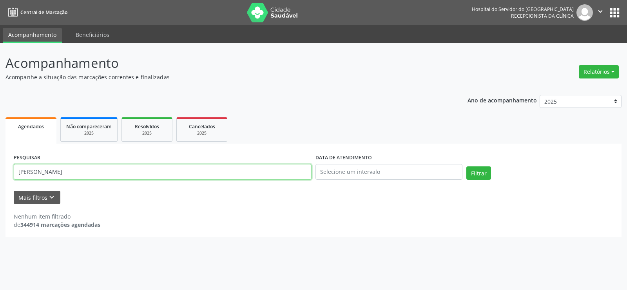
click at [84, 174] on input "[PERSON_NAME]" at bounding box center [163, 172] width 298 height 16
click at [466, 166] on button "Filtrar" at bounding box center [478, 172] width 25 height 13
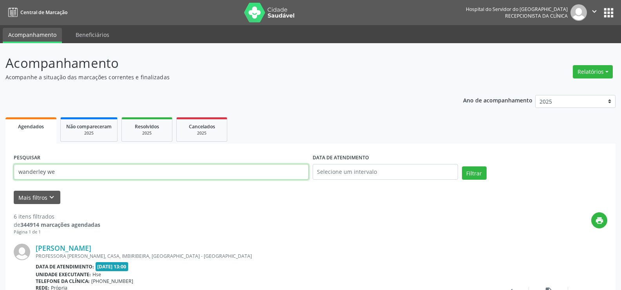
click at [118, 168] on input "wanderley we" at bounding box center [161, 172] width 295 height 16
paste input "[PERSON_NAME] WANDERLY WENEGUE"
click at [462, 166] on button "Filtrar" at bounding box center [474, 172] width 25 height 13
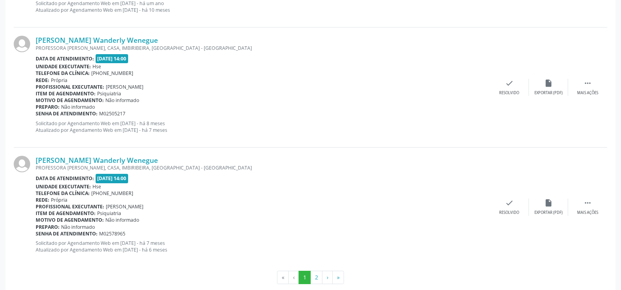
scroll to position [1777, 0]
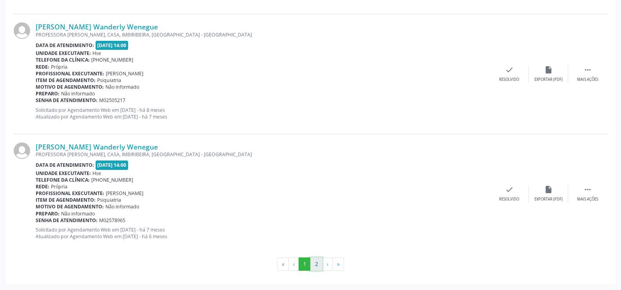
click at [311, 262] on button "2" at bounding box center [316, 263] width 12 height 13
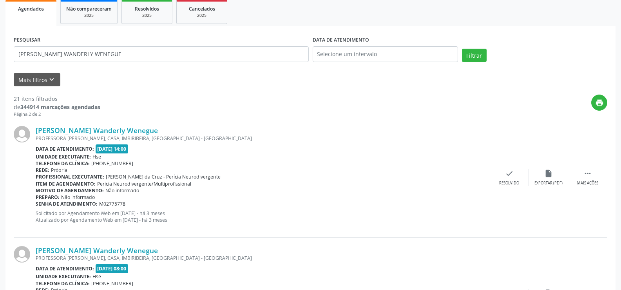
scroll to position [0, 0]
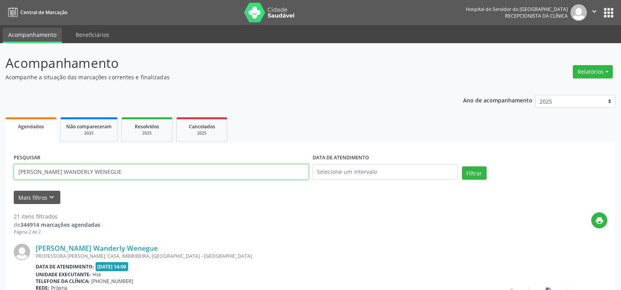
click at [127, 170] on input "[PERSON_NAME] WANDERLY WENEGUE" at bounding box center [161, 172] width 295 height 16
paste input "[PERSON_NAME]"
click at [462, 166] on button "Filtrar" at bounding box center [474, 172] width 25 height 13
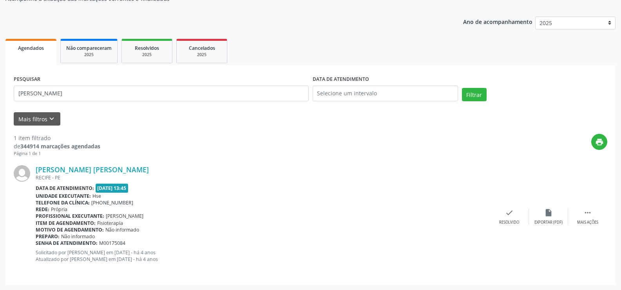
scroll to position [79, 0]
click at [83, 84] on div "PESQUISAR [PERSON_NAME]" at bounding box center [161, 89] width 299 height 33
click at [83, 87] on input "[PERSON_NAME]" at bounding box center [161, 93] width 295 height 16
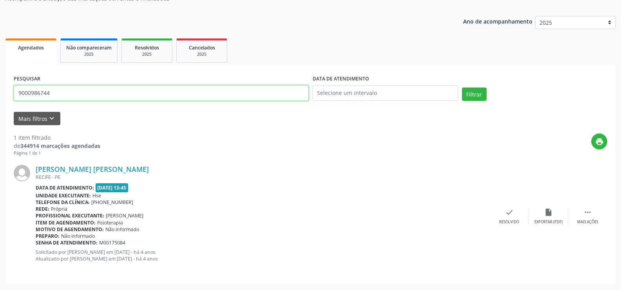
click at [462, 87] on button "Filtrar" at bounding box center [474, 93] width 25 height 13
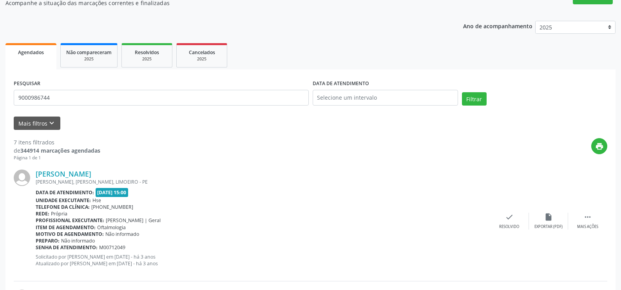
scroll to position [0, 0]
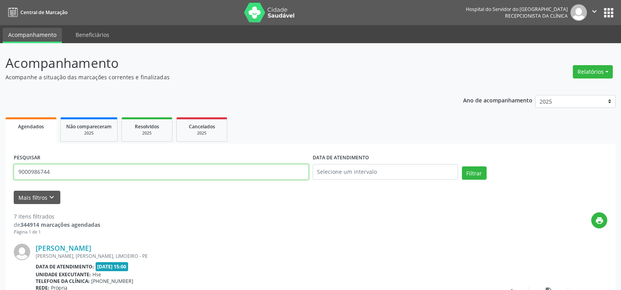
click at [87, 178] on input "9000986744" at bounding box center [161, 172] width 295 height 16
click at [462, 166] on button "Filtrar" at bounding box center [474, 172] width 25 height 13
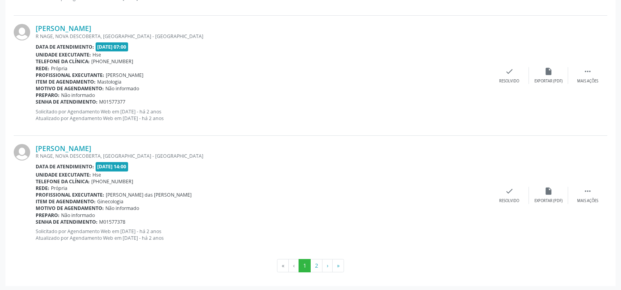
scroll to position [1777, 0]
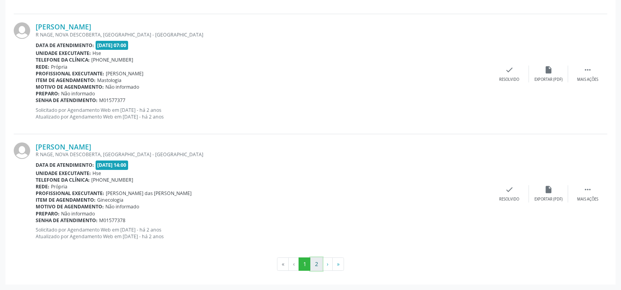
click at [318, 263] on button "2" at bounding box center [316, 263] width 12 height 13
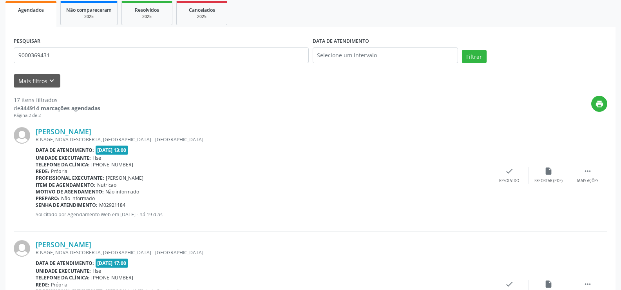
scroll to position [0, 0]
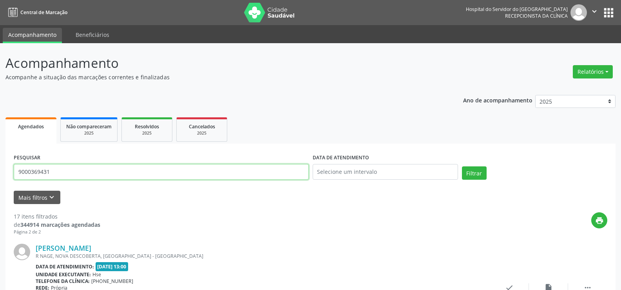
click at [139, 170] on input "9000369431" at bounding box center [161, 172] width 295 height 16
click at [462, 166] on button "Filtrar" at bounding box center [474, 172] width 25 height 13
click at [140, 170] on input "9000979619" at bounding box center [161, 172] width 295 height 16
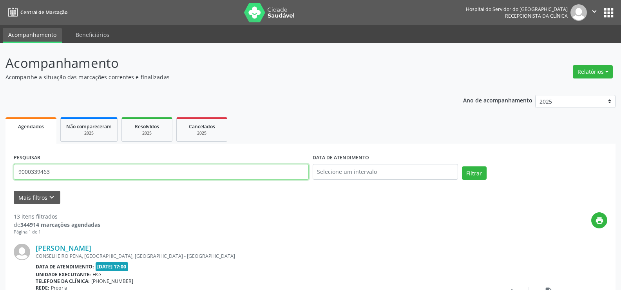
click at [462, 166] on button "Filtrar" at bounding box center [474, 172] width 25 height 13
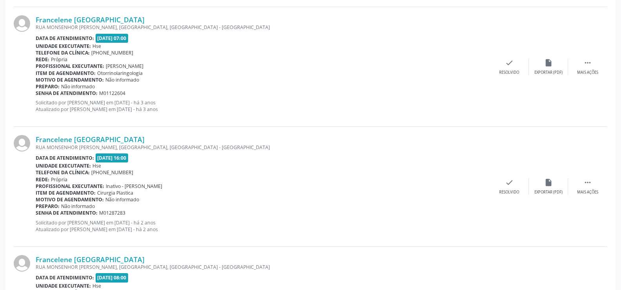
scroll to position [1777, 0]
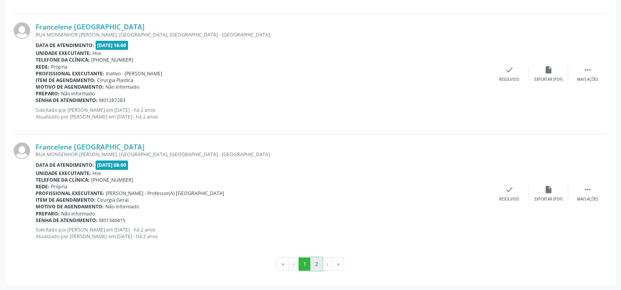
click at [318, 263] on button "2" at bounding box center [316, 263] width 12 height 13
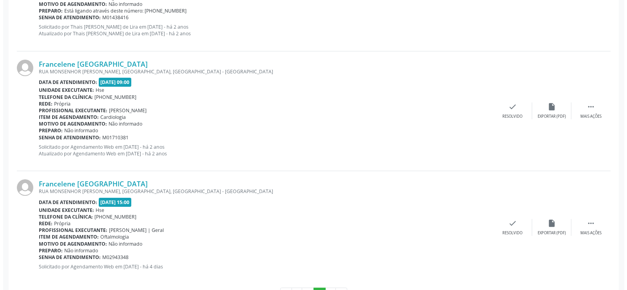
scroll to position [334, 0]
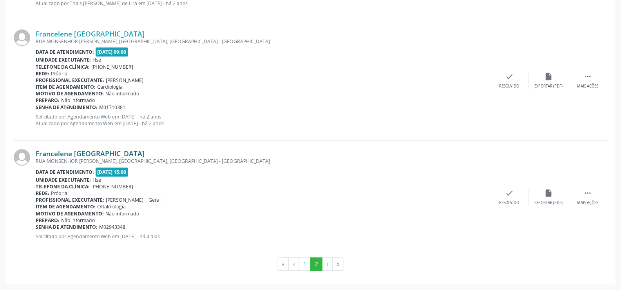
click at [108, 152] on link "Francelene [GEOGRAPHIC_DATA]" at bounding box center [90, 153] width 109 height 9
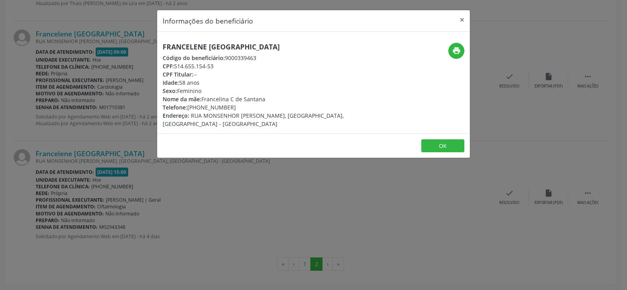
click at [201, 43] on h5 "Francelene [GEOGRAPHIC_DATA]" at bounding box center [261, 47] width 197 height 8
click at [83, 103] on div "Informações do beneficiário × Francelene [GEOGRAPHIC_DATA] Código do beneficiár…" at bounding box center [313, 145] width 627 height 290
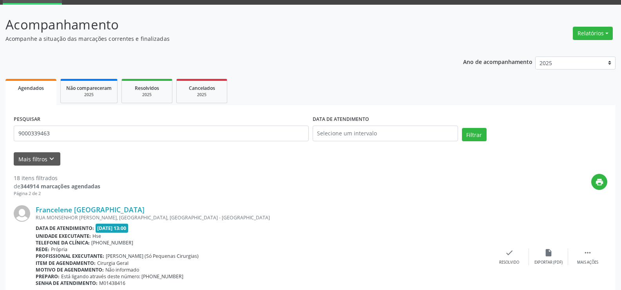
scroll to position [0, 0]
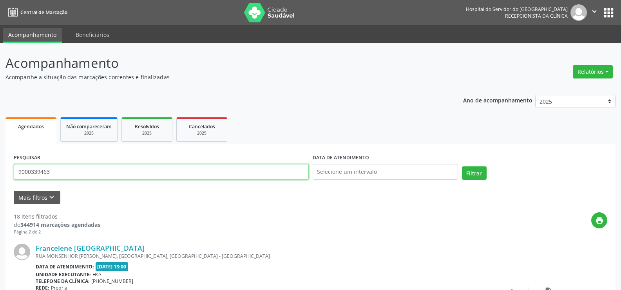
click at [72, 164] on input "9000339463" at bounding box center [161, 172] width 295 height 16
click at [462, 166] on button "Filtrar" at bounding box center [474, 172] width 25 height 13
click at [69, 170] on input "9000288665" at bounding box center [161, 172] width 295 height 16
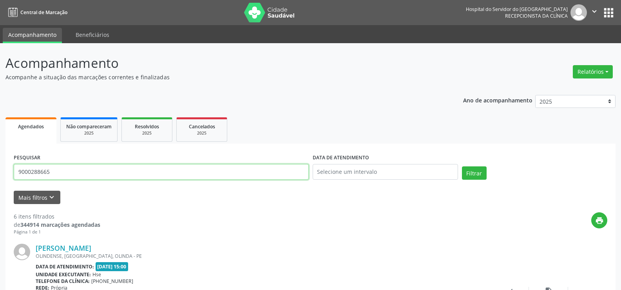
click at [69, 170] on input "9000288665" at bounding box center [161, 172] width 295 height 16
click at [462, 166] on button "Filtrar" at bounding box center [474, 172] width 25 height 13
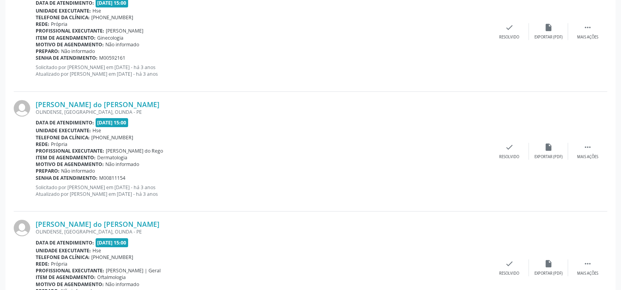
scroll to position [311, 0]
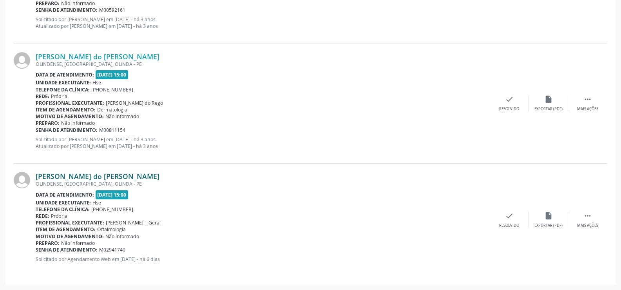
click at [129, 179] on link "[PERSON_NAME] do [PERSON_NAME]" at bounding box center [98, 176] width 124 height 9
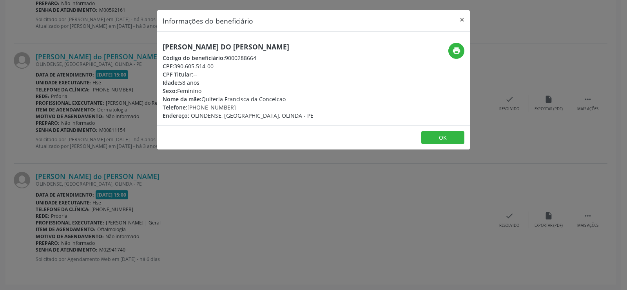
click at [215, 44] on h5 "[PERSON_NAME] do [PERSON_NAME]" at bounding box center [238, 47] width 151 height 8
click at [214, 44] on h5 "[PERSON_NAME] do [PERSON_NAME]" at bounding box center [238, 47] width 151 height 8
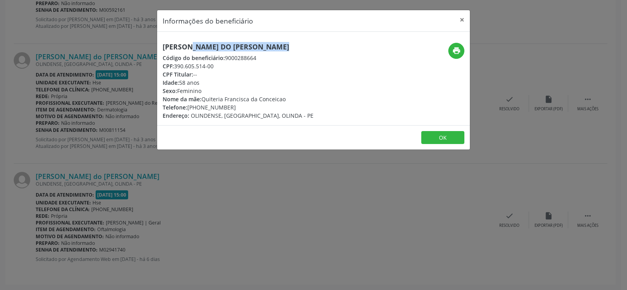
click at [214, 44] on h5 "[PERSON_NAME] do [PERSON_NAME]" at bounding box center [238, 47] width 151 height 8
drag, startPoint x: 214, startPoint y: 44, endPoint x: 219, endPoint y: 48, distance: 7.1
click at [219, 48] on h5 "[PERSON_NAME] do [PERSON_NAME]" at bounding box center [238, 47] width 151 height 8
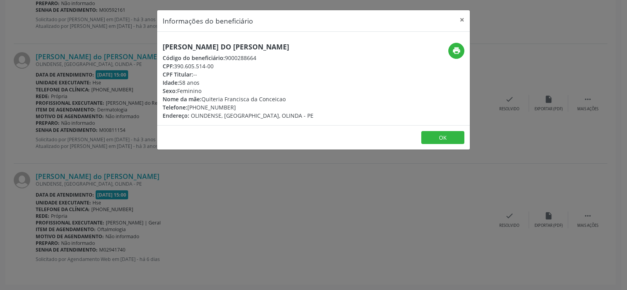
click at [121, 187] on div "Informações do beneficiário × [PERSON_NAME] do Nascimento Araujo Código do bene…" at bounding box center [313, 145] width 627 height 290
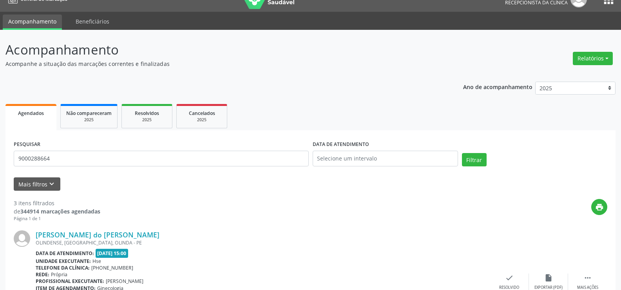
scroll to position [0, 0]
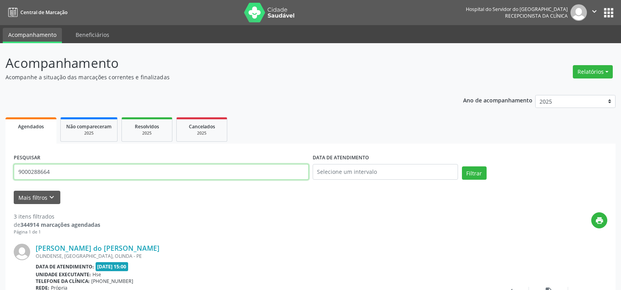
click at [92, 167] on input "9000288664" at bounding box center [161, 172] width 295 height 16
click at [462, 166] on button "Filtrar" at bounding box center [474, 172] width 25 height 13
click at [97, 174] on input "9000869300" at bounding box center [161, 172] width 295 height 16
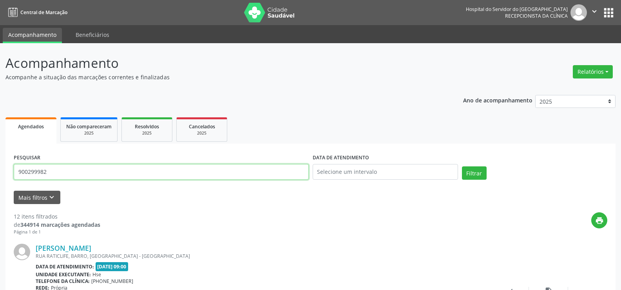
click at [462, 166] on button "Filtrar" at bounding box center [474, 172] width 25 height 13
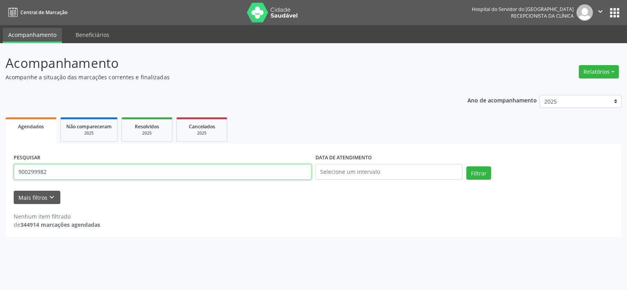
click at [27, 168] on input "900299982" at bounding box center [163, 172] width 298 height 16
click at [466, 166] on button "Filtrar" at bounding box center [478, 172] width 25 height 13
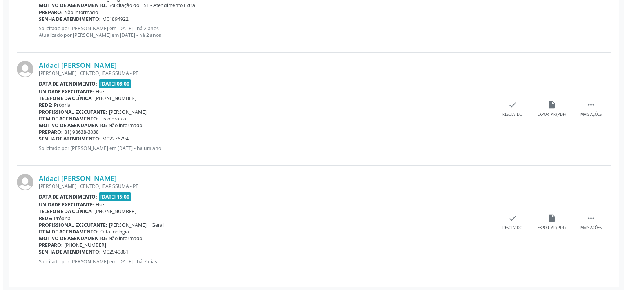
scroll to position [1382, 0]
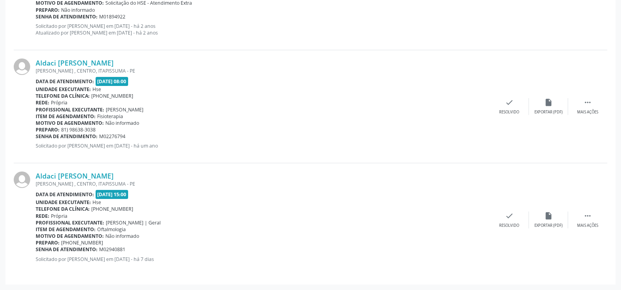
click at [74, 171] on div "Aldaci [PERSON_NAME] [PERSON_NAME] , CENTRO, [GEOGRAPHIC_DATA] - PE Data de ate…" at bounding box center [311, 219] width 594 height 112
click at [77, 174] on link "Aldaci [PERSON_NAME]" at bounding box center [75, 175] width 78 height 9
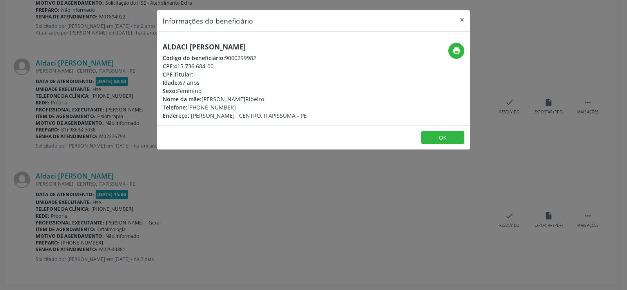
click at [179, 49] on h5 "Aldaci [PERSON_NAME]" at bounding box center [235, 47] width 144 height 8
click at [78, 107] on div "Informações do beneficiário × Aldaci [PERSON_NAME] Código do beneficiário: 9000…" at bounding box center [313, 145] width 627 height 290
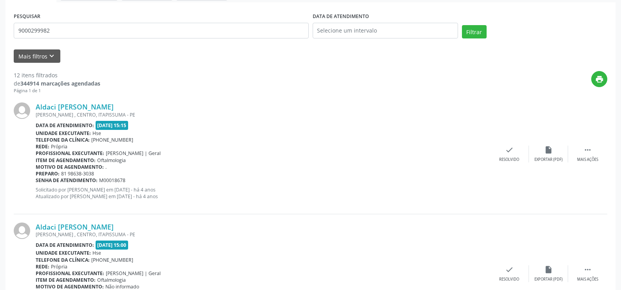
scroll to position [0, 0]
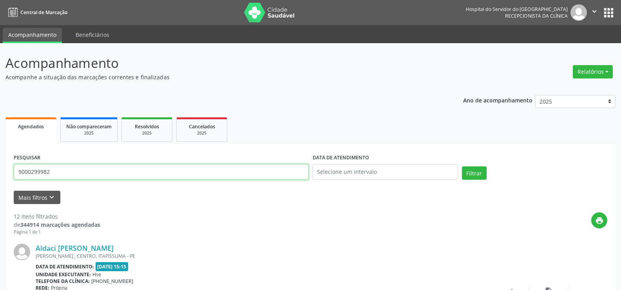
click at [114, 178] on input "9000299982" at bounding box center [161, 172] width 295 height 16
click at [462, 166] on button "Filtrar" at bounding box center [474, 172] width 25 height 13
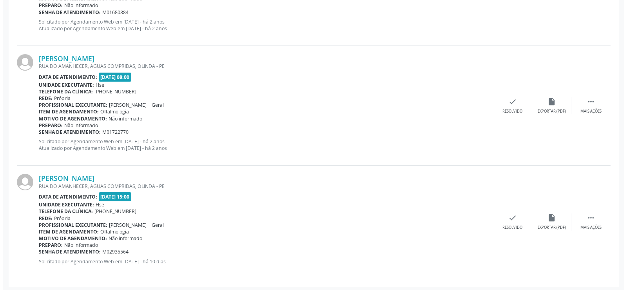
scroll to position [1029, 0]
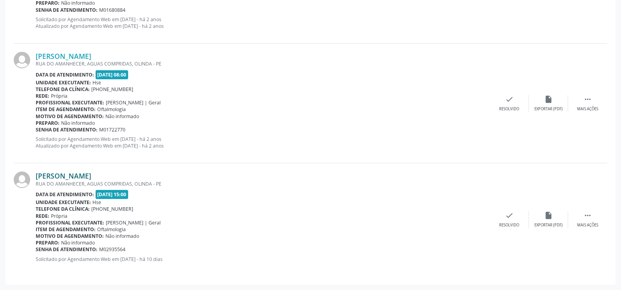
click at [69, 177] on link "[PERSON_NAME]" at bounding box center [64, 175] width 56 height 9
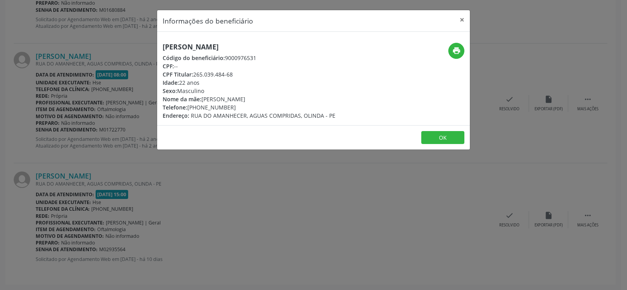
click at [210, 44] on h5 "[PERSON_NAME]" at bounding box center [249, 47] width 173 height 8
click at [74, 154] on div "Informações do beneficiário × [PERSON_NAME] Código do beneficiário: 9000976531 …" at bounding box center [313, 145] width 627 height 290
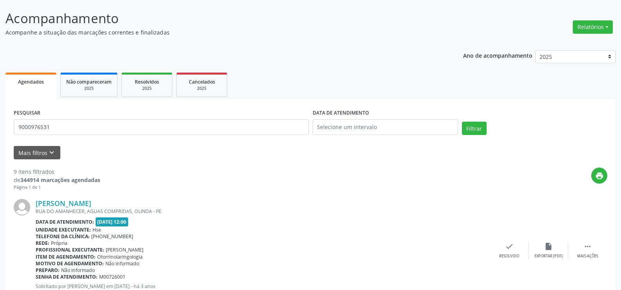
scroll to position [0, 0]
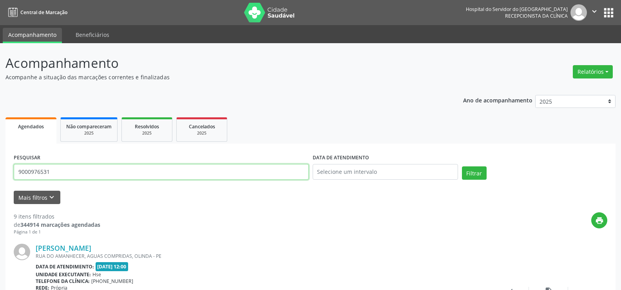
click at [80, 173] on input "9000976531" at bounding box center [161, 172] width 295 height 16
click at [462, 166] on button "Filtrar" at bounding box center [474, 172] width 25 height 13
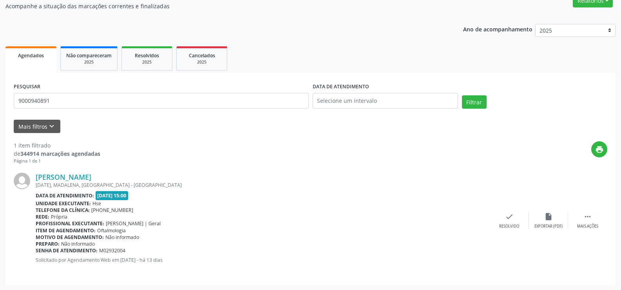
scroll to position [72, 0]
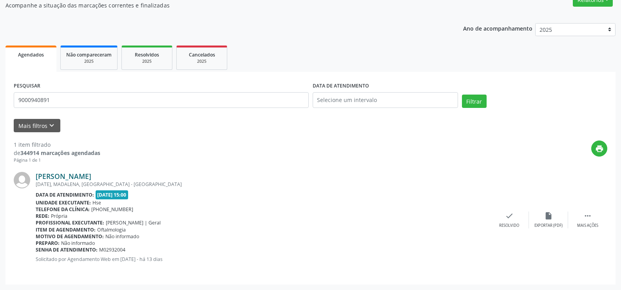
click at [91, 176] on link "[PERSON_NAME]" at bounding box center [64, 176] width 56 height 9
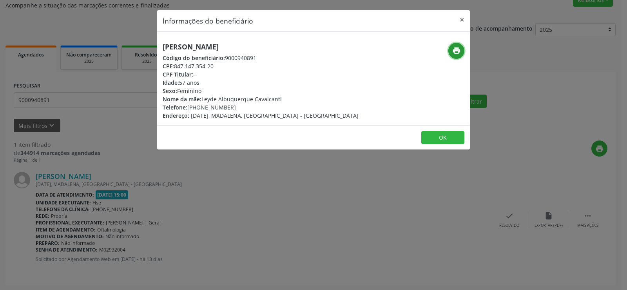
click at [454, 48] on icon "print" at bounding box center [456, 50] width 9 height 9
click at [75, 94] on div "Informações do beneficiário × [PERSON_NAME] Código do beneficiário: 9000940891 …" at bounding box center [313, 145] width 627 height 290
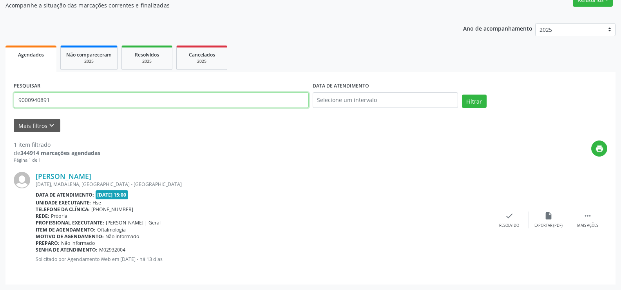
click at [74, 102] on input "9000940891" at bounding box center [161, 100] width 295 height 16
click at [462, 94] on button "Filtrar" at bounding box center [474, 100] width 25 height 13
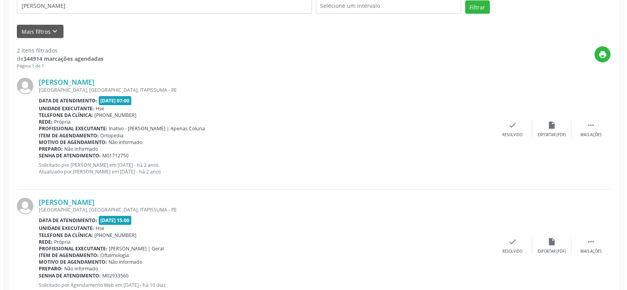
scroll to position [192, 0]
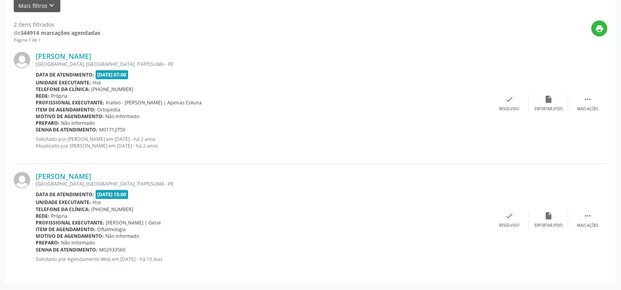
click at [92, 166] on div "[PERSON_NAME] [GEOGRAPHIC_DATA], CENTRO, [GEOGRAPHIC_DATA] Data de atendimento:…" at bounding box center [311, 219] width 594 height 112
click at [92, 168] on div "[PERSON_NAME] [GEOGRAPHIC_DATA], CENTRO, [GEOGRAPHIC_DATA] Data de atendimento:…" at bounding box center [311, 219] width 594 height 112
click at [89, 170] on div "[PERSON_NAME] [GEOGRAPHIC_DATA], CENTRO, [GEOGRAPHIC_DATA] Data de atendimento:…" at bounding box center [311, 219] width 594 height 112
click at [83, 179] on link "[PERSON_NAME]" at bounding box center [64, 176] width 56 height 9
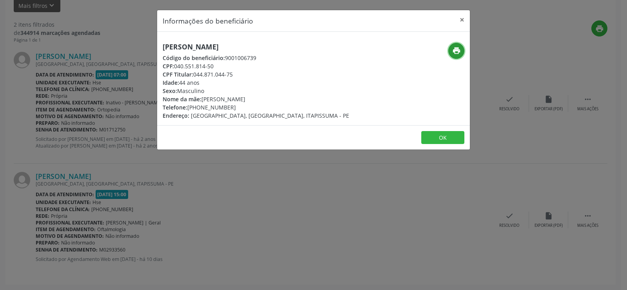
click at [455, 53] on icon "print" at bounding box center [456, 50] width 9 height 9
click at [83, 143] on div "Informações do beneficiário × [PERSON_NAME] Código do beneficiário: 9001006739 …" at bounding box center [313, 145] width 627 height 290
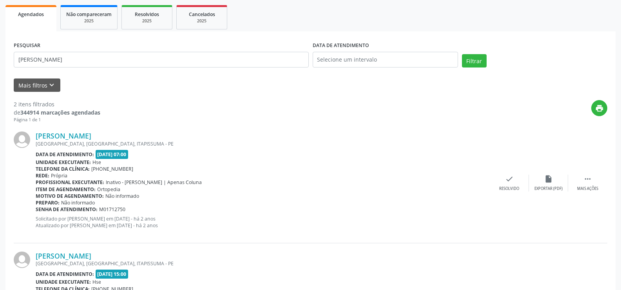
scroll to position [0, 0]
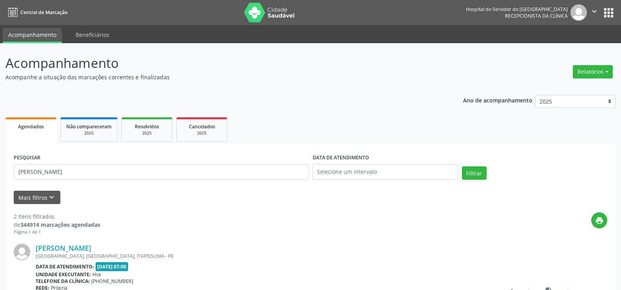
click at [100, 163] on div "PESQUISAR [PERSON_NAME]" at bounding box center [161, 168] width 299 height 33
click at [104, 171] on input "[PERSON_NAME]" at bounding box center [161, 172] width 295 height 16
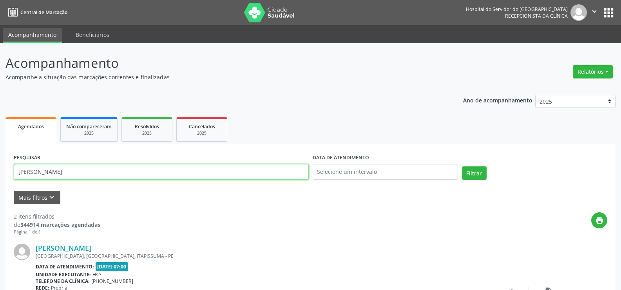
paste input "[PERSON_NAME]"
click at [462, 166] on button "Filtrar" at bounding box center [474, 172] width 25 height 13
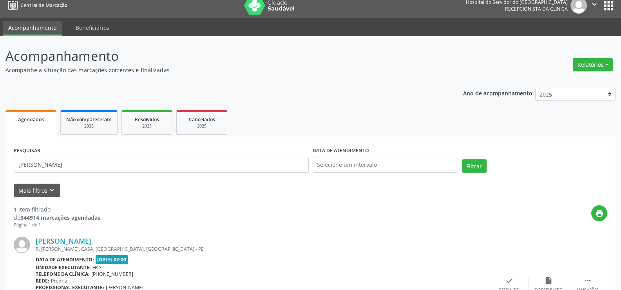
scroll to position [72, 0]
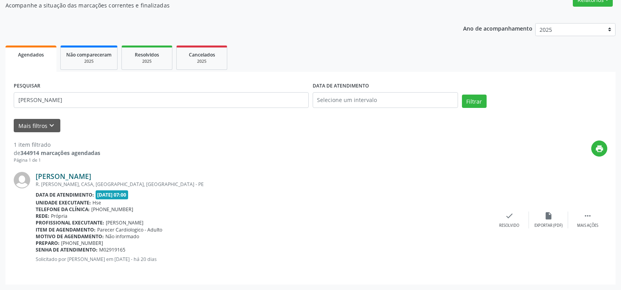
click at [91, 178] on link "[PERSON_NAME]" at bounding box center [64, 176] width 56 height 9
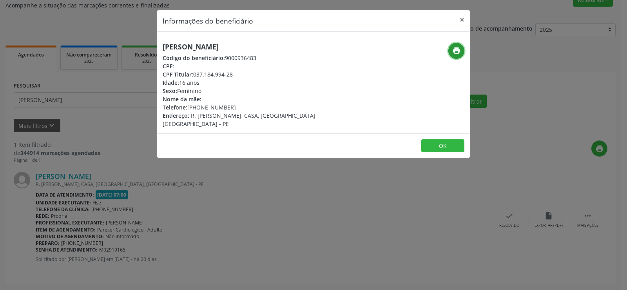
click at [454, 52] on icon "print" at bounding box center [456, 50] width 9 height 9
click at [74, 80] on div "Informações do beneficiário × [PERSON_NAME] Código do beneficiário: 9000936483 …" at bounding box center [313, 145] width 627 height 290
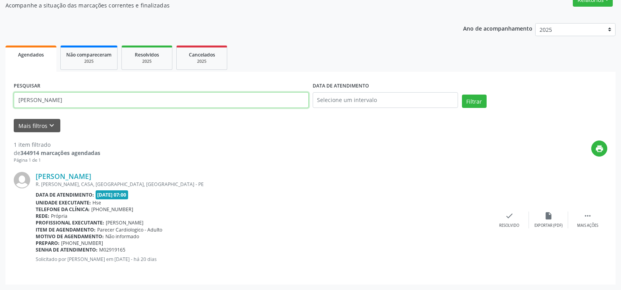
click at [78, 107] on input "[PERSON_NAME]" at bounding box center [161, 100] width 295 height 16
paste input "[PERSON_NAME]"
click at [462, 94] on button "Filtrar" at bounding box center [474, 100] width 25 height 13
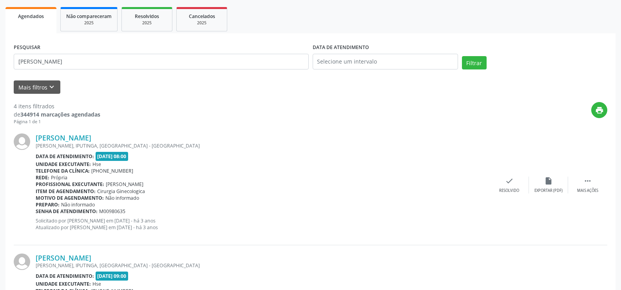
scroll to position [0, 0]
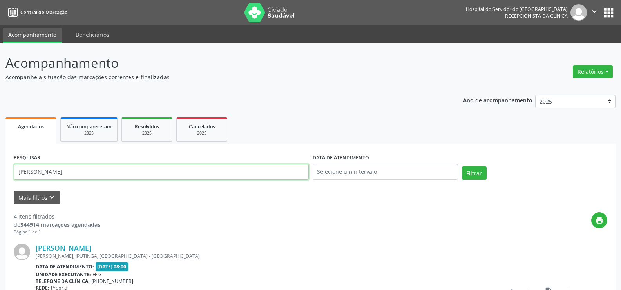
click at [158, 171] on input "[PERSON_NAME]" at bounding box center [161, 172] width 295 height 16
paste input "37653261434"
click at [462, 166] on button "Filtrar" at bounding box center [474, 172] width 25 height 13
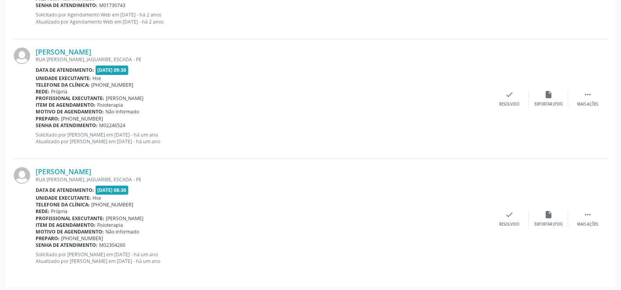
scroll to position [677, 0]
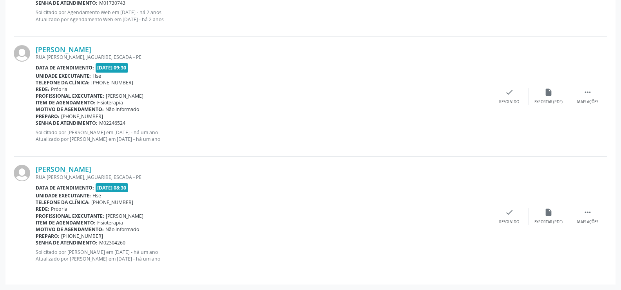
click at [83, 174] on div "RUA [PERSON_NAME], JAGUARIBE, ESCADA - PE" at bounding box center [263, 177] width 454 height 7
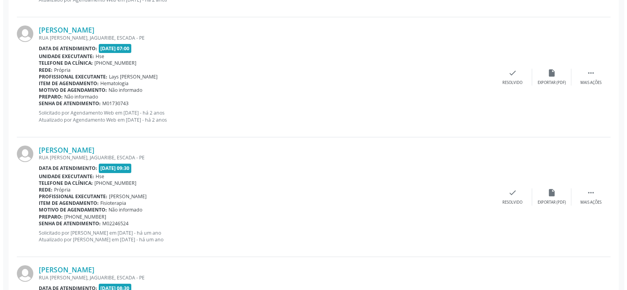
scroll to position [560, 0]
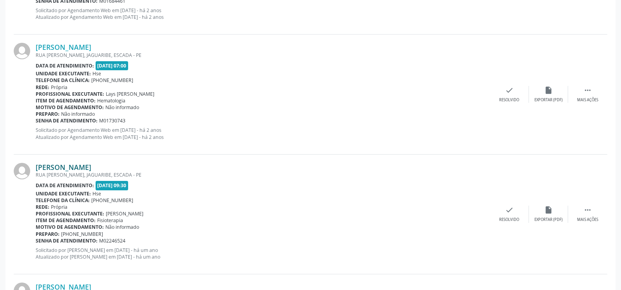
click at [77, 165] on link "[PERSON_NAME]" at bounding box center [64, 167] width 56 height 9
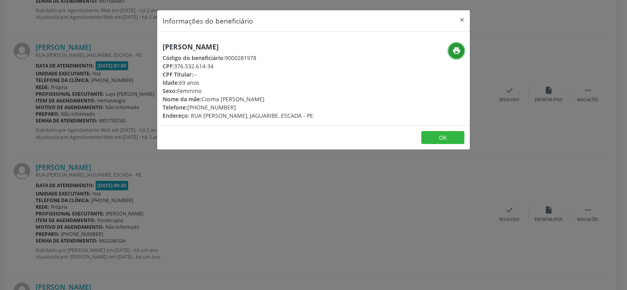
click at [450, 51] on button "print" at bounding box center [456, 51] width 16 height 16
click at [70, 109] on div "Informações do beneficiário × [PERSON_NAME] Código do beneficiário: 9000281978 …" at bounding box center [313, 145] width 627 height 290
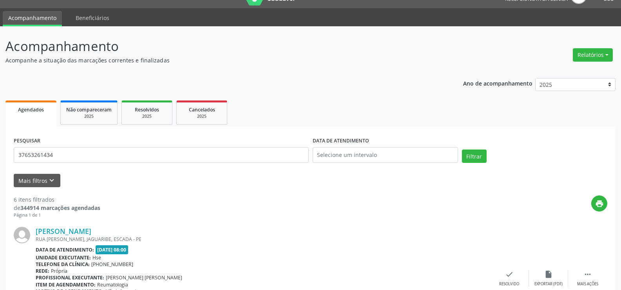
scroll to position [0, 0]
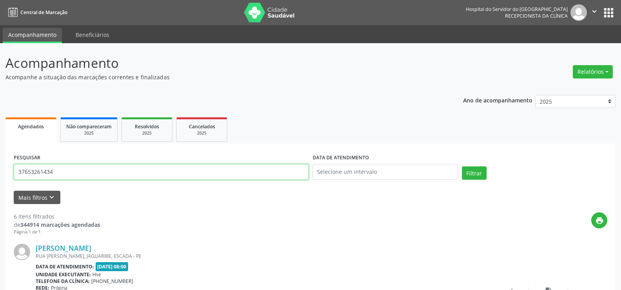
click at [120, 165] on input "37653261434" at bounding box center [161, 172] width 295 height 16
paste input "[PERSON_NAME]"
type input "[PERSON_NAME]"
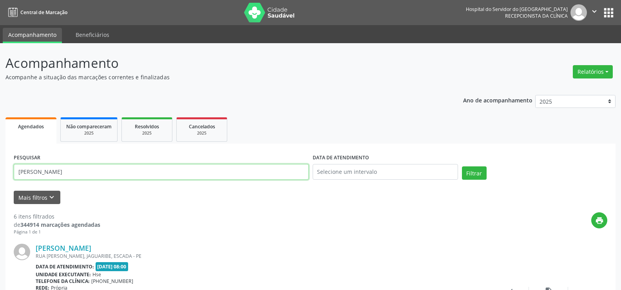
click at [462, 166] on button "Filtrar" at bounding box center [474, 172] width 25 height 13
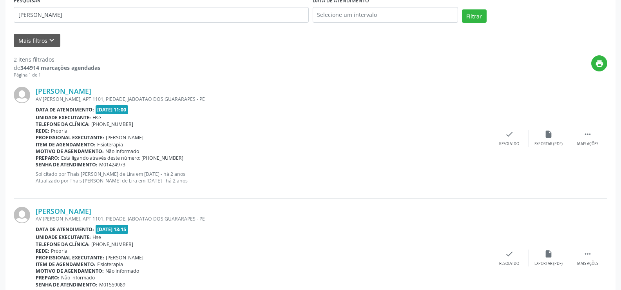
scroll to position [198, 0]
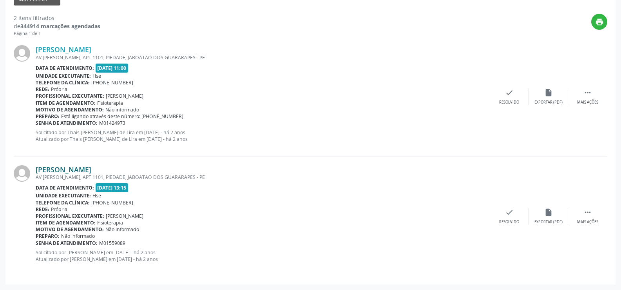
click at [91, 169] on link "[PERSON_NAME]" at bounding box center [64, 169] width 56 height 9
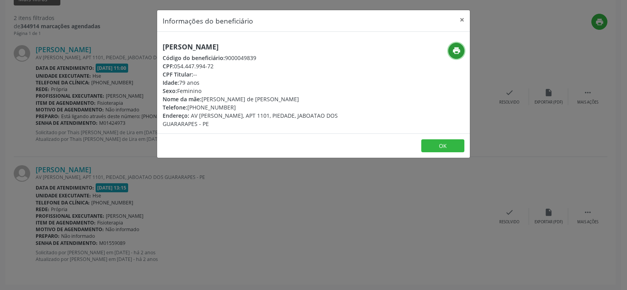
click at [459, 51] on icon "print" at bounding box center [456, 50] width 9 height 9
click at [464, 22] on button "×" at bounding box center [462, 19] width 16 height 19
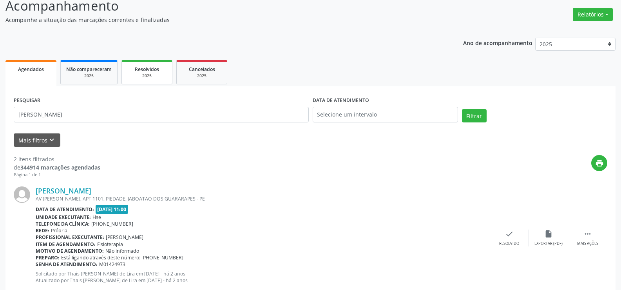
scroll to position [0, 0]
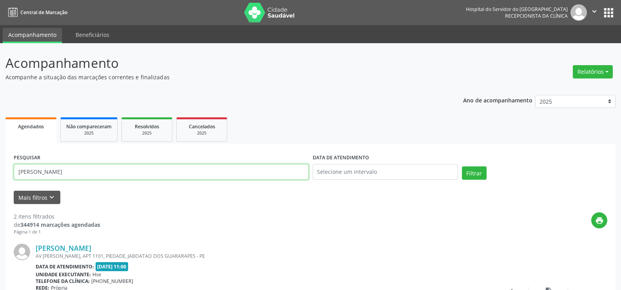
click at [142, 172] on input "[PERSON_NAME]" at bounding box center [161, 172] width 295 height 16
type input "[PERSON_NAME]"
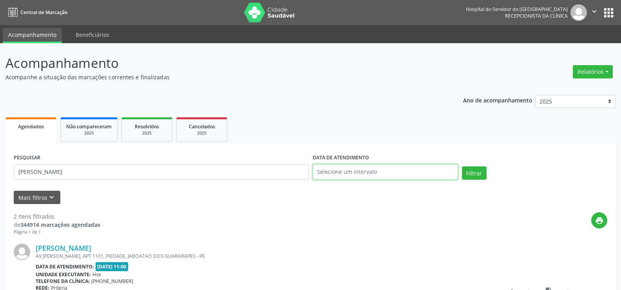
click at [345, 166] on input "text" at bounding box center [385, 172] width 145 height 16
click at [392, 124] on span "25" at bounding box center [389, 123] width 15 height 15
type input "[DATE]"
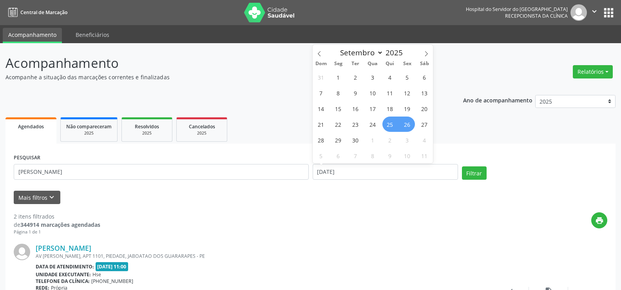
click at [392, 122] on span "25" at bounding box center [389, 123] width 15 height 15
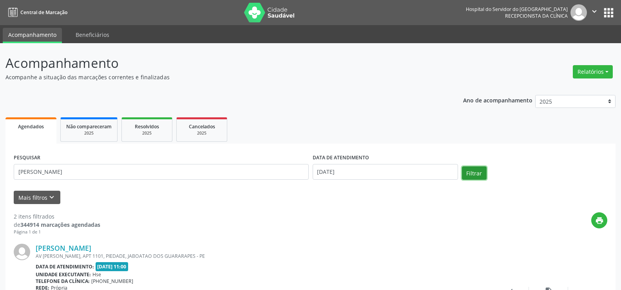
click at [471, 174] on button "Filtrar" at bounding box center [474, 172] width 25 height 13
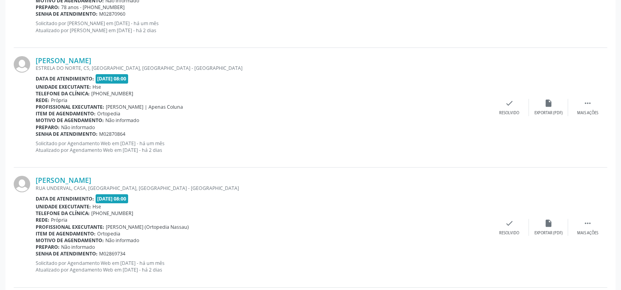
scroll to position [509, 0]
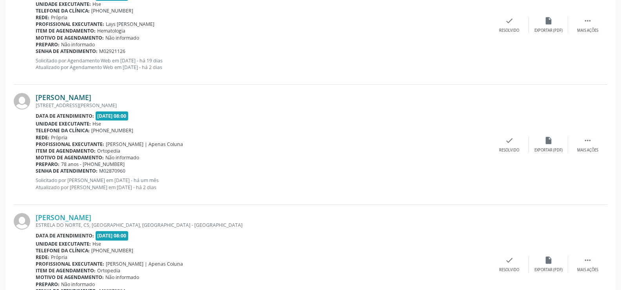
click at [71, 96] on link "[PERSON_NAME]" at bounding box center [64, 97] width 56 height 9
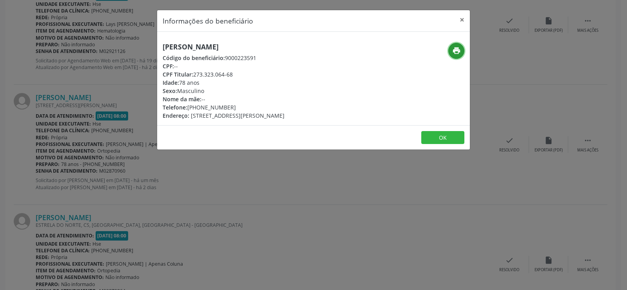
click at [459, 53] on icon "print" at bounding box center [456, 50] width 9 height 9
click at [460, 21] on button "×" at bounding box center [462, 19] width 16 height 19
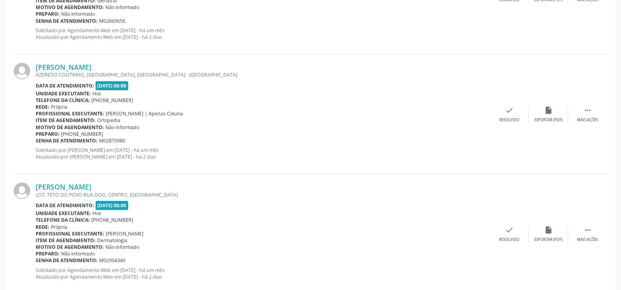
scroll to position [1019, 0]
click at [91, 65] on link "[PERSON_NAME]" at bounding box center [64, 66] width 56 height 9
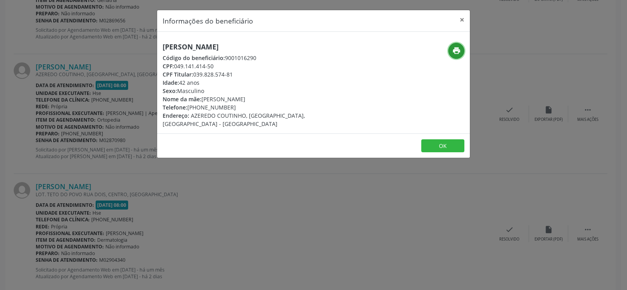
click at [451, 47] on button "print" at bounding box center [456, 51] width 16 height 16
click at [119, 124] on div "Informações do beneficiário × [PERSON_NAME] Código do beneficiário: 9001016290 …" at bounding box center [313, 145] width 627 height 290
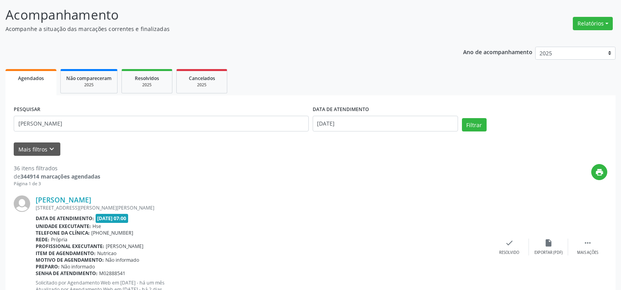
scroll to position [0, 0]
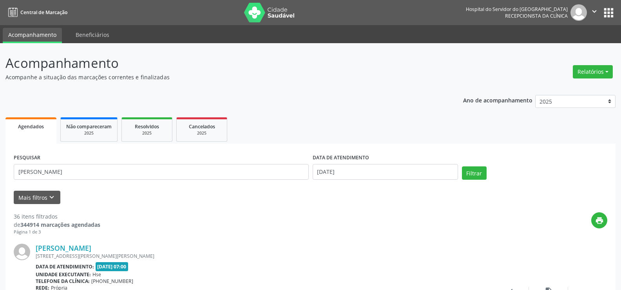
click at [116, 179] on div "PESQUISAR [PERSON_NAME]" at bounding box center [161, 168] width 299 height 33
click at [117, 170] on input "[PERSON_NAME]" at bounding box center [161, 172] width 295 height 16
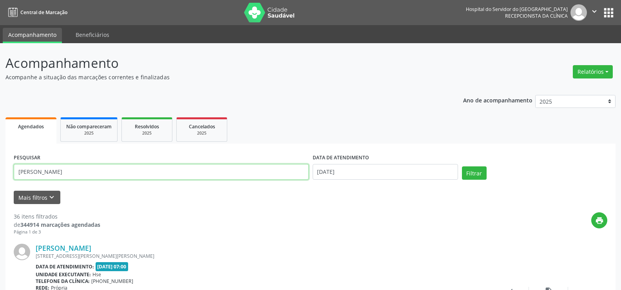
click at [117, 170] on input "[PERSON_NAME]" at bounding box center [161, 172] width 295 height 16
paste input "[PERSON_NAME]"
type input "[PERSON_NAME]"
click at [462, 166] on button "Filtrar" at bounding box center [474, 172] width 25 height 13
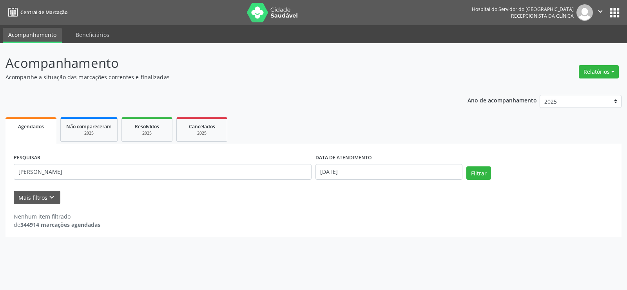
click at [332, 181] on div "DATA DE ATENDIMENTO [DATE]" at bounding box center [388, 168] width 151 height 33
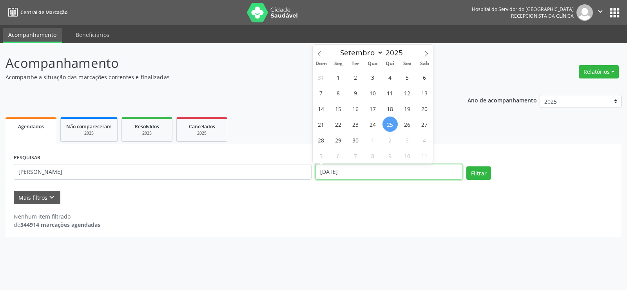
click at [331, 173] on input "[DATE]" at bounding box center [388, 172] width 147 height 16
click at [466, 166] on button "Filtrar" at bounding box center [478, 172] width 25 height 13
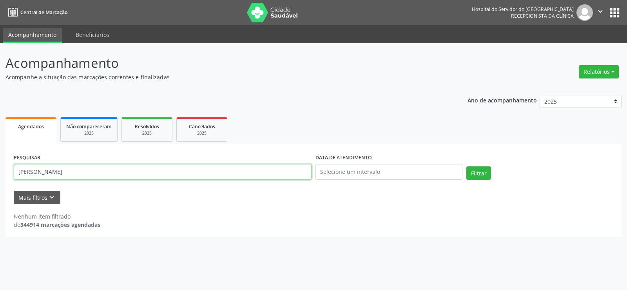
click at [118, 178] on input "[PERSON_NAME]" at bounding box center [163, 172] width 298 height 16
drag, startPoint x: 118, startPoint y: 178, endPoint x: 10, endPoint y: 170, distance: 107.7
click at [10, 170] on div "PESQUISAR [PERSON_NAME] DATA DE ATENDIMENTO Filtrar UNIDADE EXECUTANTE Selecion…" at bounding box center [313, 189] width 616 height 93
paste input "[PERSON_NAME]"
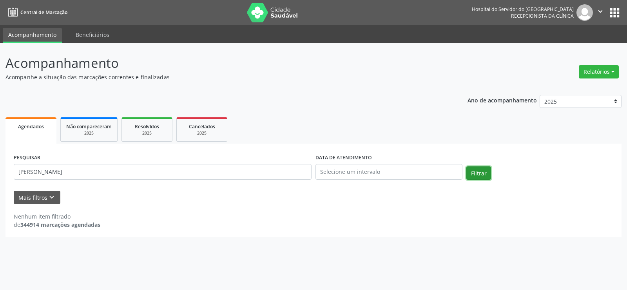
click at [483, 174] on button "Filtrar" at bounding box center [478, 172] width 25 height 13
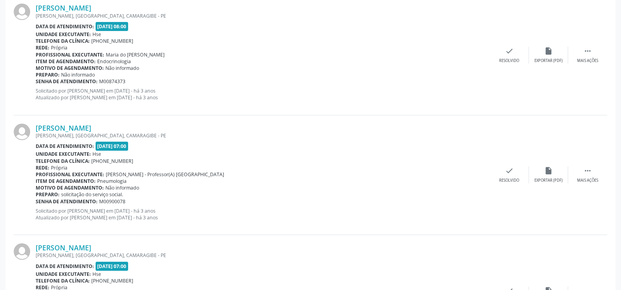
scroll to position [916, 0]
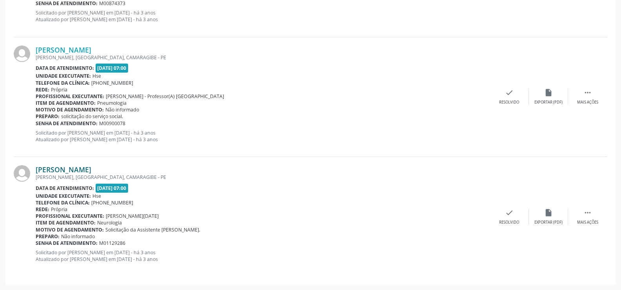
click at [91, 173] on link "[PERSON_NAME]" at bounding box center [64, 169] width 56 height 9
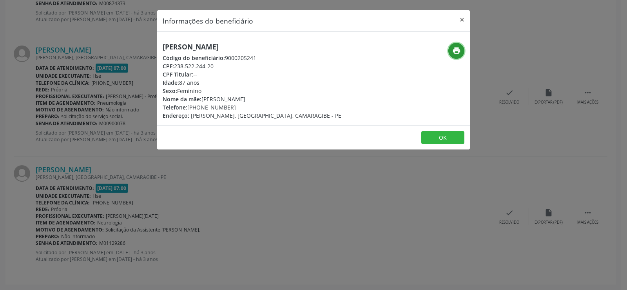
click at [453, 50] on icon "print" at bounding box center [456, 50] width 9 height 9
drag, startPoint x: 279, startPoint y: 47, endPoint x: 166, endPoint y: 48, distance: 113.6
click at [166, 48] on h5 "[PERSON_NAME]" at bounding box center [252, 47] width 179 height 8
click at [468, 21] on button "×" at bounding box center [462, 19] width 16 height 19
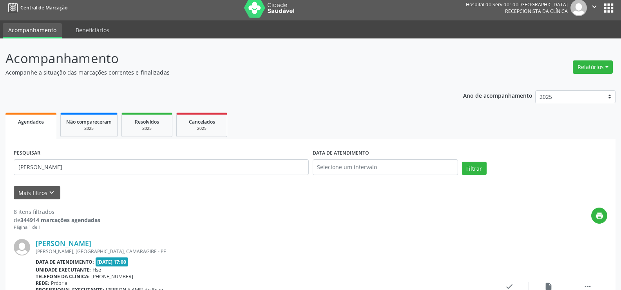
scroll to position [0, 0]
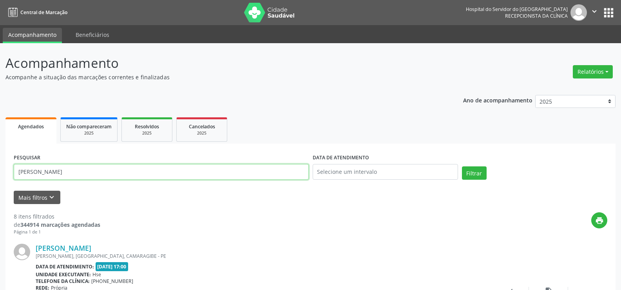
drag, startPoint x: 107, startPoint y: 172, endPoint x: 0, endPoint y: 169, distance: 107.0
paste input "[PERSON_NAME]"
click at [473, 173] on button "Filtrar" at bounding box center [474, 172] width 25 height 13
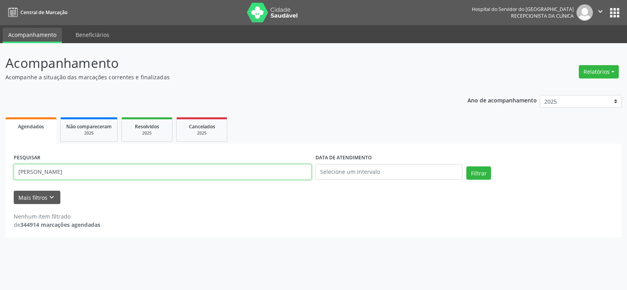
drag, startPoint x: 101, startPoint y: 172, endPoint x: 0, endPoint y: 172, distance: 101.5
click at [0, 172] on div "Acompanhamento Acompanhe a situação das marcações correntes e finalizadas Relat…" at bounding box center [313, 166] width 627 height 246
paste input "[PERSON_NAME]"
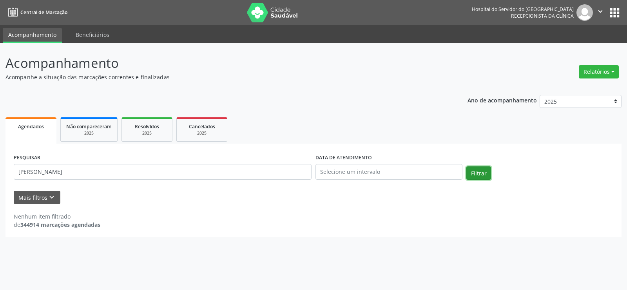
click at [469, 172] on button "Filtrar" at bounding box center [478, 172] width 25 height 13
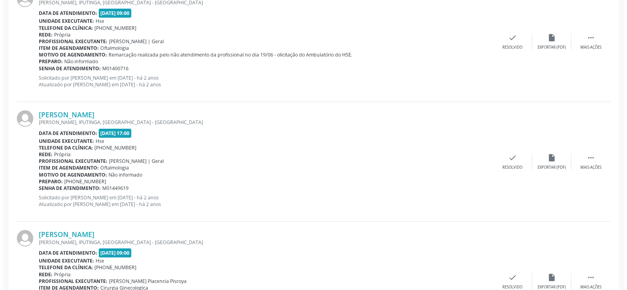
scroll to position [438, 0]
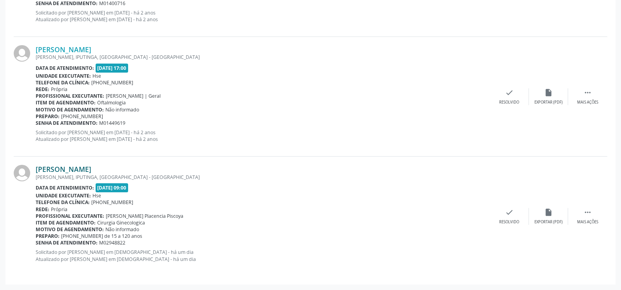
click at [91, 170] on link "[PERSON_NAME]" at bounding box center [64, 169] width 56 height 9
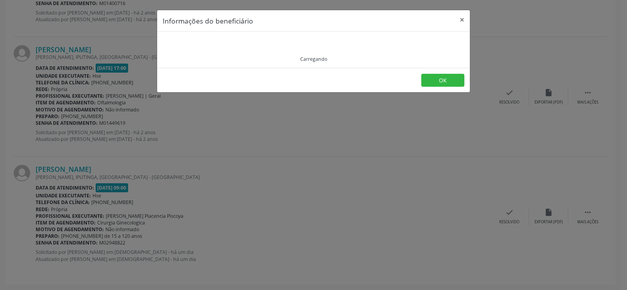
click at [134, 155] on div "Informações do beneficiário × Carregando OK" at bounding box center [313, 145] width 627 height 290
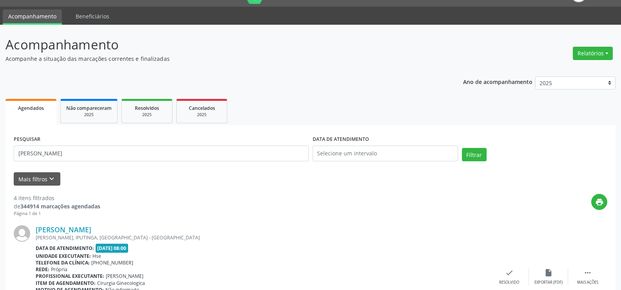
scroll to position [0, 0]
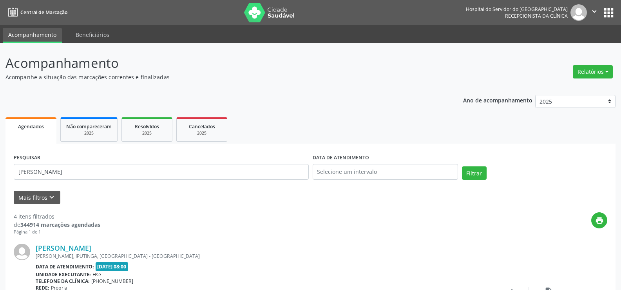
click at [86, 182] on div "PESQUISAR [PERSON_NAME]" at bounding box center [161, 168] width 299 height 33
click at [89, 168] on input "[PERSON_NAME]" at bounding box center [161, 172] width 295 height 16
paste input "[PERSON_NAME]"
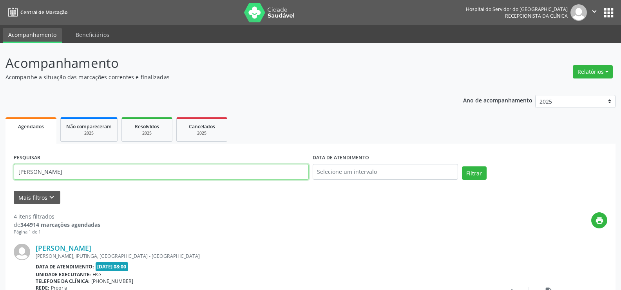
click at [462, 166] on button "Filtrar" at bounding box center [474, 172] width 25 height 13
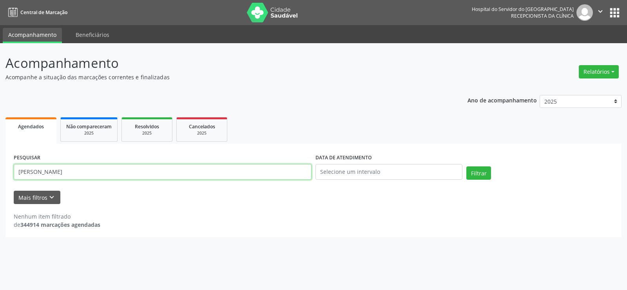
click at [89, 168] on input "[PERSON_NAME]" at bounding box center [163, 172] width 298 height 16
type input "[PERSON_NAME]"
click at [466, 166] on button "Filtrar" at bounding box center [478, 172] width 25 height 13
drag, startPoint x: 118, startPoint y: 176, endPoint x: 0, endPoint y: 145, distance: 121.4
click at [0, 147] on div "Acompanhamento Acompanhe a situação das marcações correntes e finalizadas Relat…" at bounding box center [313, 166] width 627 height 246
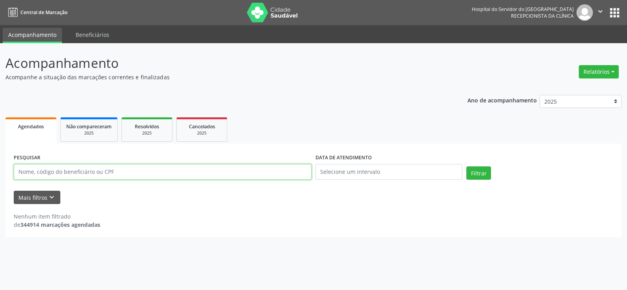
paste input "[PERSON_NAME]"
type input "[PERSON_NAME]"
click at [466, 166] on button "Filtrar" at bounding box center [478, 172] width 25 height 13
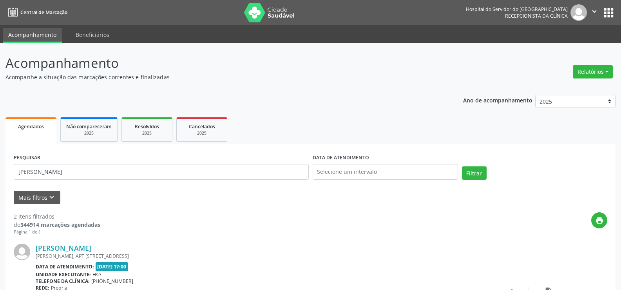
scroll to position [198, 0]
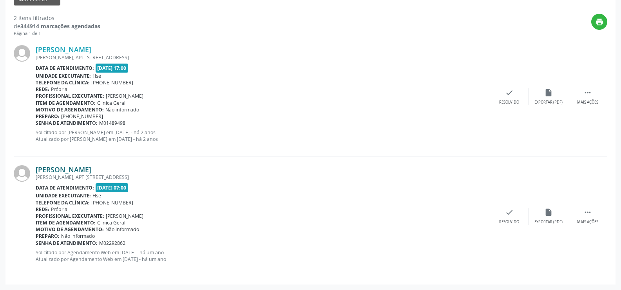
click at [86, 168] on link "[PERSON_NAME]" at bounding box center [64, 169] width 56 height 9
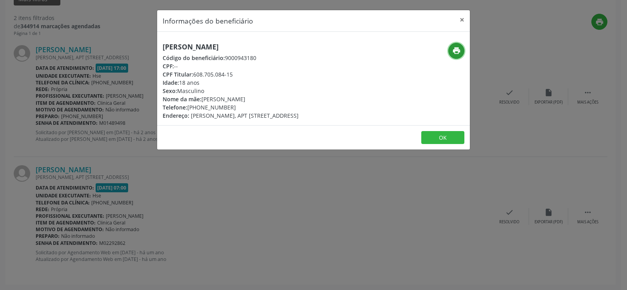
click at [460, 51] on icon "print" at bounding box center [456, 50] width 9 height 9
click at [458, 17] on button "×" at bounding box center [462, 19] width 16 height 19
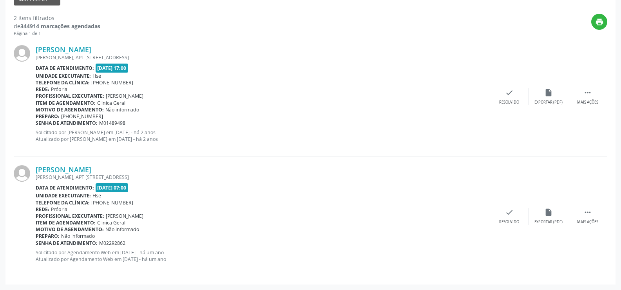
drag, startPoint x: 132, startPoint y: 163, endPoint x: 33, endPoint y: 167, distance: 98.9
click at [33, 167] on div "[PERSON_NAME] [PERSON_NAME][STREET_ADDRESS] Data de atendimento: [DATE] 07:00 U…" at bounding box center [311, 216] width 594 height 119
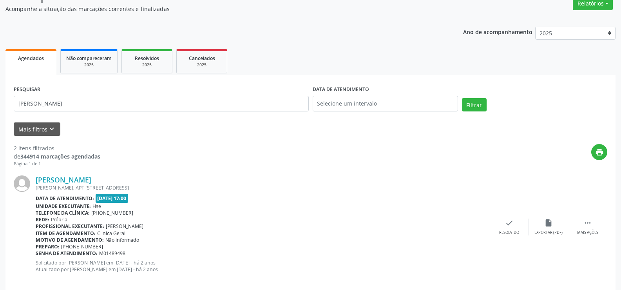
scroll to position [0, 0]
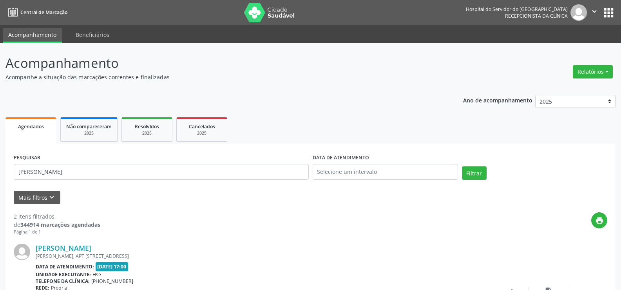
click at [197, 114] on div "Ano de acompanhamento 2025 2024 2023 2022 2021 Agendados Não compareceram 2025 …" at bounding box center [310, 285] width 610 height 393
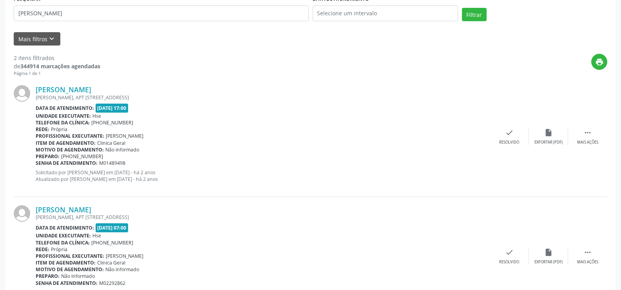
scroll to position [81, 0]
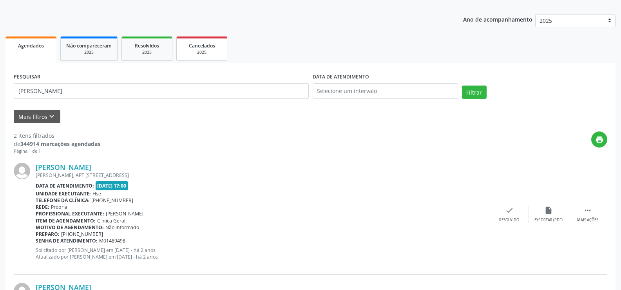
click at [201, 45] on span "Cancelados" at bounding box center [202, 45] width 26 height 7
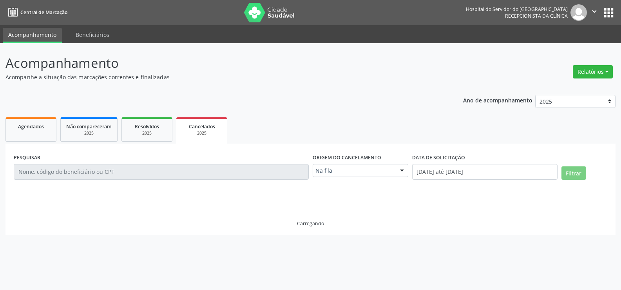
scroll to position [0, 0]
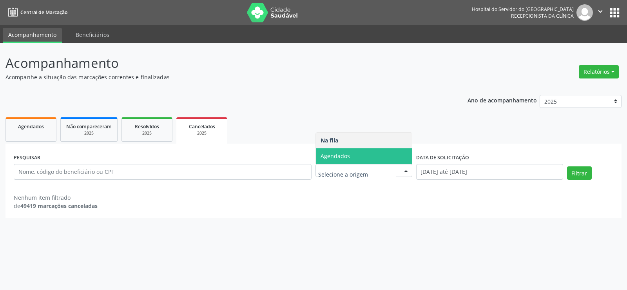
click at [342, 149] on span "Agendados" at bounding box center [364, 156] width 96 height 16
select select "8"
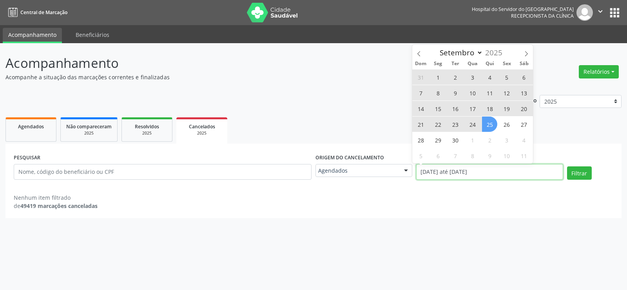
click at [442, 176] on input "[DATE] até [DATE]" at bounding box center [489, 172] width 147 height 16
select select "0"
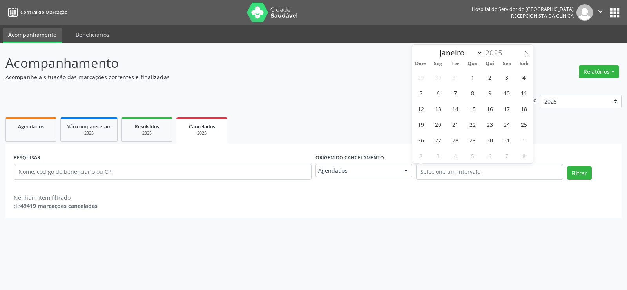
click at [271, 80] on p "Acompanhe a situação das marcações correntes e finalizadas" at bounding box center [220, 77] width 431 height 8
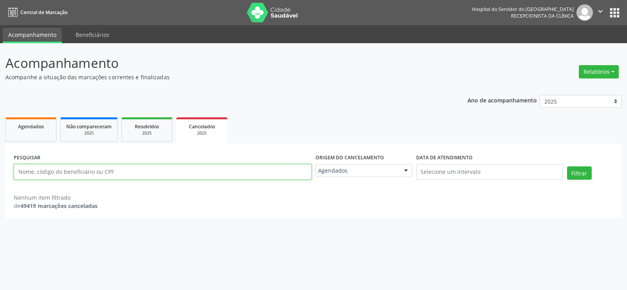
drag, startPoint x: 138, startPoint y: 166, endPoint x: 0, endPoint y: 134, distance: 141.2
click at [0, 134] on div "Acompanhamento Acompanhe a situação das marcações correntes e finalizadas Relat…" at bounding box center [313, 166] width 627 height 246
paste input "[PERSON_NAME]"
type input "[PERSON_NAME]"
click at [567, 166] on button "Filtrar" at bounding box center [579, 172] width 25 height 13
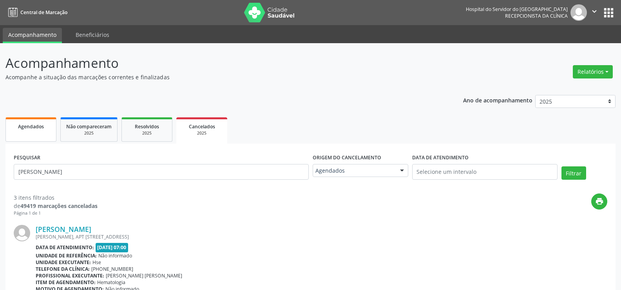
click at [29, 129] on span "Agendados" at bounding box center [31, 126] width 26 height 7
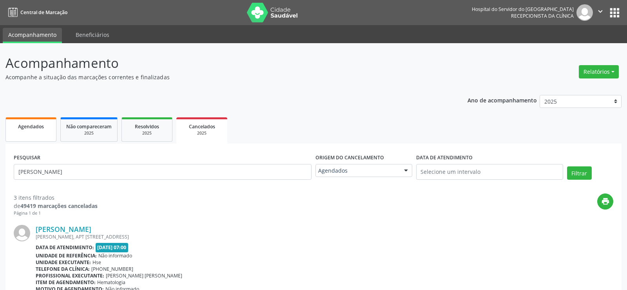
select select "8"
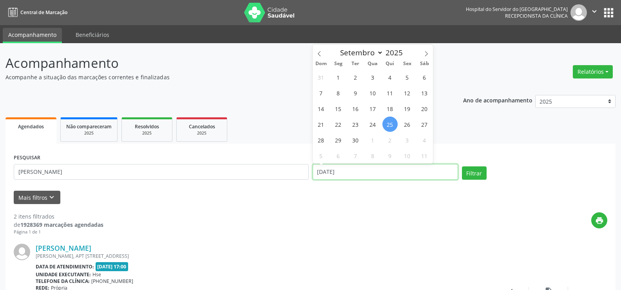
click at [351, 179] on input "[DATE]" at bounding box center [385, 172] width 145 height 16
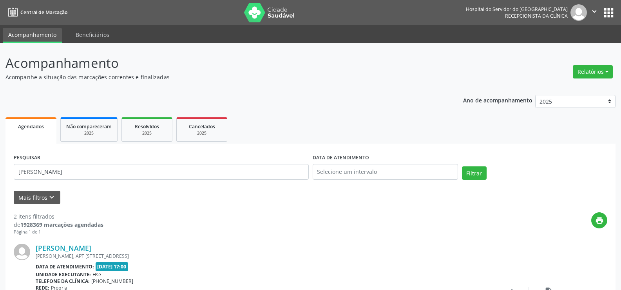
click at [224, 69] on p "Acompanhamento" at bounding box center [218, 63] width 427 height 20
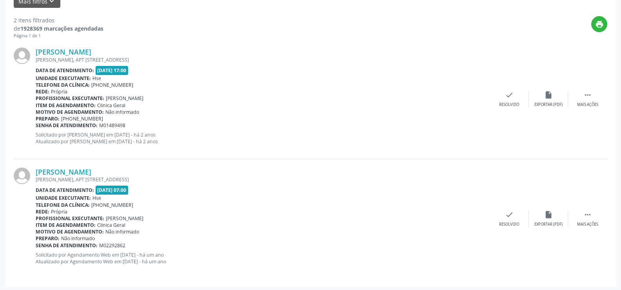
scroll to position [198, 0]
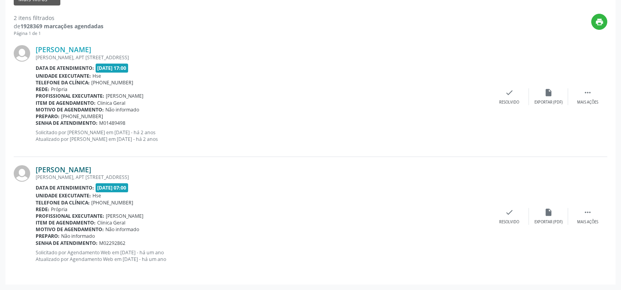
click at [90, 168] on link "[PERSON_NAME]" at bounding box center [64, 169] width 56 height 9
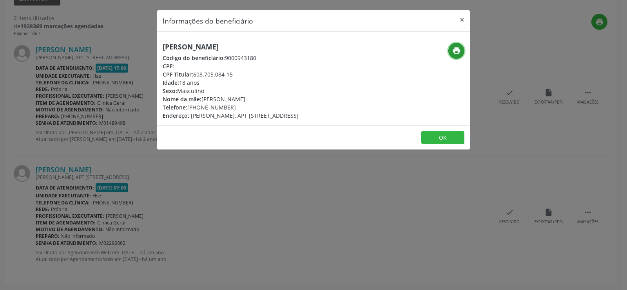
click at [455, 53] on icon "print" at bounding box center [456, 50] width 9 height 9
click at [461, 19] on button "×" at bounding box center [462, 19] width 16 height 19
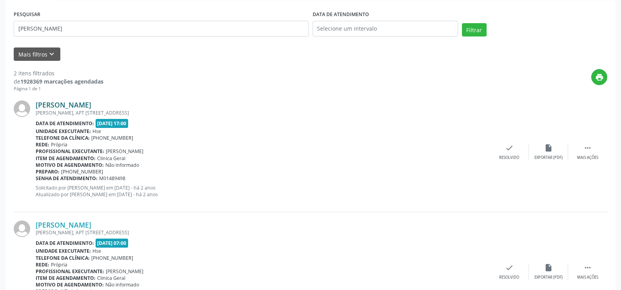
scroll to position [120, 0]
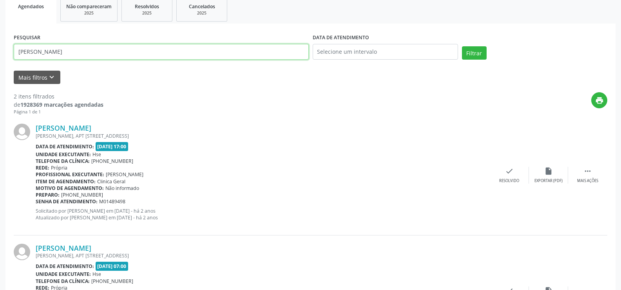
drag, startPoint x: 89, startPoint y: 56, endPoint x: 0, endPoint y: 56, distance: 89.3
click at [0, 56] on div "Acompanhamento Acompanhe a situação das marcações correntes e finalizadas Relat…" at bounding box center [310, 145] width 621 height 445
paste input "[PERSON_NAME]"
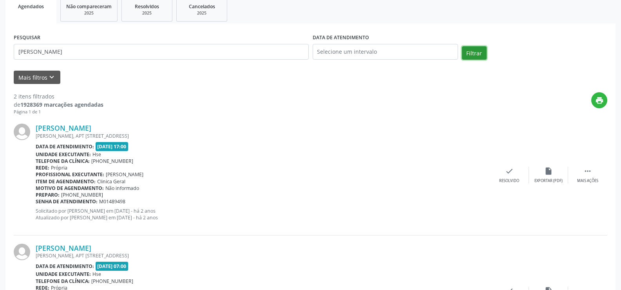
click at [474, 56] on button "Filtrar" at bounding box center [474, 52] width 25 height 13
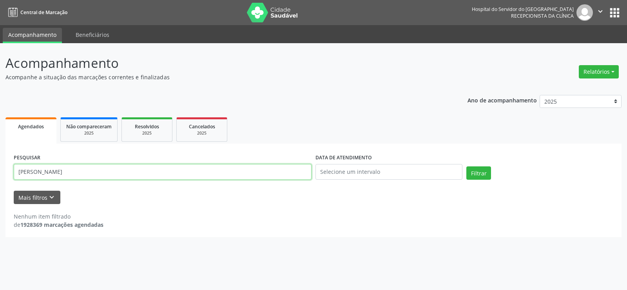
drag, startPoint x: 109, startPoint y: 171, endPoint x: 0, endPoint y: 174, distance: 109.0
click at [0, 174] on div "Acompanhamento Acompanhe a situação das marcações correntes e finalizadas Relat…" at bounding box center [313, 166] width 627 height 246
paste input "maria dos prazeres campelo"
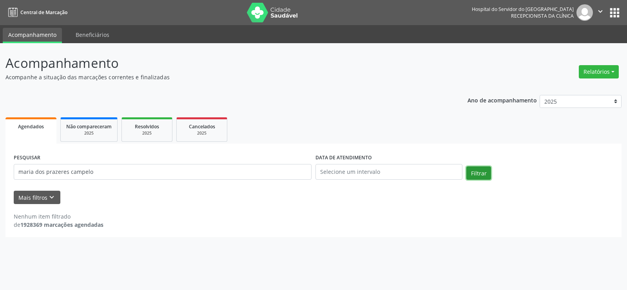
click at [479, 173] on button "Filtrar" at bounding box center [478, 172] width 25 height 13
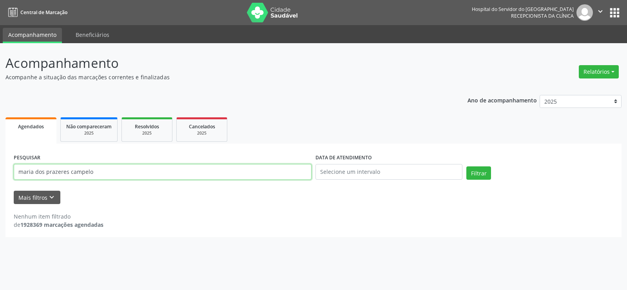
drag, startPoint x: 117, startPoint y: 171, endPoint x: 0, endPoint y: 175, distance: 117.2
click at [0, 175] on div "Acompanhamento Acompanhe a situação das marcações correntes e finalizadas Relat…" at bounding box center [313, 166] width 627 height 246
paste input "[PERSON_NAME]"
type input "[PERSON_NAME]"
click at [466, 166] on button "Filtrar" at bounding box center [478, 172] width 25 height 13
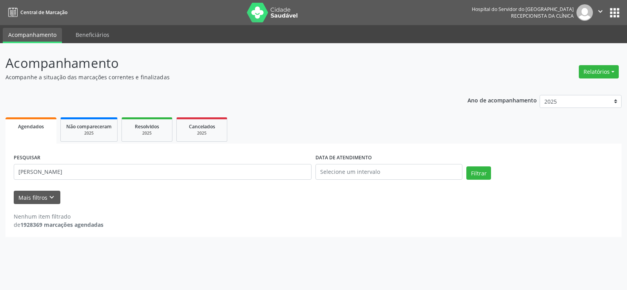
click at [89, 117] on ul "Agendados Não compareceram 2025 Resolvidos 2025 Cancelados 2025" at bounding box center [313, 129] width 616 height 28
click at [98, 139] on link "Não compareceram 2025" at bounding box center [88, 129] width 57 height 24
click at [109, 176] on input "168.272.524-34" at bounding box center [163, 172] width 298 height 16
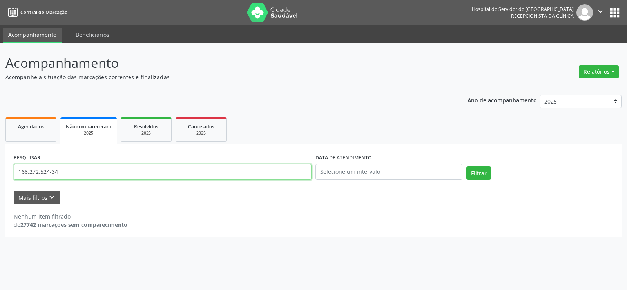
paste input "[PERSON_NAME]"
type input "[PERSON_NAME]"
click at [466, 166] on button "Filtrar" at bounding box center [478, 172] width 25 height 13
click at [136, 123] on div "Resolvidos" at bounding box center [146, 126] width 39 height 8
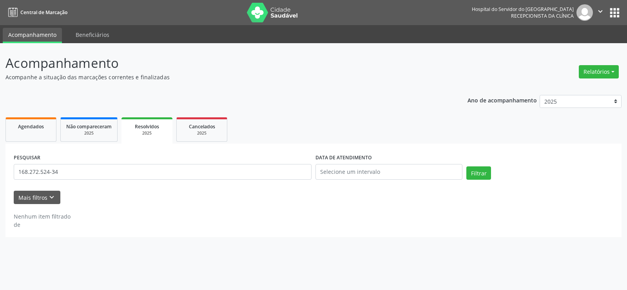
click at [130, 174] on input "168.272.524-34" at bounding box center [163, 172] width 298 height 16
paste input "[PERSON_NAME]"
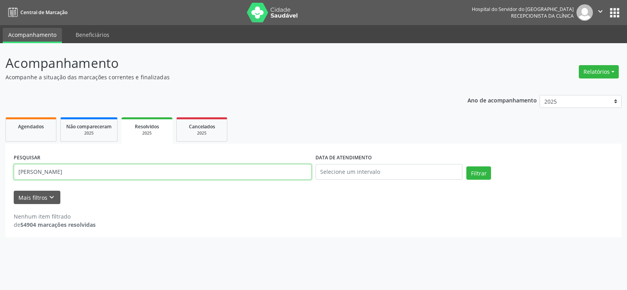
type input "[PERSON_NAME]"
click at [466, 166] on button "Filtrar" at bounding box center [478, 172] width 25 height 13
click at [216, 133] on div "2025" at bounding box center [201, 133] width 39 height 6
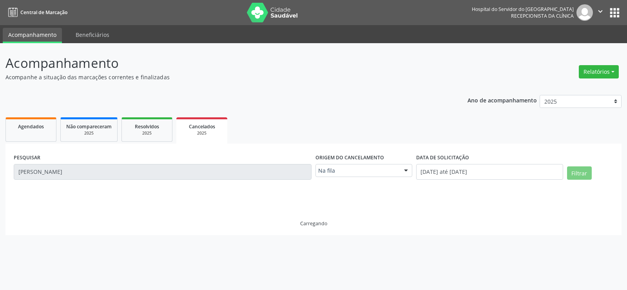
click at [194, 168] on input "[PERSON_NAME]" at bounding box center [163, 172] width 298 height 16
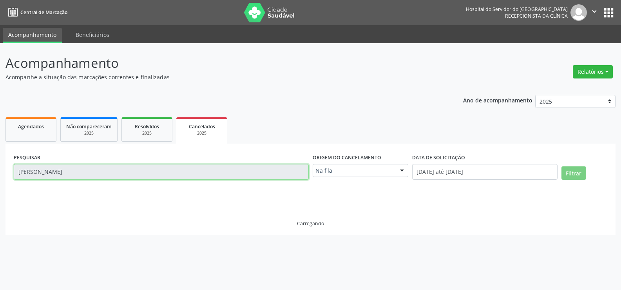
click at [194, 168] on input "[PERSON_NAME]" at bounding box center [161, 172] width 295 height 16
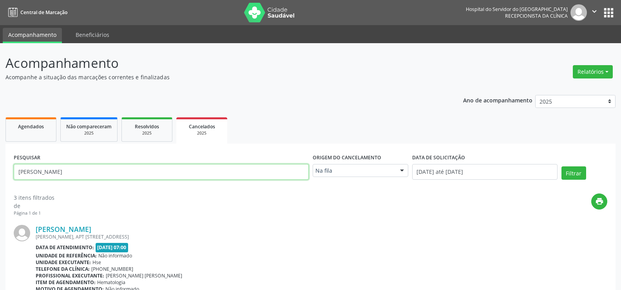
paste input "[PERSON_NAME]"
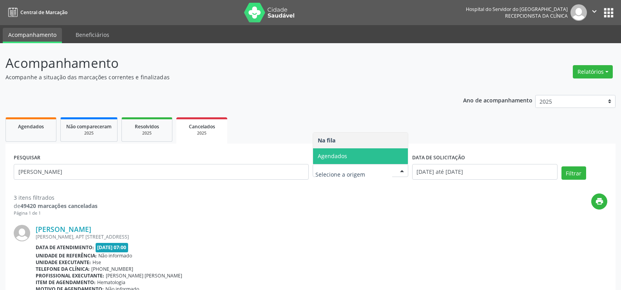
click at [352, 161] on span "Agendados" at bounding box center [360, 156] width 95 height 16
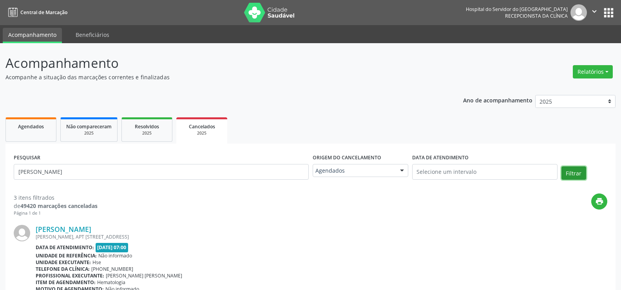
click at [582, 178] on button "Filtrar" at bounding box center [574, 172] width 25 height 13
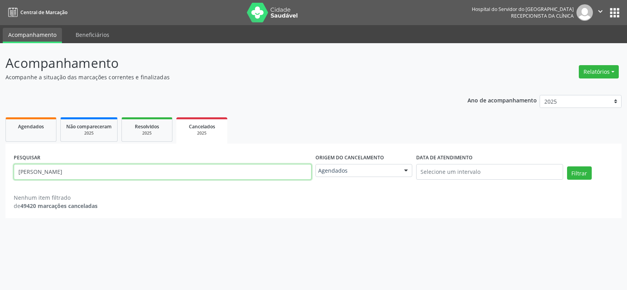
click at [142, 172] on input "[PERSON_NAME]" at bounding box center [163, 172] width 298 height 16
paste input "[PERSON_NAME]"
type input "[PERSON_NAME]"
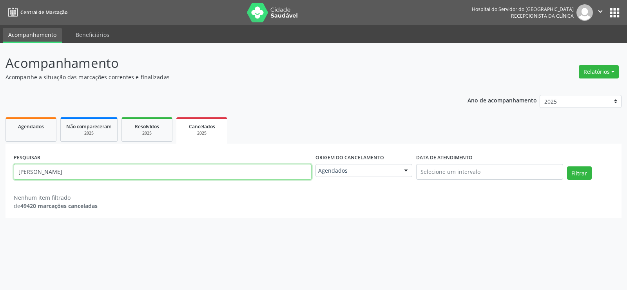
click at [567, 166] on button "Filtrar" at bounding box center [579, 172] width 25 height 13
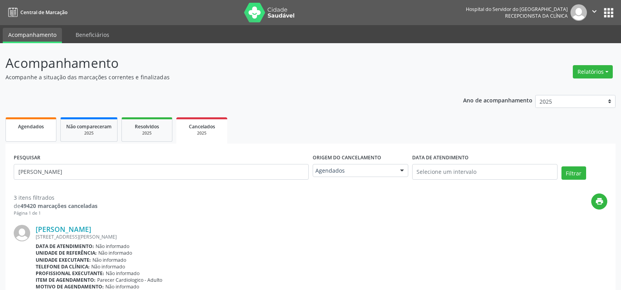
click at [46, 141] on link "Agendados" at bounding box center [30, 129] width 51 height 24
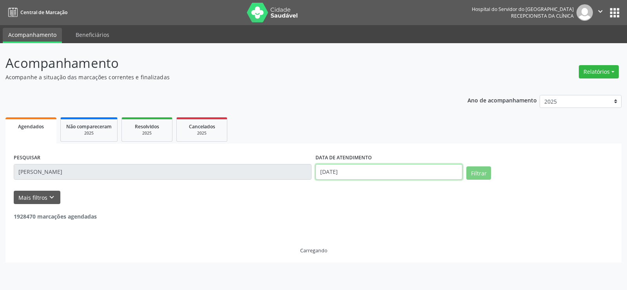
click at [348, 178] on input "[DATE]" at bounding box center [388, 172] width 147 height 16
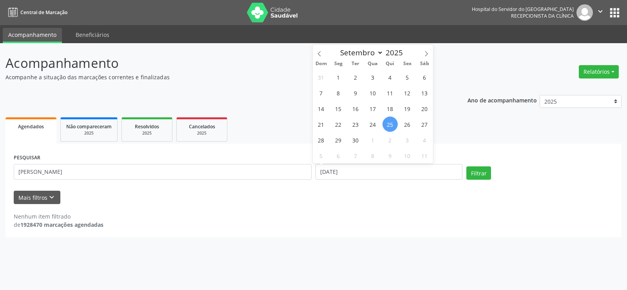
click at [388, 125] on span "25" at bounding box center [389, 123] width 15 height 15
type input "[DATE]"
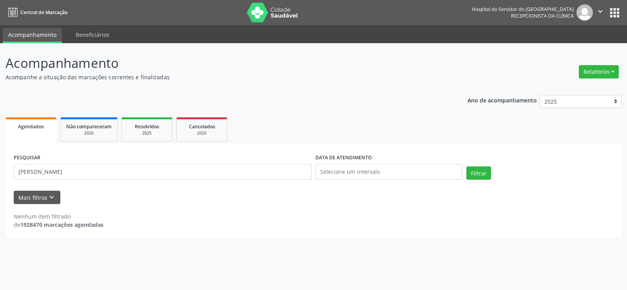
click at [438, 122] on ul "Agendados Não compareceram 2025 Resolvidos 2025 Cancelados 2025" at bounding box center [313, 129] width 616 height 28
click at [480, 181] on div "Filtrar" at bounding box center [539, 175] width 151 height 19
click at [285, 178] on input "[PERSON_NAME]" at bounding box center [163, 172] width 298 height 16
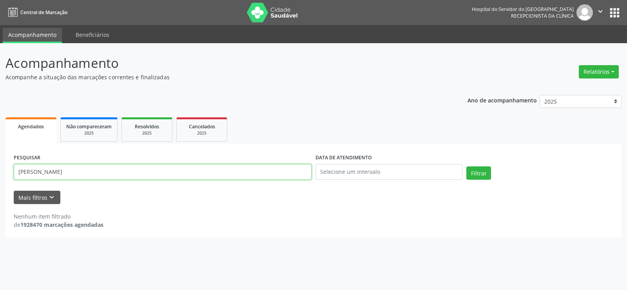
paste input "[PERSON_NAME]"
click at [466, 166] on button "Filtrar" at bounding box center [478, 172] width 25 height 13
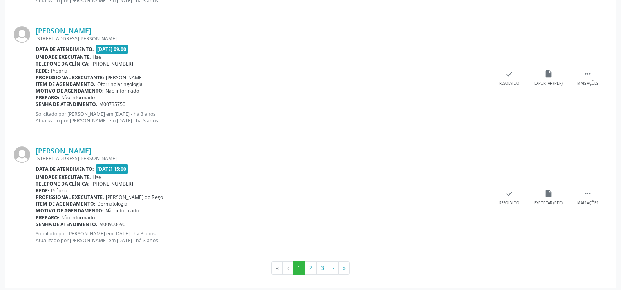
scroll to position [1777, 0]
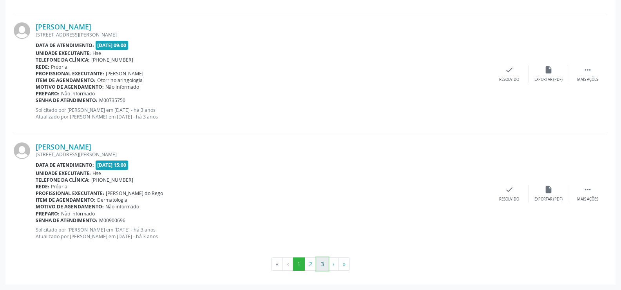
click at [322, 259] on button "3" at bounding box center [322, 263] width 12 height 13
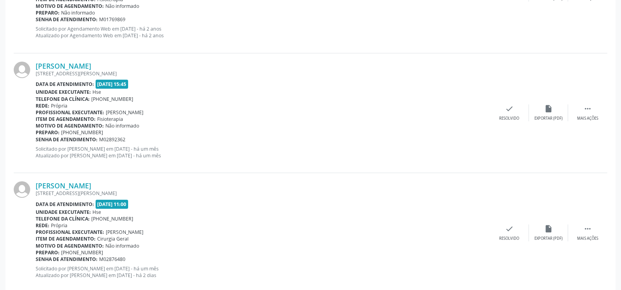
scroll to position [341, 0]
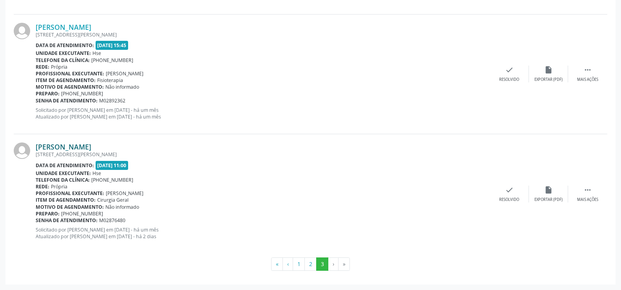
click at [91, 143] on link "[PERSON_NAME]" at bounding box center [64, 146] width 56 height 9
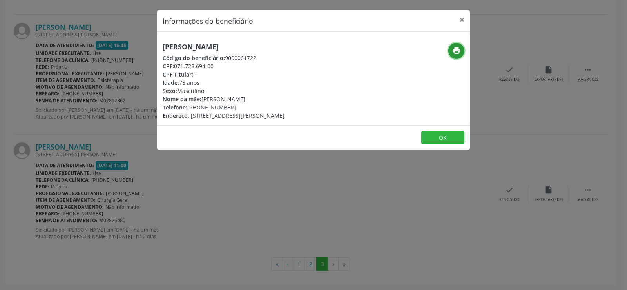
click at [453, 49] on icon "print" at bounding box center [456, 50] width 9 height 9
click at [96, 69] on div "Informações do beneficiário × [PERSON_NAME] Código do beneficiário: 9000061722 …" at bounding box center [313, 145] width 627 height 290
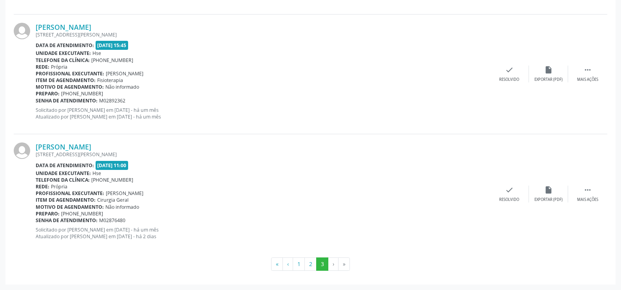
scroll to position [0, 0]
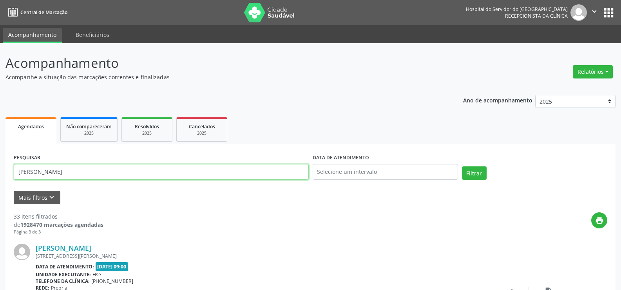
click at [242, 169] on input "[PERSON_NAME]" at bounding box center [161, 172] width 295 height 16
paste input "AVANEIDE [PERSON_NAME]"
type input "AVANEIDE [PERSON_NAME]"
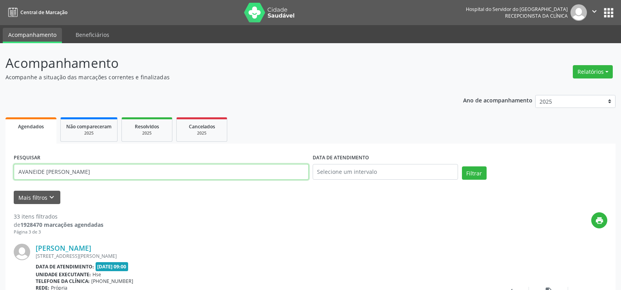
click at [462, 166] on button "Filtrar" at bounding box center [474, 172] width 25 height 13
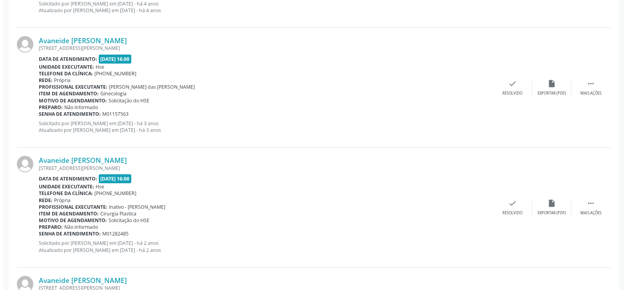
scroll to position [440, 0]
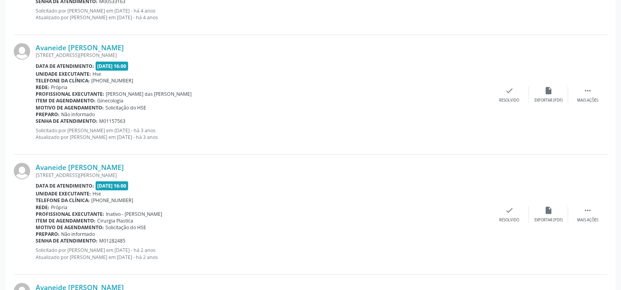
click at [113, 162] on div "Avaneide [PERSON_NAME] [STREET_ADDRESS][PERSON_NAME] Data de atendimento: [DATE…" at bounding box center [311, 214] width 594 height 120
click at [113, 165] on link "Avaneide [PERSON_NAME]" at bounding box center [80, 167] width 88 height 9
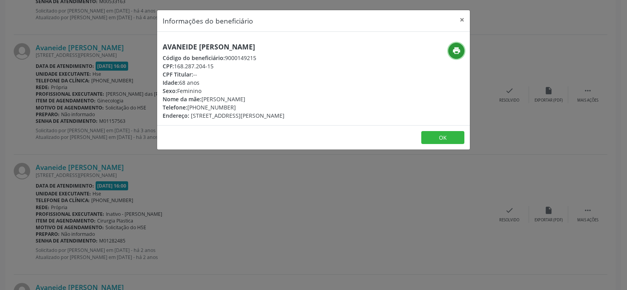
click at [457, 45] on button "print" at bounding box center [456, 51] width 16 height 16
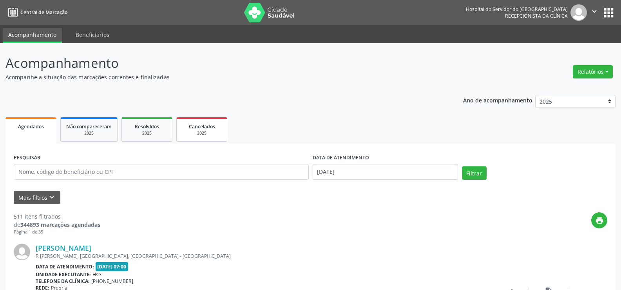
click at [202, 127] on span "Cancelados" at bounding box center [202, 126] width 26 height 7
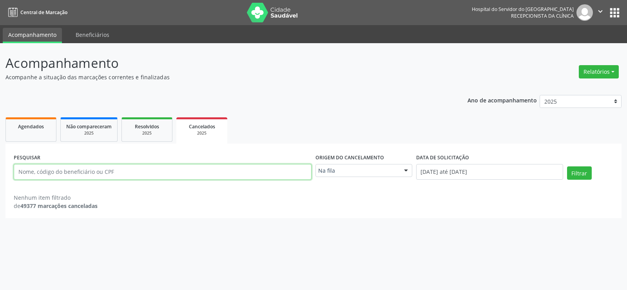
click at [139, 168] on input "text" at bounding box center [163, 172] width 298 height 16
paste input "[PERSON_NAME]"
type input "[PERSON_NAME]"
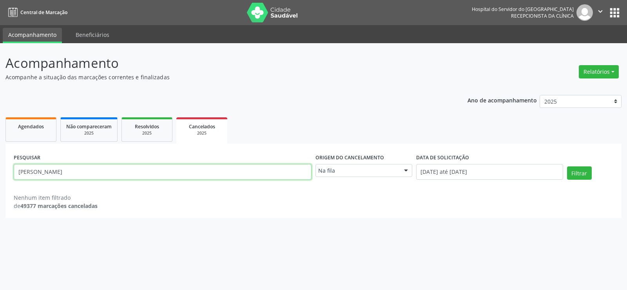
click at [567, 166] on button "Filtrar" at bounding box center [579, 172] width 25 height 13
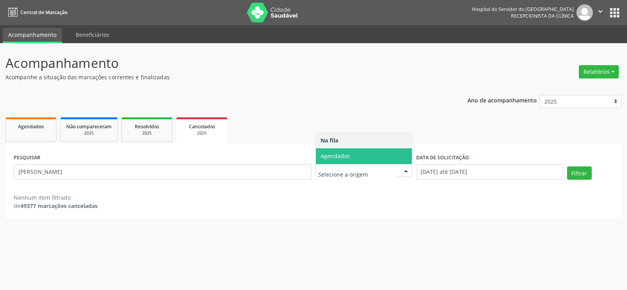
click at [373, 154] on span "Agendados" at bounding box center [364, 156] width 96 height 16
select select "8"
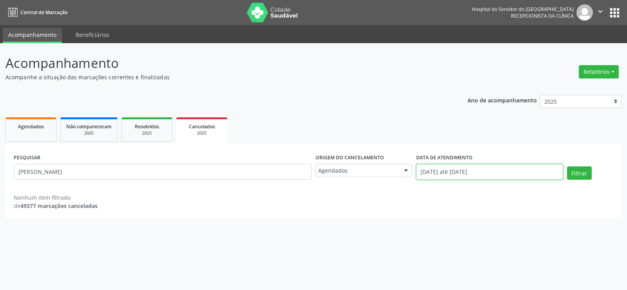
click at [459, 173] on input "[DATE] até [DATE]" at bounding box center [489, 172] width 147 height 16
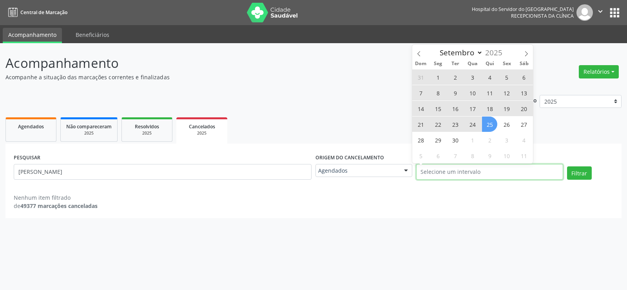
select select "0"
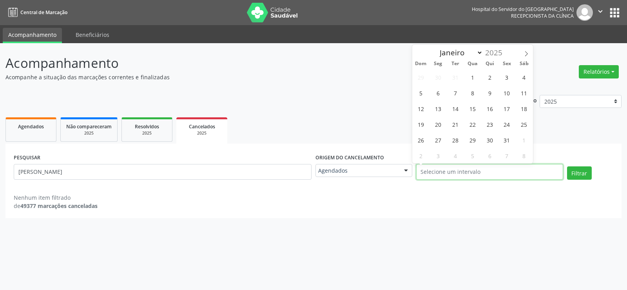
click at [567, 166] on button "Filtrar" at bounding box center [579, 172] width 25 height 13
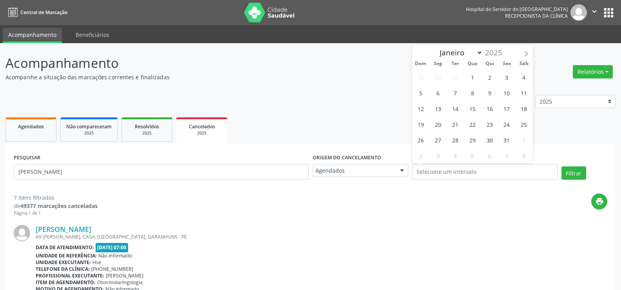
click at [140, 180] on div "PESQUISAR sandro gabriel batista" at bounding box center [161, 168] width 299 height 33
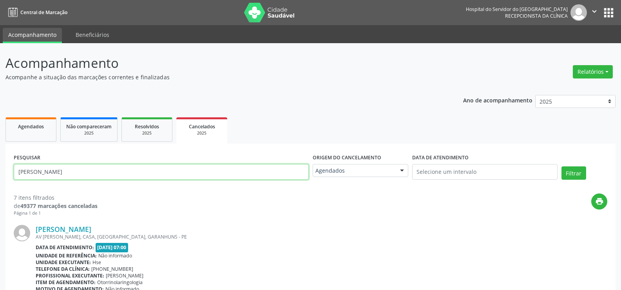
click at [141, 174] on input "[PERSON_NAME]" at bounding box center [161, 172] width 295 height 16
paste input "23512385400"
click at [562, 166] on button "Filtrar" at bounding box center [574, 172] width 25 height 13
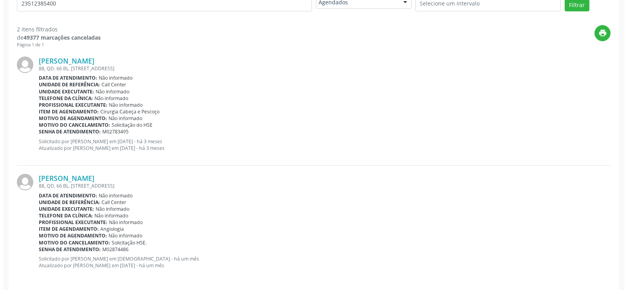
scroll to position [174, 0]
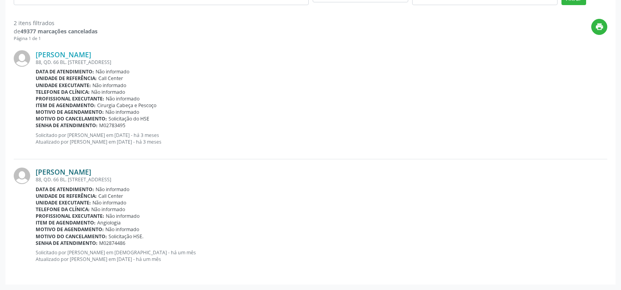
click at [91, 173] on link "Valeria Soares de Lima" at bounding box center [64, 171] width 56 height 9
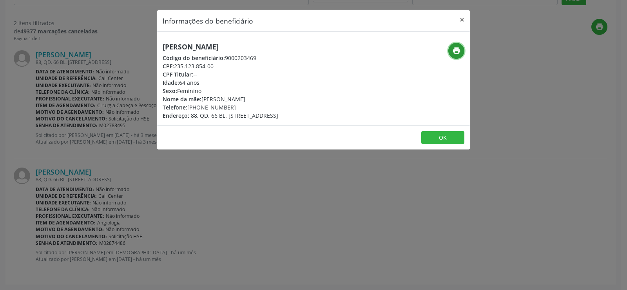
click at [457, 50] on icon "print" at bounding box center [456, 50] width 9 height 9
click at [110, 159] on div "Informações do beneficiário × Valeria Soares de Lima Código do beneficiário: 90…" at bounding box center [313, 145] width 627 height 290
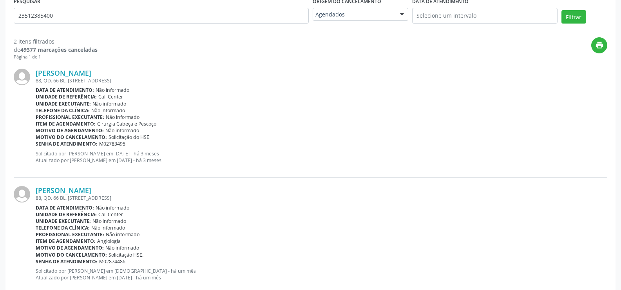
scroll to position [0, 0]
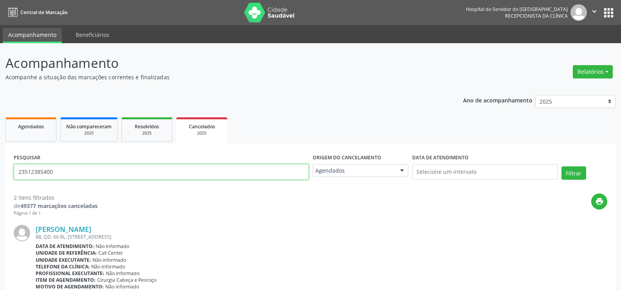
click at [116, 175] on input "23512385400" at bounding box center [161, 172] width 295 height 16
paste input "[PERSON_NAME] da [PERSON_NAME]"
click at [562, 166] on button "Filtrar" at bounding box center [574, 172] width 25 height 13
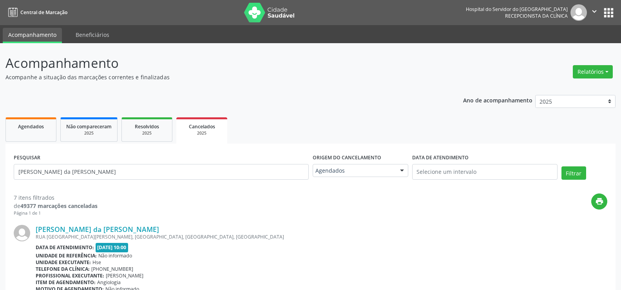
click at [159, 162] on div "PESQUISAR Newton Banks da Rocha Junior" at bounding box center [161, 168] width 299 height 33
drag, startPoint x: 159, startPoint y: 162, endPoint x: 159, endPoint y: 169, distance: 7.1
click at [159, 162] on div "PESQUISAR Newton Banks da Rocha Junior" at bounding box center [161, 168] width 299 height 33
click at [159, 169] on input "[PERSON_NAME] da [PERSON_NAME]" at bounding box center [161, 172] width 295 height 16
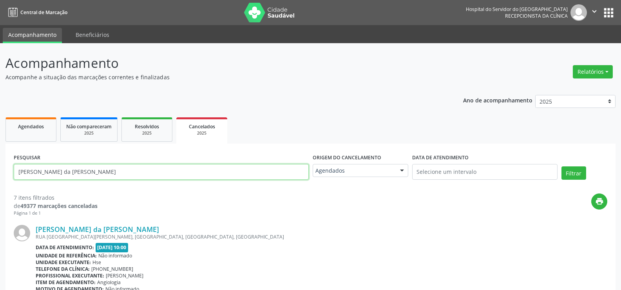
click at [159, 169] on input "[PERSON_NAME] da [PERSON_NAME]" at bounding box center [161, 172] width 295 height 16
paste input "[PERSON_NAME]"
click at [562, 166] on button "Filtrar" at bounding box center [574, 172] width 25 height 13
click at [154, 178] on input "[PERSON_NAME]" at bounding box center [161, 172] width 295 height 16
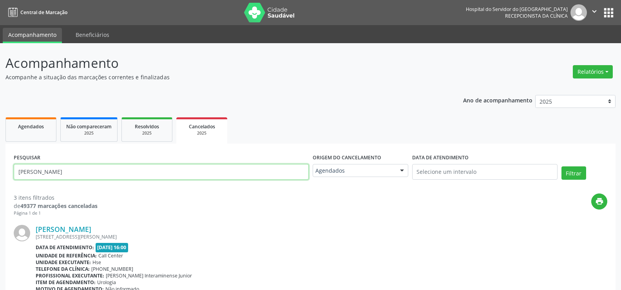
click at [154, 178] on input "[PERSON_NAME]" at bounding box center [161, 172] width 295 height 16
paste input "IL GONCALVES DE FREITAS"
click at [562, 166] on button "Filtrar" at bounding box center [574, 172] width 25 height 13
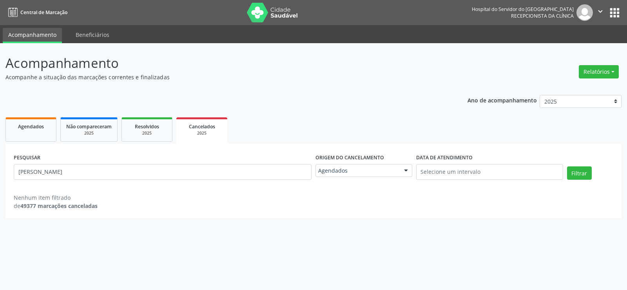
click at [142, 182] on div "PESQUISAR JOSEIL GONCALVES DE FREITAS" at bounding box center [163, 168] width 302 height 33
click at [142, 172] on input "[PERSON_NAME]" at bounding box center [163, 172] width 298 height 16
paste input "[PERSON_NAME] DA [PERSON_NAME]"
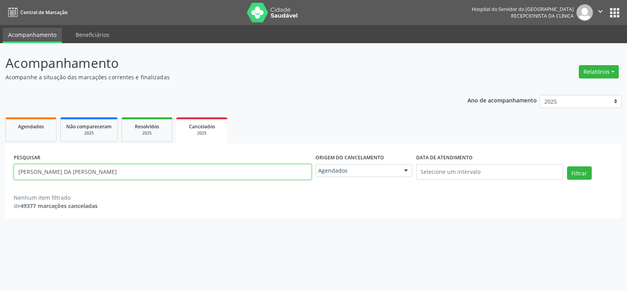
click at [567, 166] on button "Filtrar" at bounding box center [579, 172] width 25 height 13
click at [154, 162] on div "PESQUISAR ANA ELIZABETH PAIVA DA MOTA SILVEIRA" at bounding box center [163, 168] width 302 height 33
click at [158, 173] on input "[PERSON_NAME] DA [PERSON_NAME]" at bounding box center [163, 172] width 298 height 16
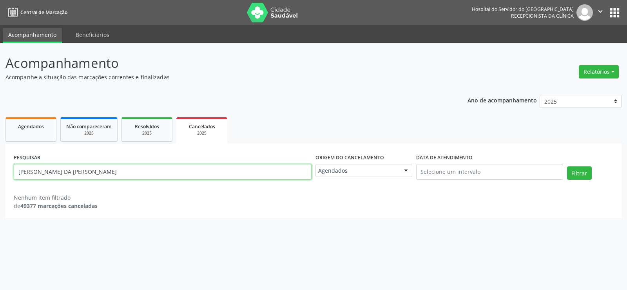
paste input "[PERSON_NAME]"
click at [567, 166] on button "Filtrar" at bounding box center [579, 172] width 25 height 13
click at [177, 170] on input "[PERSON_NAME]" at bounding box center [163, 172] width 298 height 16
click at [567, 166] on button "Filtrar" at bounding box center [579, 172] width 25 height 13
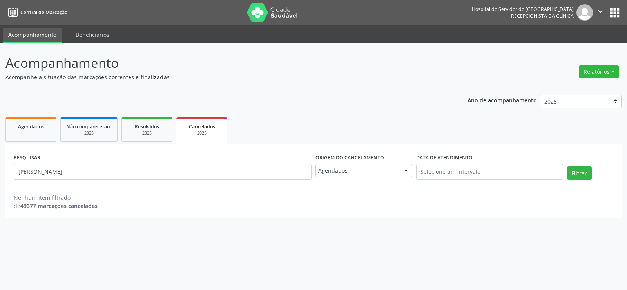
click at [168, 180] on div "PESQUISAR [PERSON_NAME]" at bounding box center [163, 168] width 302 height 33
click at [166, 178] on input "[PERSON_NAME]" at bounding box center [163, 172] width 298 height 16
paste input "[PERSON_NAME]"
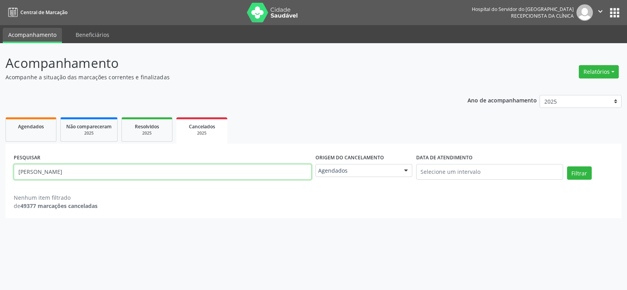
click at [567, 166] on button "Filtrar" at bounding box center [579, 172] width 25 height 13
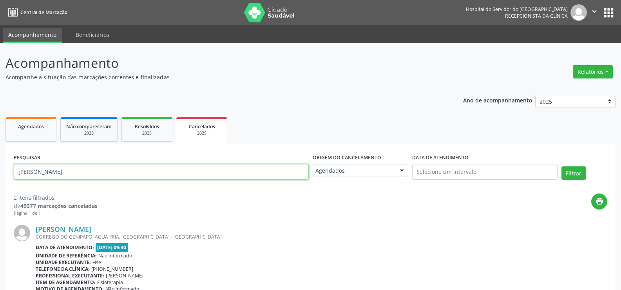
click at [156, 176] on input "[PERSON_NAME]" at bounding box center [161, 172] width 295 height 16
paste input "[PERSON_NAME]"
click at [562, 166] on button "Filtrar" at bounding box center [574, 172] width 25 height 13
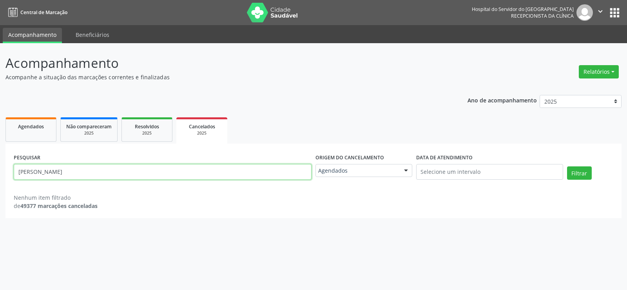
click at [141, 164] on input "[PERSON_NAME]" at bounding box center [163, 172] width 298 height 16
paste input "Maria do Carmo Ferr"
click at [567, 166] on button "Filtrar" at bounding box center [579, 172] width 25 height 13
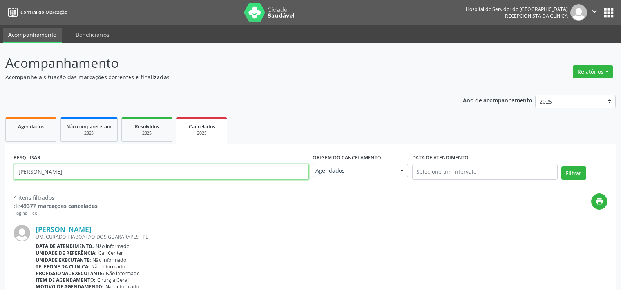
click at [156, 177] on input "[PERSON_NAME]" at bounding box center [161, 172] width 295 height 16
paste input "[PERSON_NAME]"
click at [562, 166] on button "Filtrar" at bounding box center [574, 172] width 25 height 13
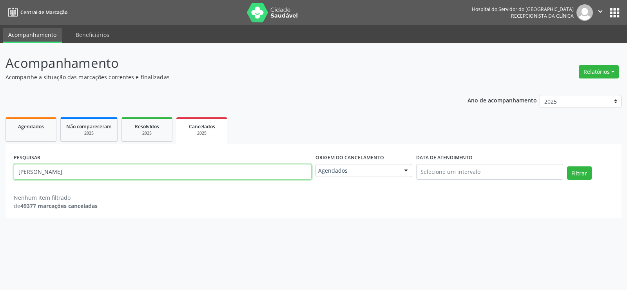
click at [155, 170] on input "[PERSON_NAME]" at bounding box center [163, 172] width 298 height 16
paste input "[PERSON_NAME]"
click at [567, 166] on button "Filtrar" at bounding box center [579, 172] width 25 height 13
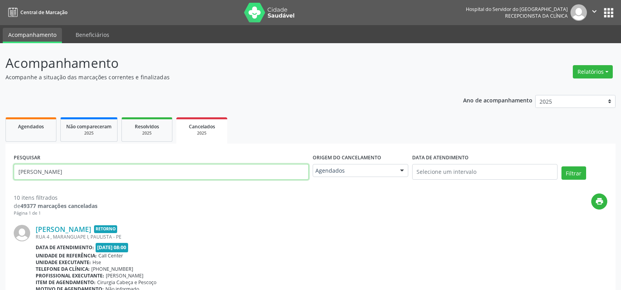
click at [142, 167] on input "[PERSON_NAME]" at bounding box center [161, 172] width 295 height 16
paste input "[PERSON_NAME]"
click at [562, 166] on button "Filtrar" at bounding box center [574, 172] width 25 height 13
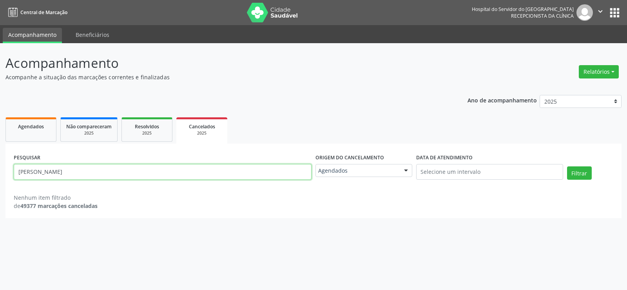
click at [156, 172] on input "[PERSON_NAME]" at bounding box center [163, 172] width 298 height 16
paste input "[PERSON_NAME]"
click at [567, 166] on button "Filtrar" at bounding box center [579, 172] width 25 height 13
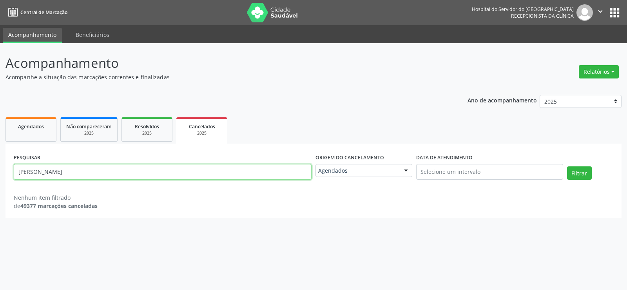
click at [133, 177] on input "[PERSON_NAME]" at bounding box center [163, 172] width 298 height 16
paste input "[PERSON_NAME]"
click at [567, 166] on button "Filtrar" at bounding box center [579, 172] width 25 height 13
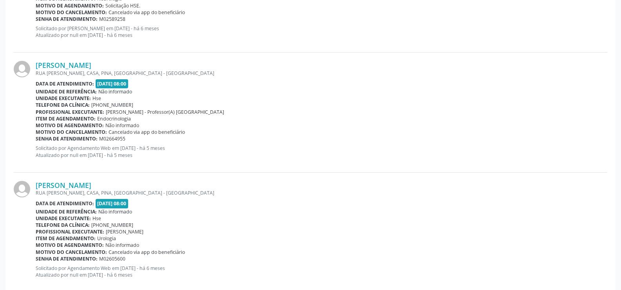
scroll to position [1746, 0]
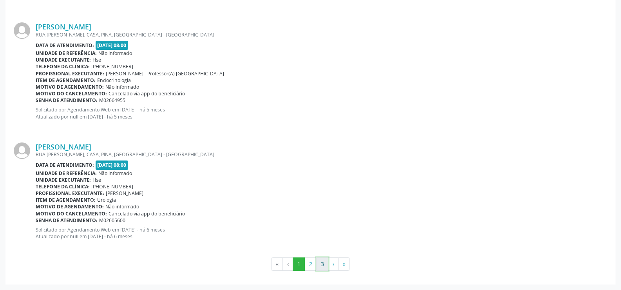
click at [317, 261] on button "3" at bounding box center [322, 263] width 12 height 13
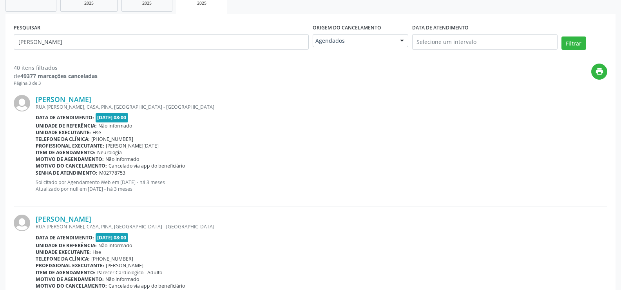
scroll to position [0, 0]
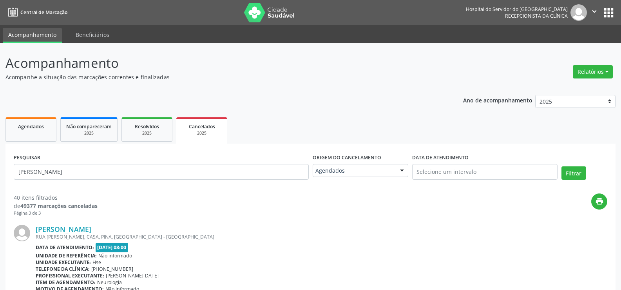
click at [164, 181] on div "PESQUISAR Josemille Madalena Amaral" at bounding box center [161, 168] width 299 height 33
click at [161, 171] on input "[PERSON_NAME]" at bounding box center [161, 172] width 295 height 16
paste input "[PERSON_NAME]"
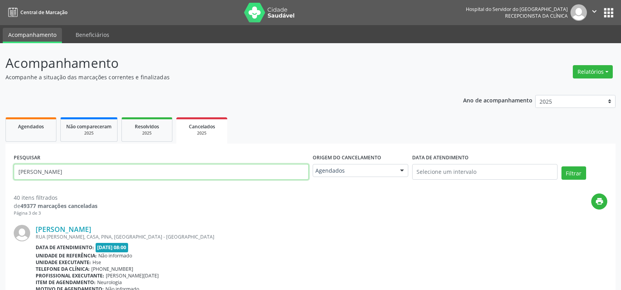
click at [562, 166] on button "Filtrar" at bounding box center [574, 172] width 25 height 13
click at [183, 168] on input "[PERSON_NAME]" at bounding box center [161, 172] width 295 height 16
paste input "[PERSON_NAME]"
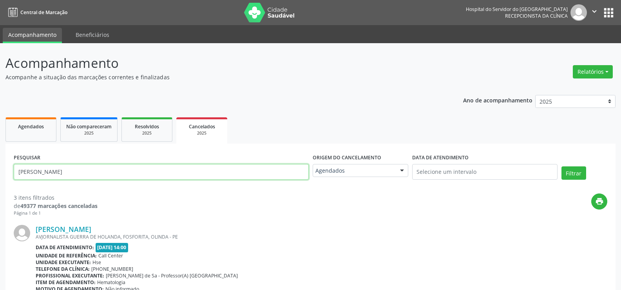
click at [562, 166] on button "Filtrar" at bounding box center [574, 172] width 25 height 13
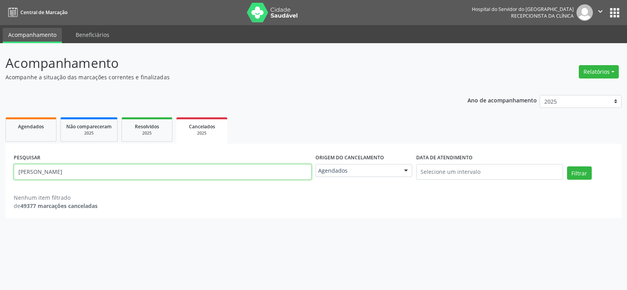
click at [120, 167] on input "[PERSON_NAME]" at bounding box center [163, 172] width 298 height 16
paste input "[PERSON_NAME]"
click at [567, 166] on button "Filtrar" at bounding box center [579, 172] width 25 height 13
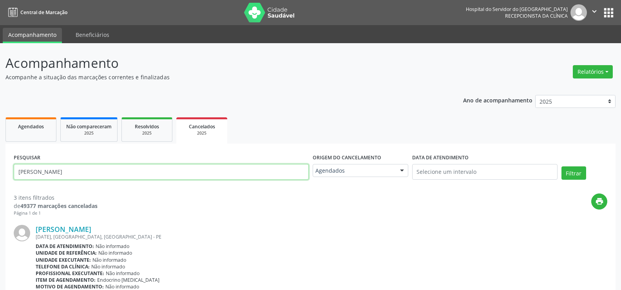
click at [130, 173] on input "[PERSON_NAME]" at bounding box center [161, 172] width 295 height 16
paste input "[PERSON_NAME]"
click at [562, 166] on button "Filtrar" at bounding box center [574, 172] width 25 height 13
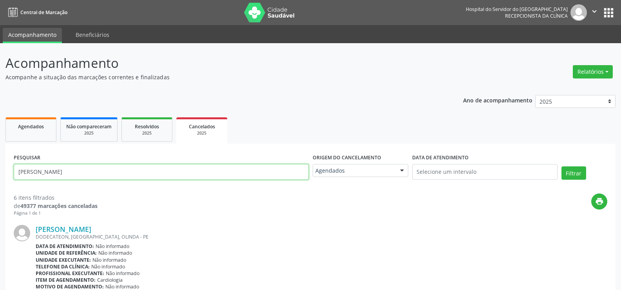
click at [134, 177] on input "[PERSON_NAME]" at bounding box center [161, 172] width 295 height 16
paste input "[PERSON_NAME]"
click at [562, 166] on button "Filtrar" at bounding box center [574, 172] width 25 height 13
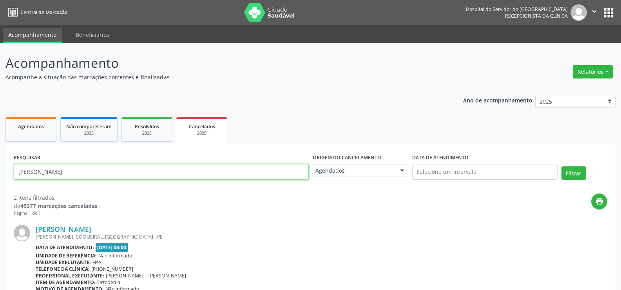
click at [171, 165] on input "[PERSON_NAME]" at bounding box center [161, 172] width 295 height 16
paste input "[PERSON_NAME]"
click at [562, 166] on button "Filtrar" at bounding box center [574, 172] width 25 height 13
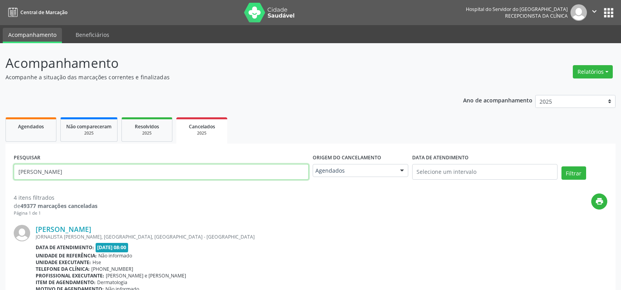
click at [169, 174] on input "[PERSON_NAME]" at bounding box center [161, 172] width 295 height 16
paste input "[PERSON_NAME]"
click at [562, 166] on button "Filtrar" at bounding box center [574, 172] width 25 height 13
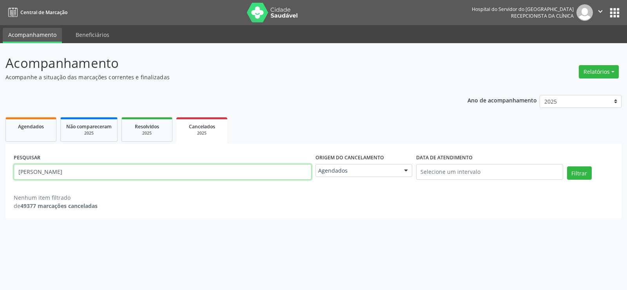
click at [150, 173] on input "[PERSON_NAME]" at bounding box center [163, 172] width 298 height 16
paste input "Rozicleide Danta"
click at [567, 166] on button "Filtrar" at bounding box center [579, 172] width 25 height 13
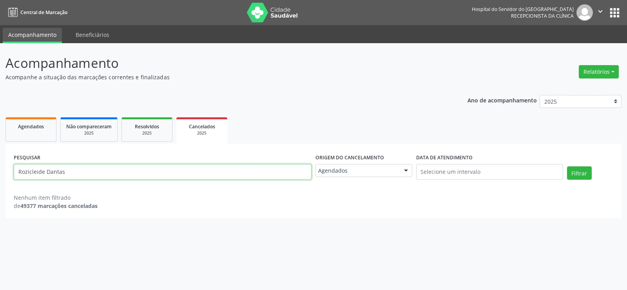
click at [140, 175] on input "Rozicleide Dantas" at bounding box center [163, 172] width 298 height 16
paste input "[PERSON_NAME]"
click at [567, 166] on button "Filtrar" at bounding box center [579, 172] width 25 height 13
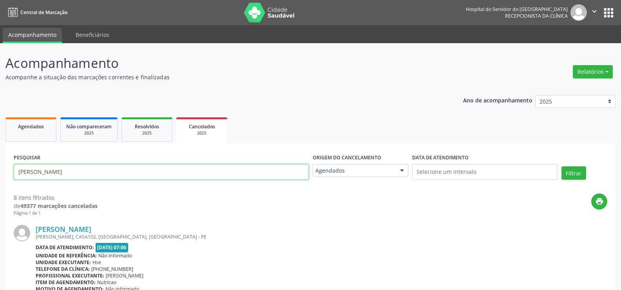
click at [159, 169] on input "[PERSON_NAME]" at bounding box center [161, 172] width 295 height 16
paste input "Luzinalva Freire de Oliveir"
click at [562, 166] on button "Filtrar" at bounding box center [574, 172] width 25 height 13
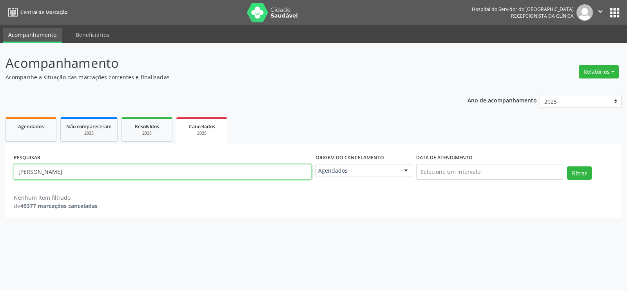
click at [180, 168] on input "[PERSON_NAME]" at bounding box center [163, 172] width 298 height 16
paste input "[PERSON_NAME]"
click at [567, 166] on button "Filtrar" at bounding box center [579, 172] width 25 height 13
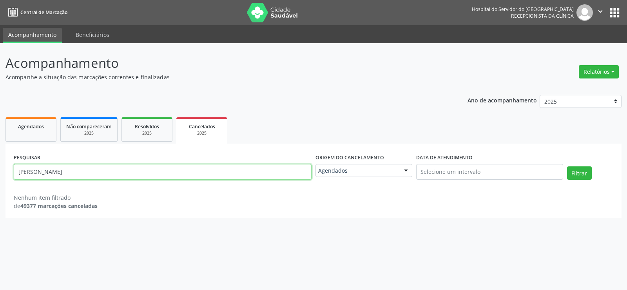
click at [151, 167] on input "[PERSON_NAME]" at bounding box center [163, 172] width 298 height 16
paste input "Francelene [GEOGRAPHIC_DATA]"
click at [567, 166] on button "Filtrar" at bounding box center [579, 172] width 25 height 13
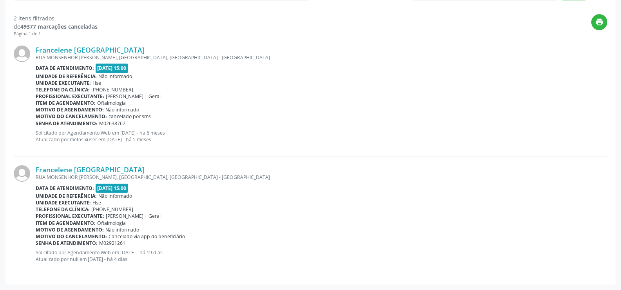
scroll to position [22, 0]
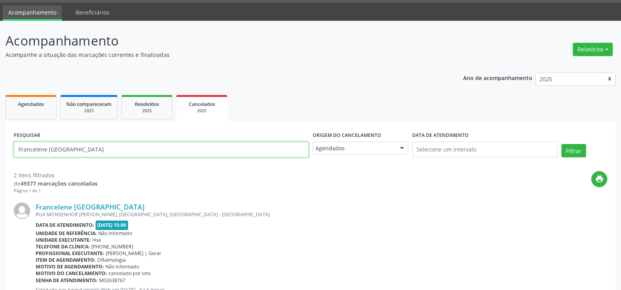
click at [116, 143] on input "Francelene [GEOGRAPHIC_DATA]" at bounding box center [161, 149] width 295 height 16
click at [116, 141] on div "PESQUISAR Francelene Costa de Santana" at bounding box center [161, 145] width 299 height 33
click at [121, 154] on input "Francelene [GEOGRAPHIC_DATA]" at bounding box center [161, 149] width 295 height 16
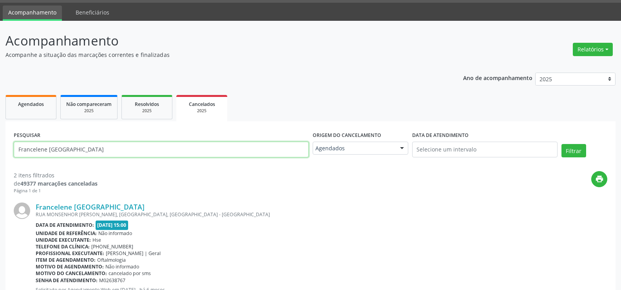
click at [121, 154] on input "Francelene [GEOGRAPHIC_DATA]" at bounding box center [161, 149] width 295 height 16
paste input "[PERSON_NAME] do [PERSON_NAME]"
click at [562, 144] on button "Filtrar" at bounding box center [574, 150] width 25 height 13
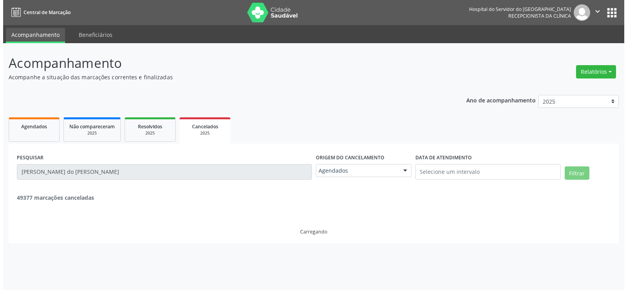
scroll to position [0, 0]
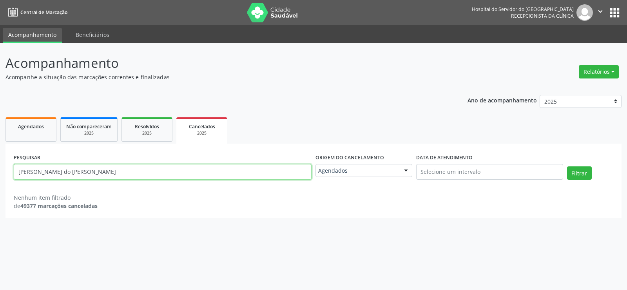
click at [152, 175] on input "[PERSON_NAME] do [PERSON_NAME]" at bounding box center [163, 172] width 298 height 16
paste input "[PERSON_NAME]"
click at [567, 166] on button "Filtrar" at bounding box center [579, 172] width 25 height 13
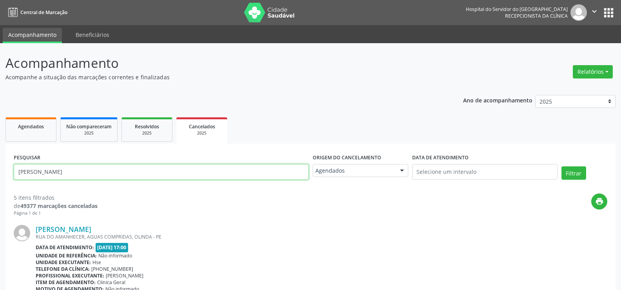
click at [184, 166] on input "[PERSON_NAME]" at bounding box center [161, 172] width 295 height 16
paste input "[PERSON_NAME]"
type input "[PERSON_NAME]"
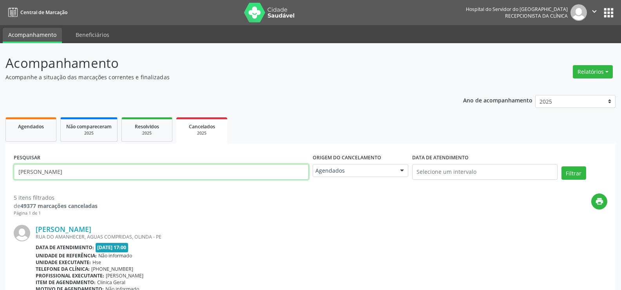
click at [562, 166] on button "Filtrar" at bounding box center [574, 172] width 25 height 13
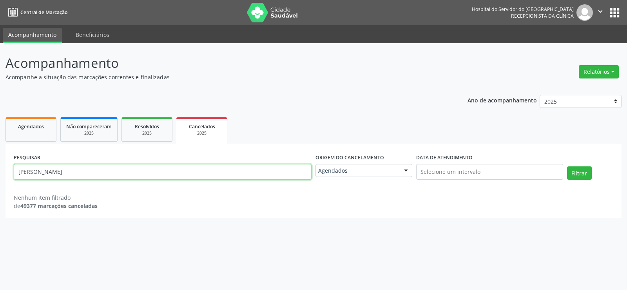
click at [152, 168] on input "BIANCA LUCENA SIMOES" at bounding box center [163, 172] width 298 height 16
paste input "joseph sousa da silva"
type input "joseph sousa da silva"
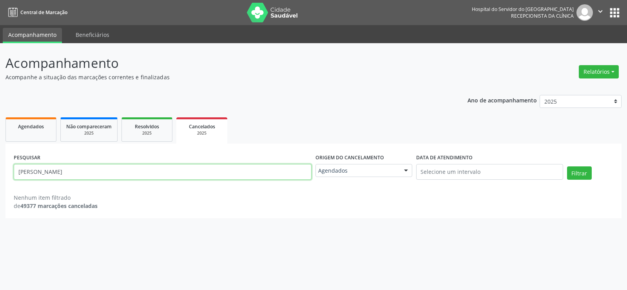
click at [567, 166] on button "Filtrar" at bounding box center [579, 172] width 25 height 13
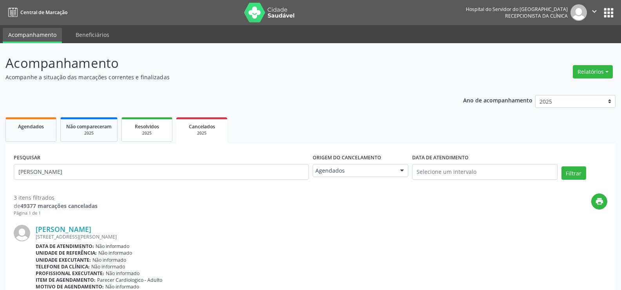
click at [157, 129] on span "Resolvidos" at bounding box center [147, 126] width 24 height 7
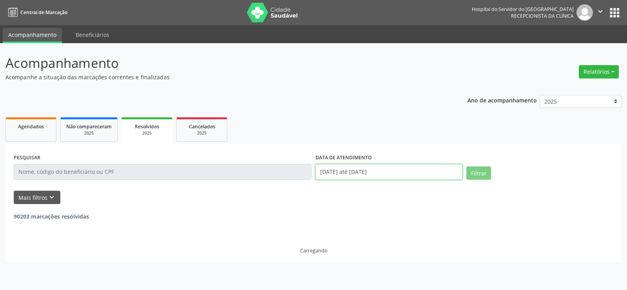
click at [348, 173] on input "[DATE] até [DATE]" at bounding box center [388, 172] width 147 height 16
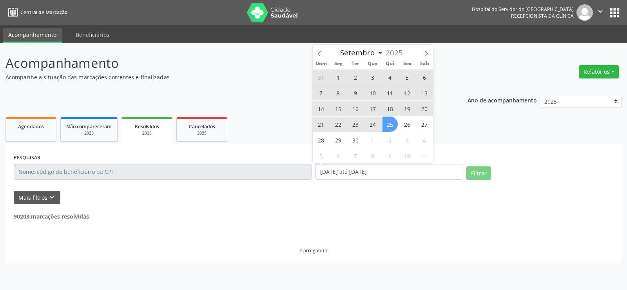
click at [374, 131] on span "24" at bounding box center [372, 123] width 15 height 15
type input "24/09/2025"
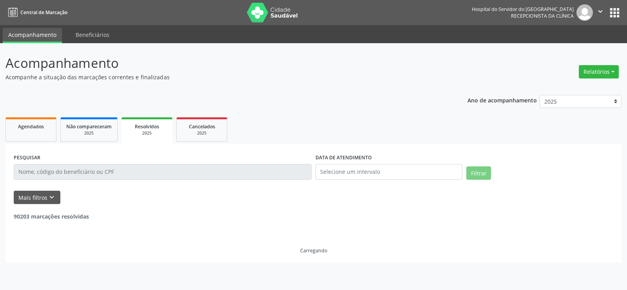
click at [470, 144] on div "PESQUISAR DATA DE ATENDIMENTO Filtrar UNIDADE EXECUTANTE Selecione uma unidade …" at bounding box center [313, 202] width 616 height 119
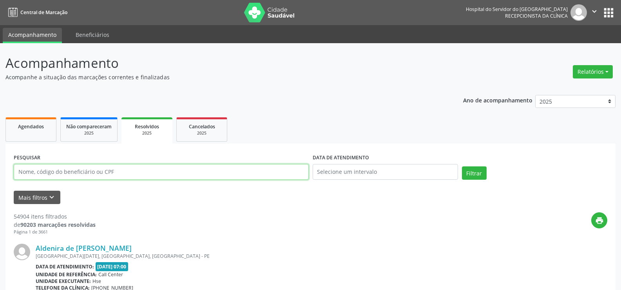
click at [221, 170] on input "text" at bounding box center [161, 172] width 295 height 16
paste input "[PERSON_NAME]"
type input "[PERSON_NAME]"
click at [462, 166] on button "Filtrar" at bounding box center [474, 172] width 25 height 13
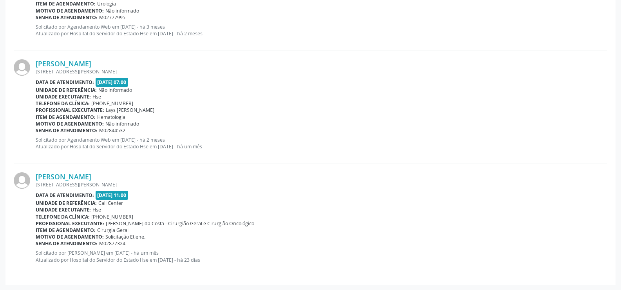
scroll to position [1089, 0]
